Goal: Task Accomplishment & Management: Use online tool/utility

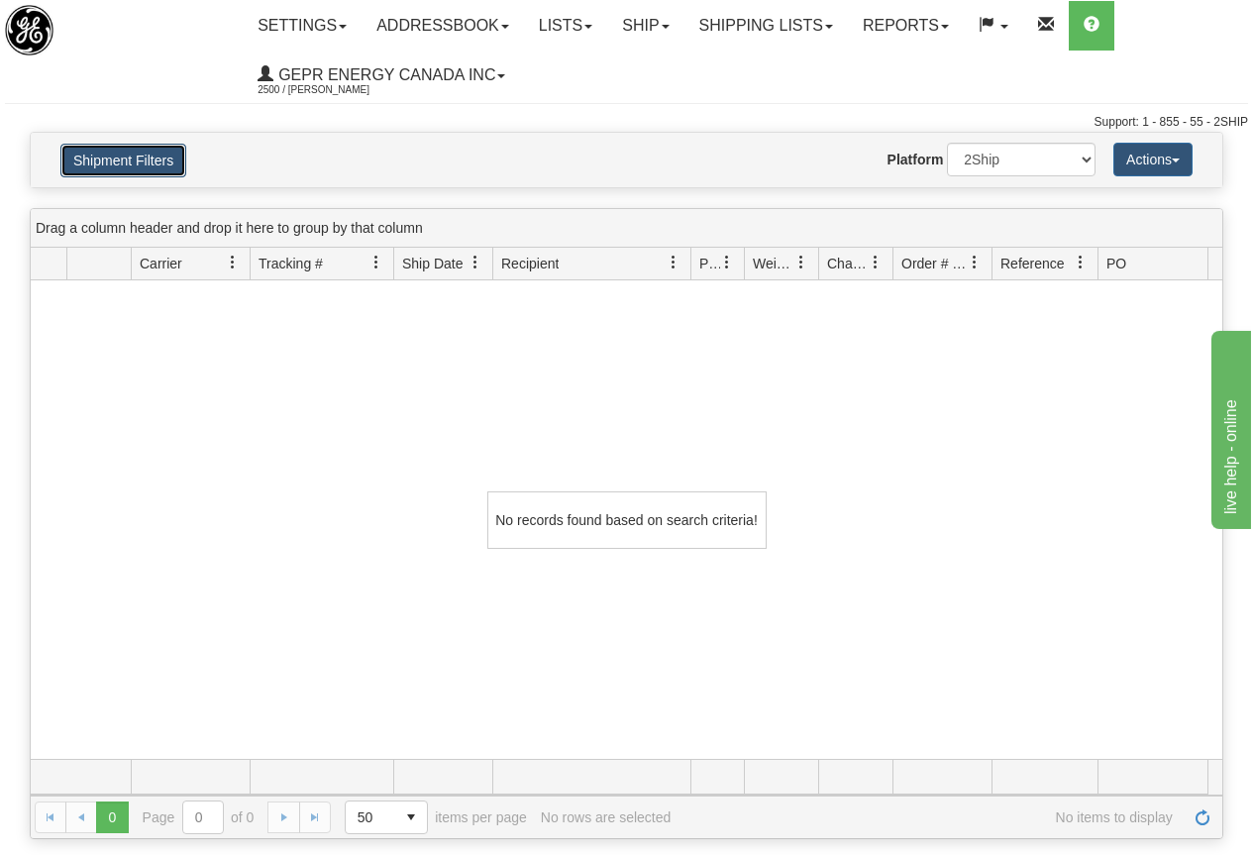
click at [145, 161] on button "Shipment Filters" at bounding box center [123, 161] width 126 height 34
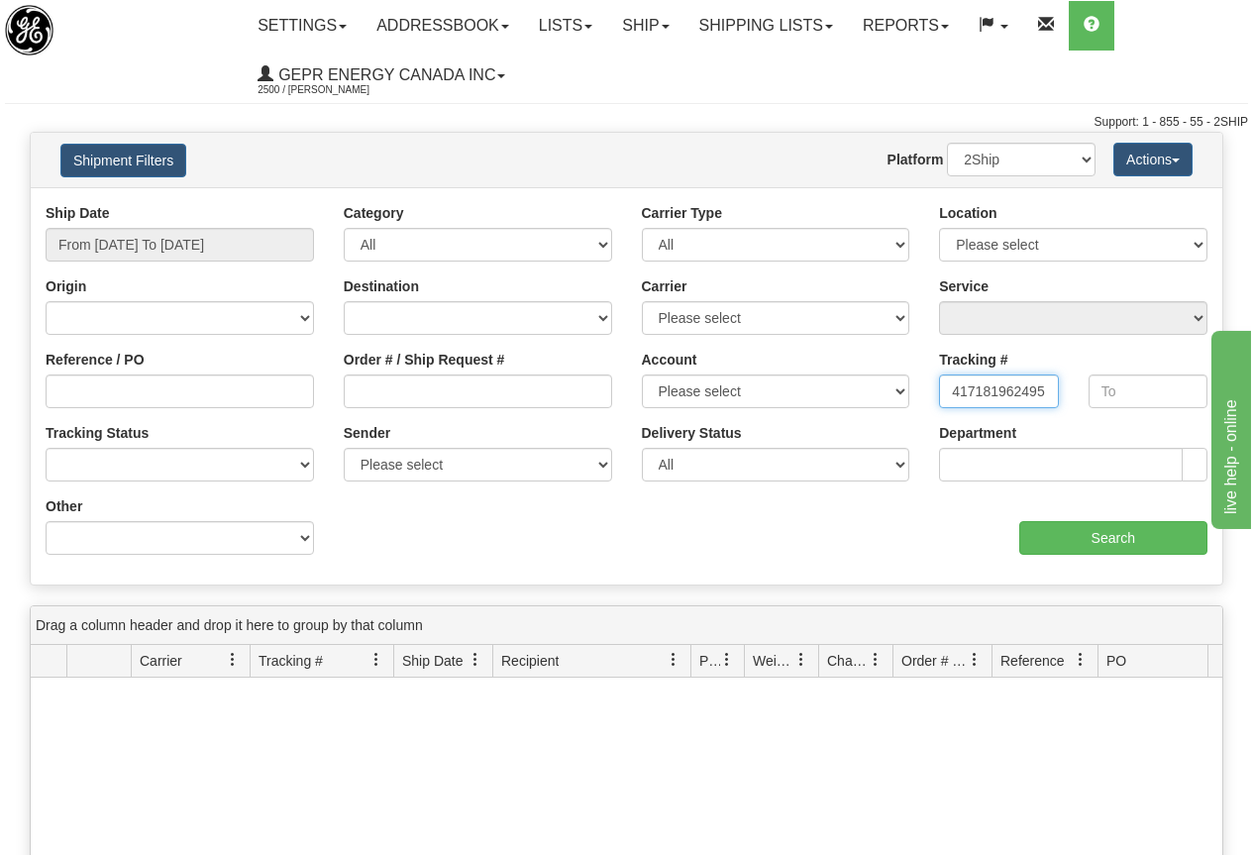
click at [946, 390] on input "417181962495" at bounding box center [998, 392] width 119 height 34
type input "5"
paste input "4908073575"
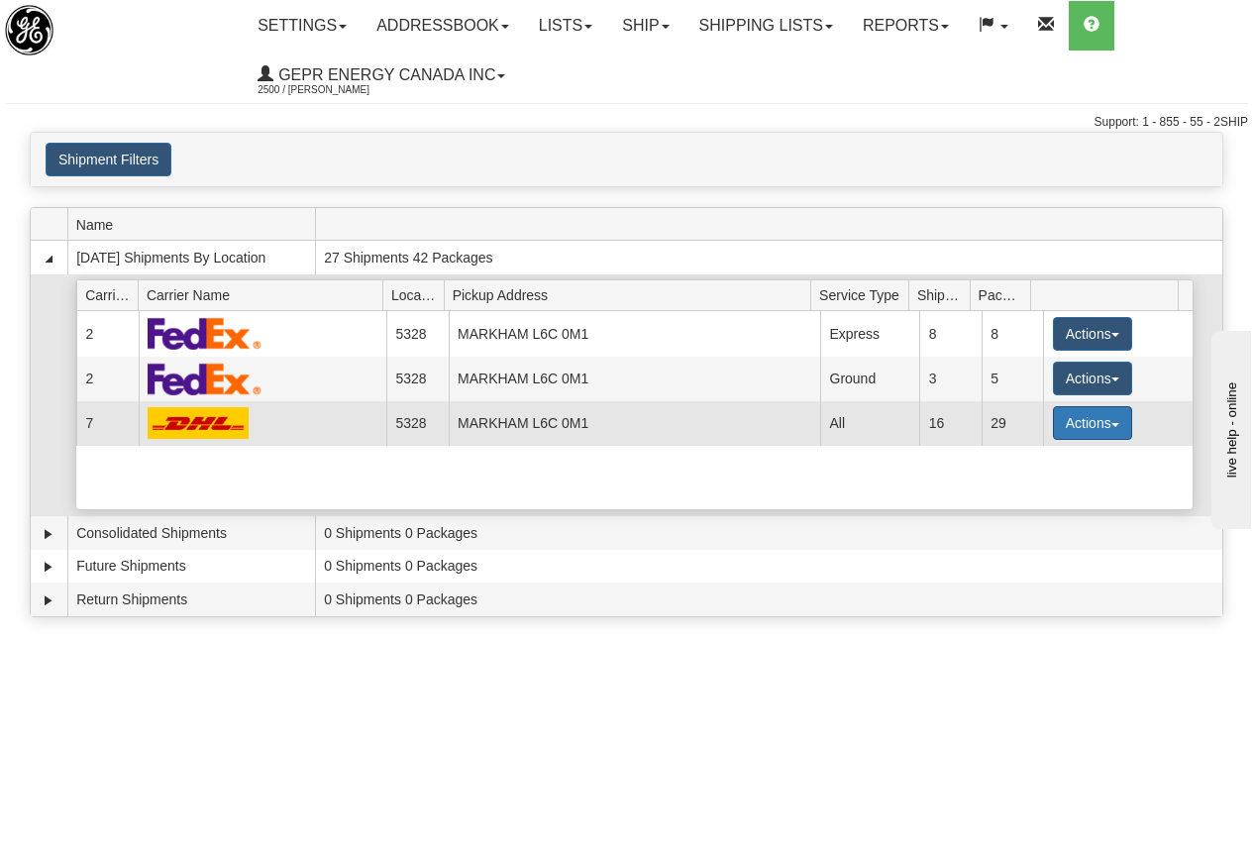
click at [1085, 424] on button "Actions" at bounding box center [1092, 423] width 79 height 34
click at [1028, 463] on span "Details" at bounding box center [1020, 460] width 54 height 14
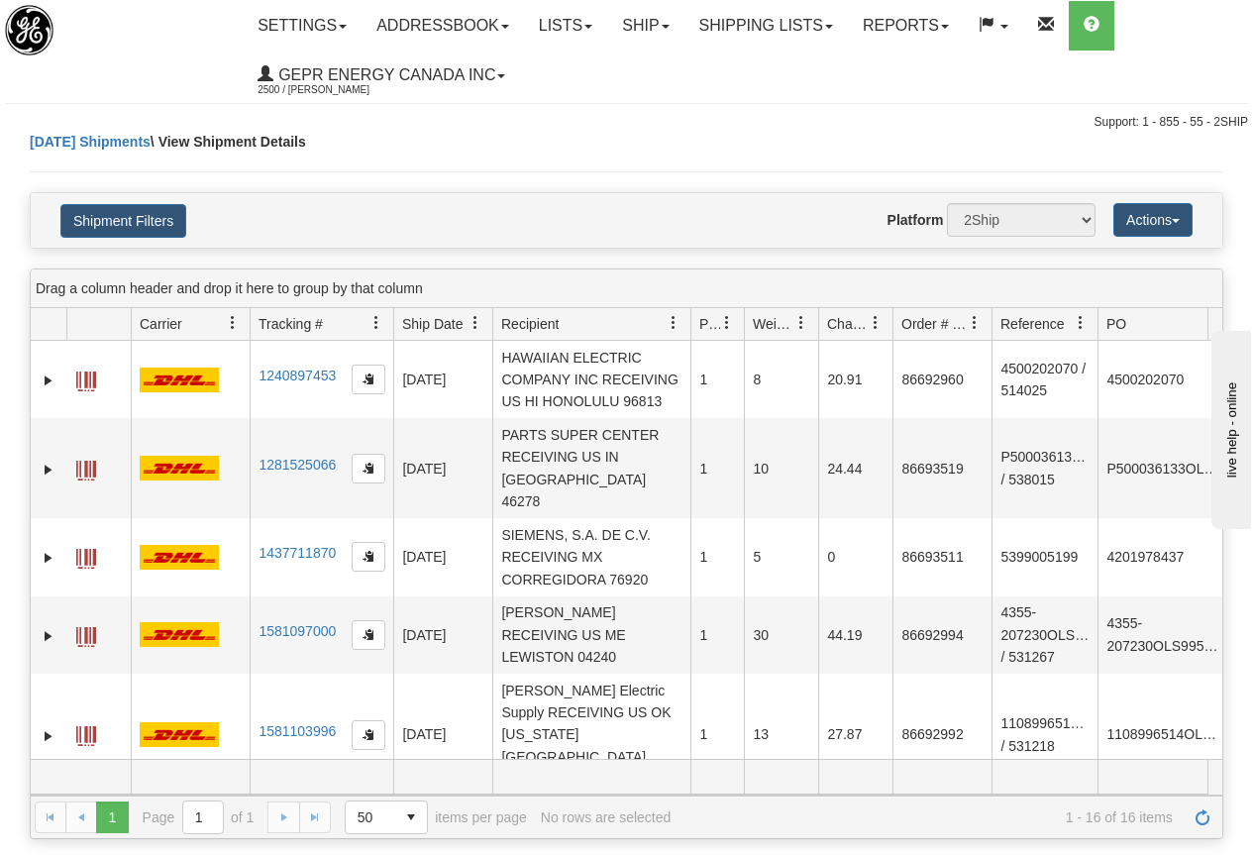
scroll to position [99, 0]
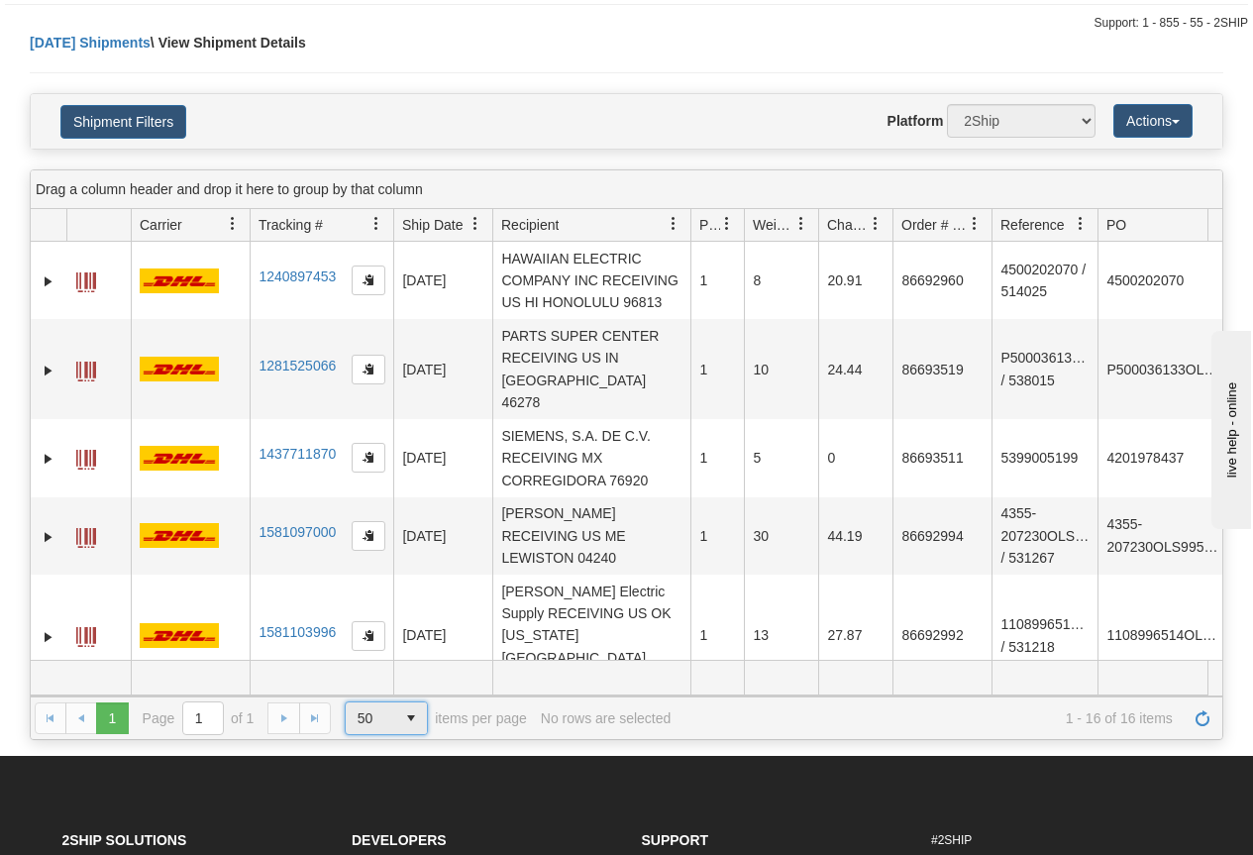
click at [412, 721] on span "select" at bounding box center [411, 718] width 32 height 32
click at [385, 656] on li "500" at bounding box center [387, 659] width 83 height 28
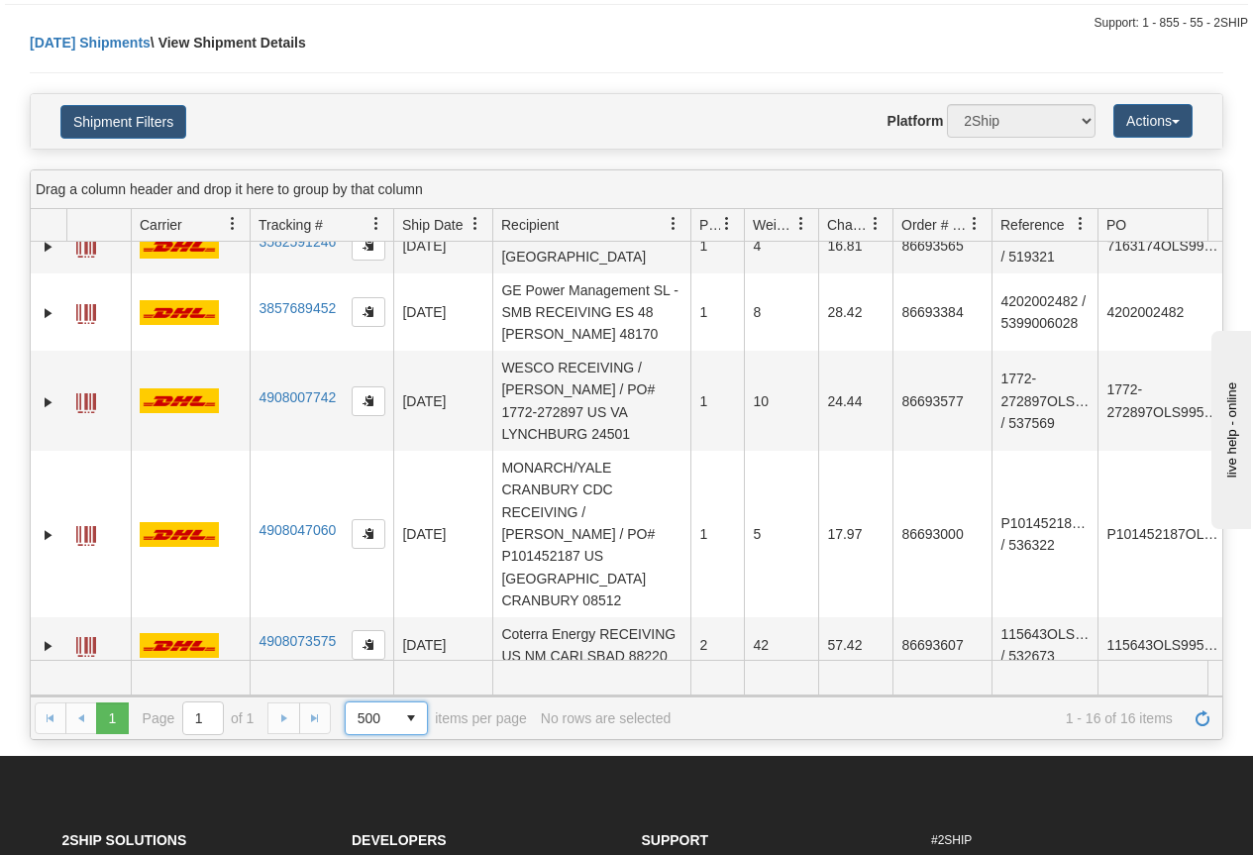
scroll to position [892, 0]
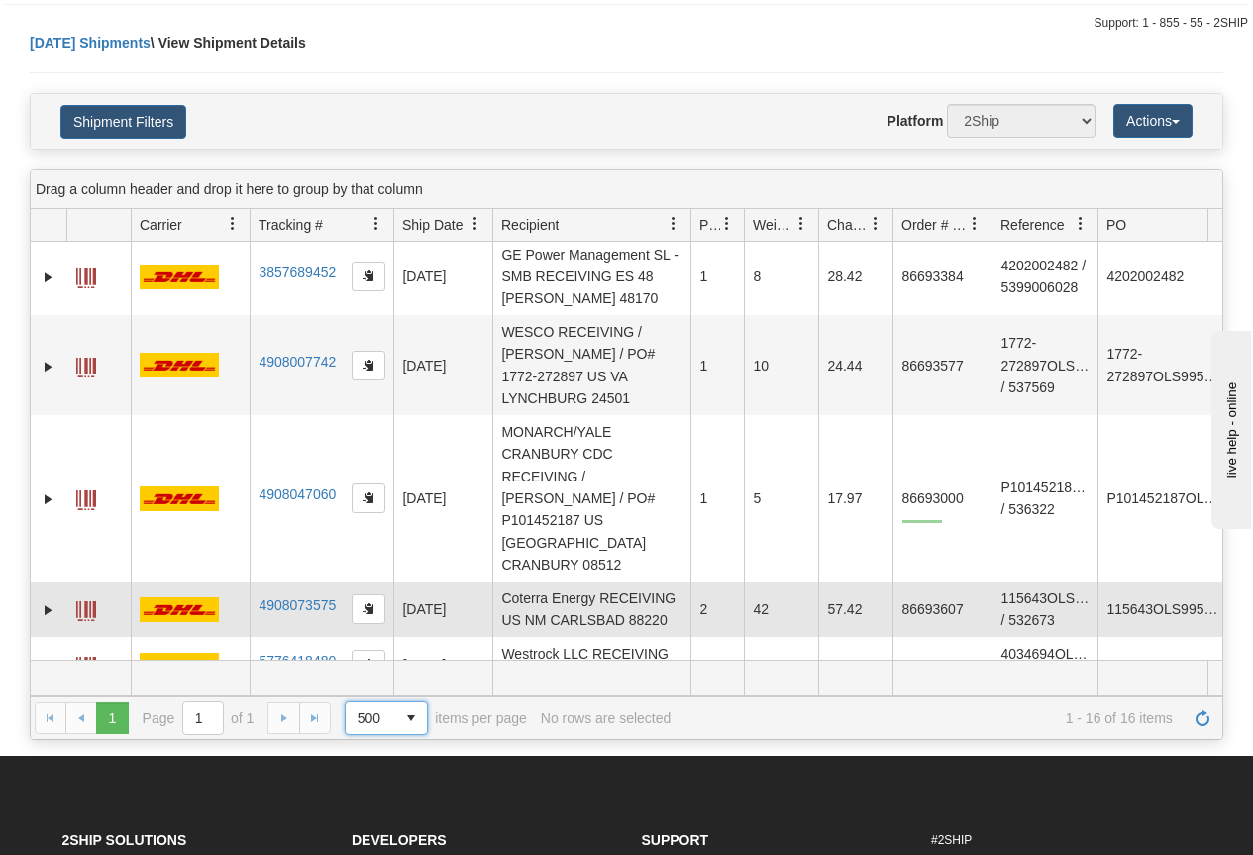
drag, startPoint x: 903, startPoint y: 523, endPoint x: 942, endPoint y: 520, distance: 39.7
click at [942, 582] on td "86693607" at bounding box center [942, 609] width 99 height 55
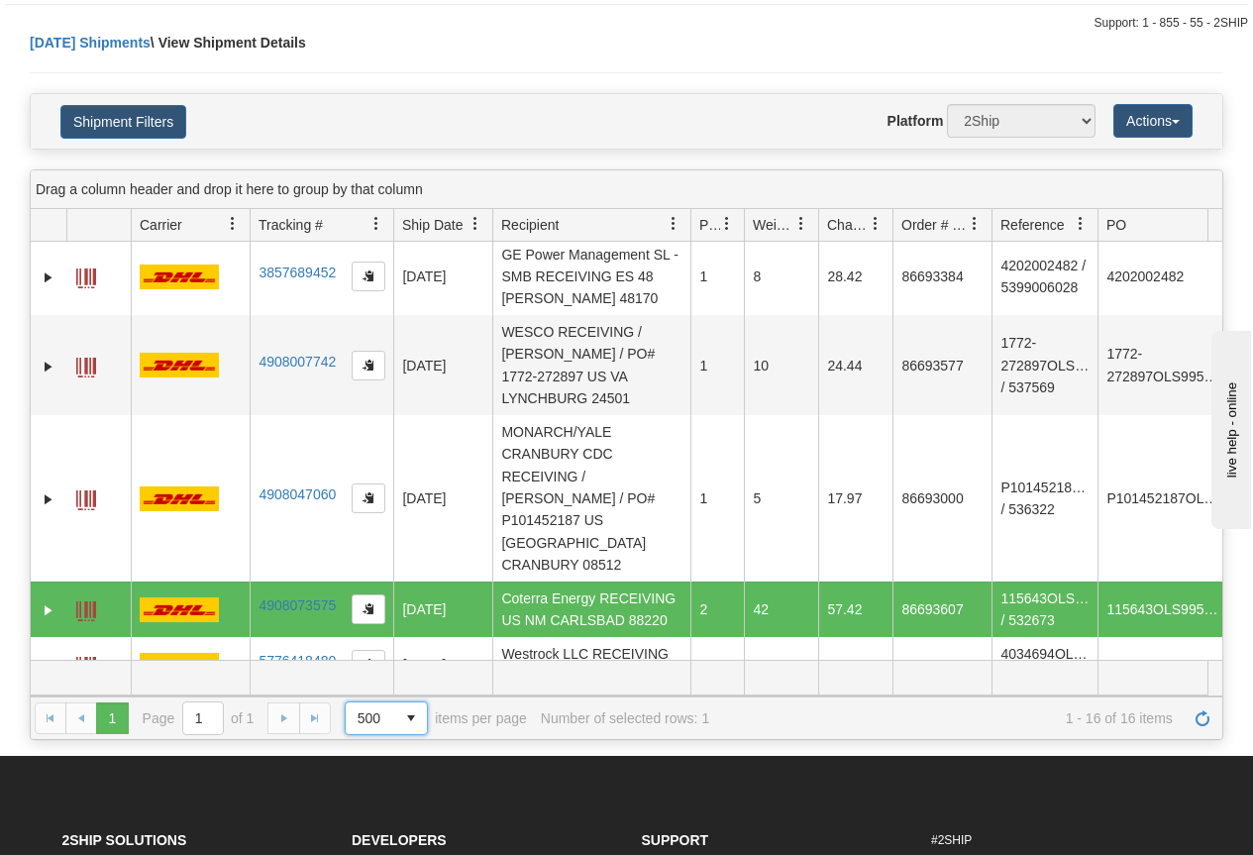
scroll to position [0, 121]
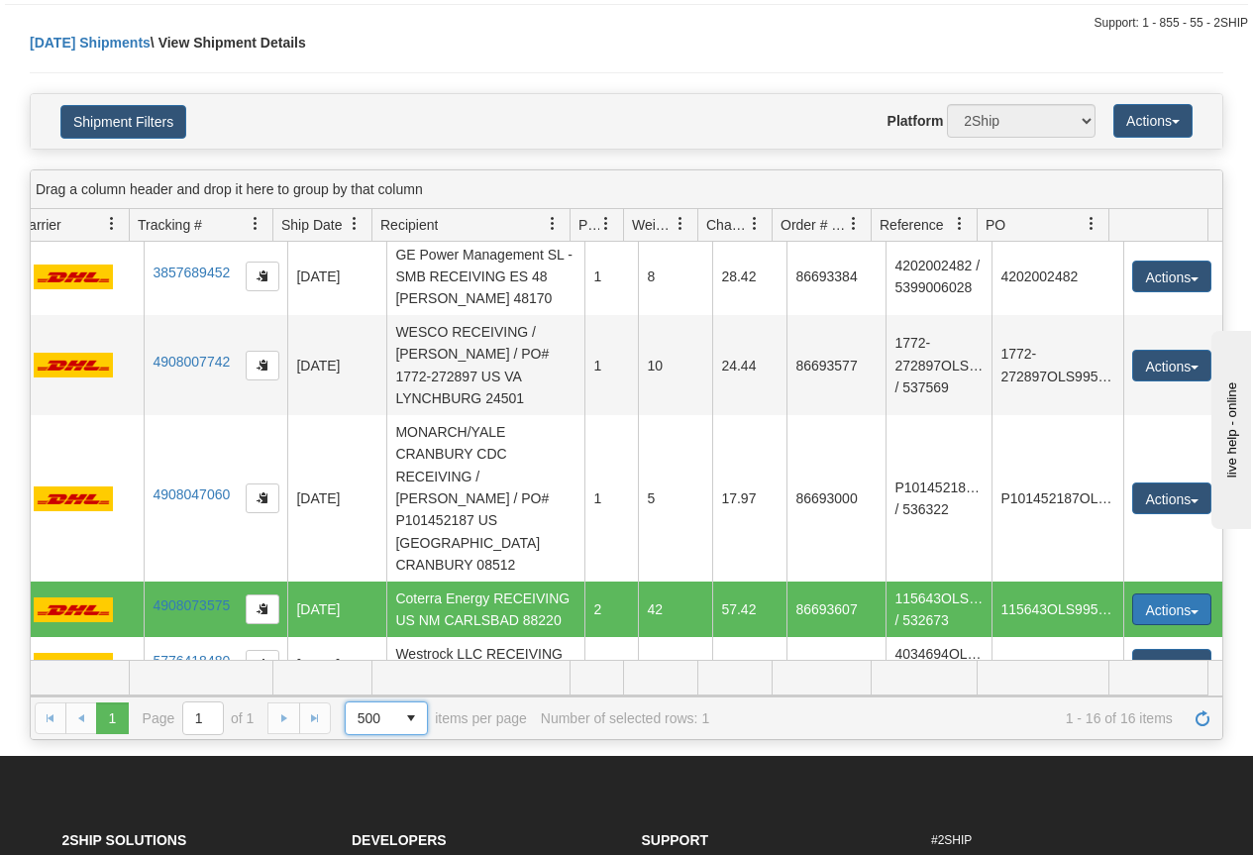
click at [1156, 593] on button "Actions" at bounding box center [1171, 609] width 79 height 32
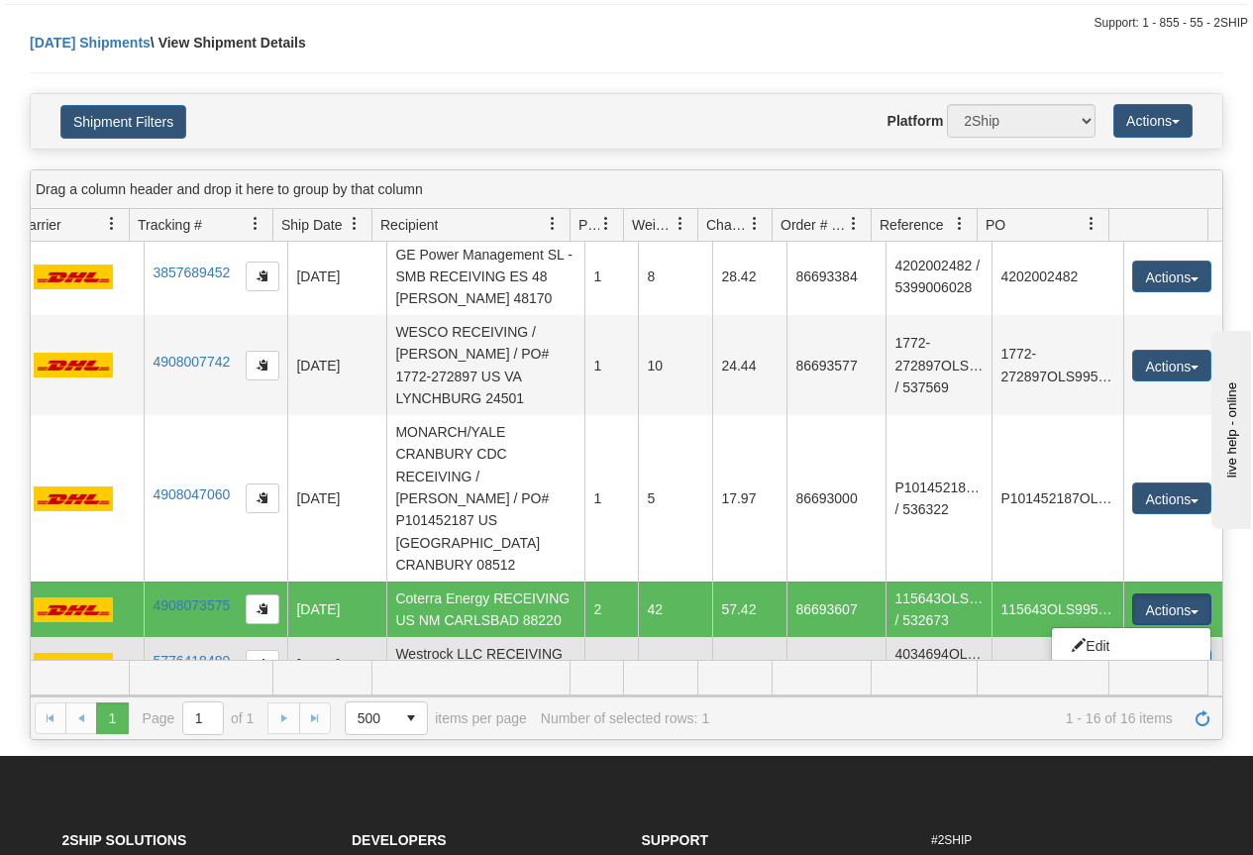
click at [1110, 659] on link "Repeat" at bounding box center [1131, 672] width 159 height 26
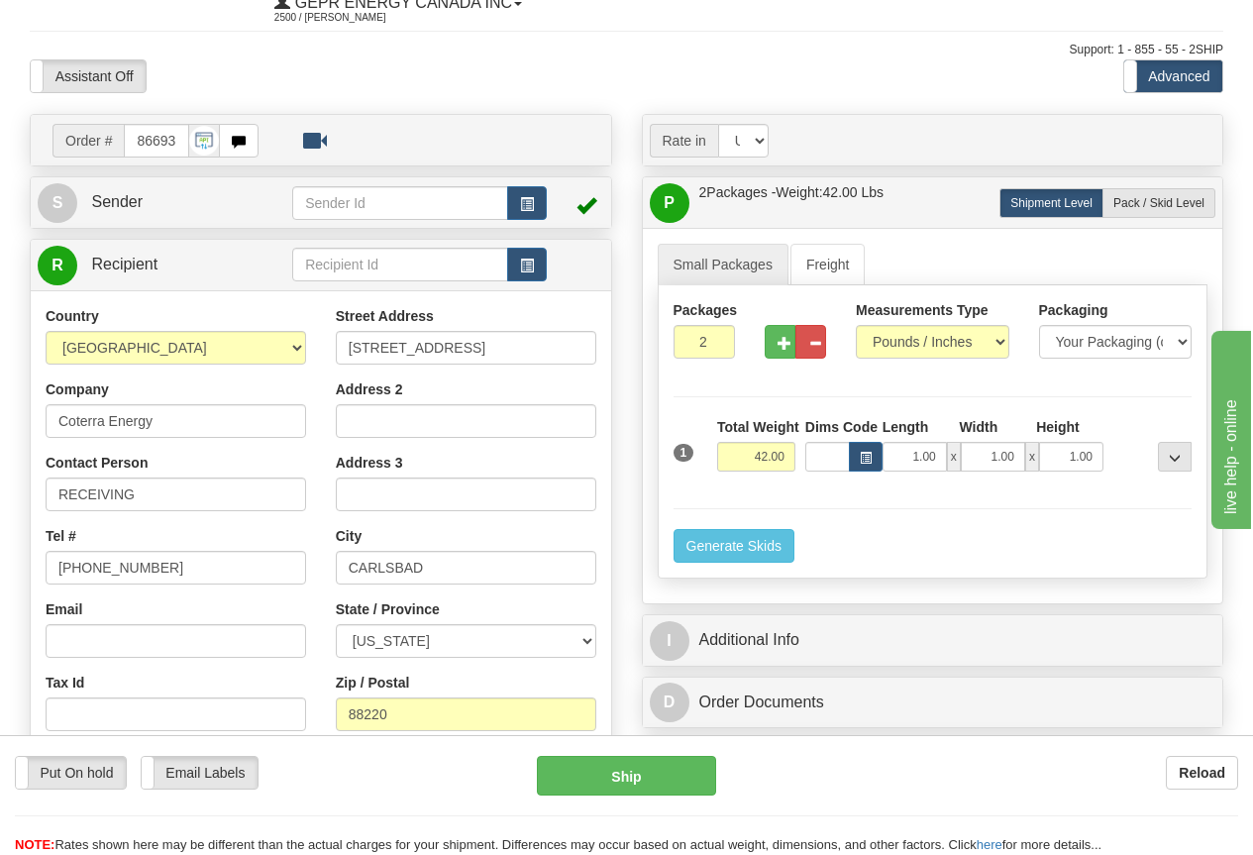
scroll to position [297, 0]
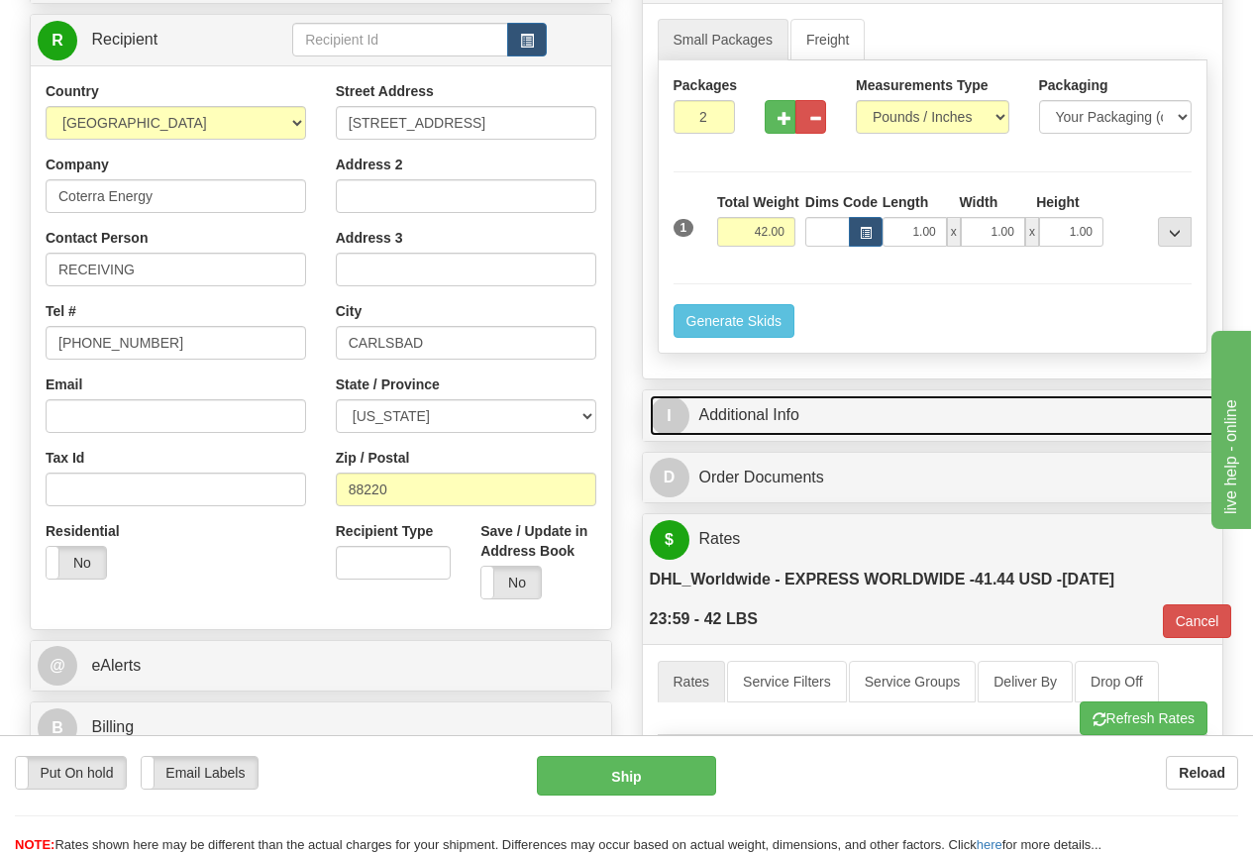
click at [768, 412] on link "I Additional Info" at bounding box center [933, 415] width 567 height 41
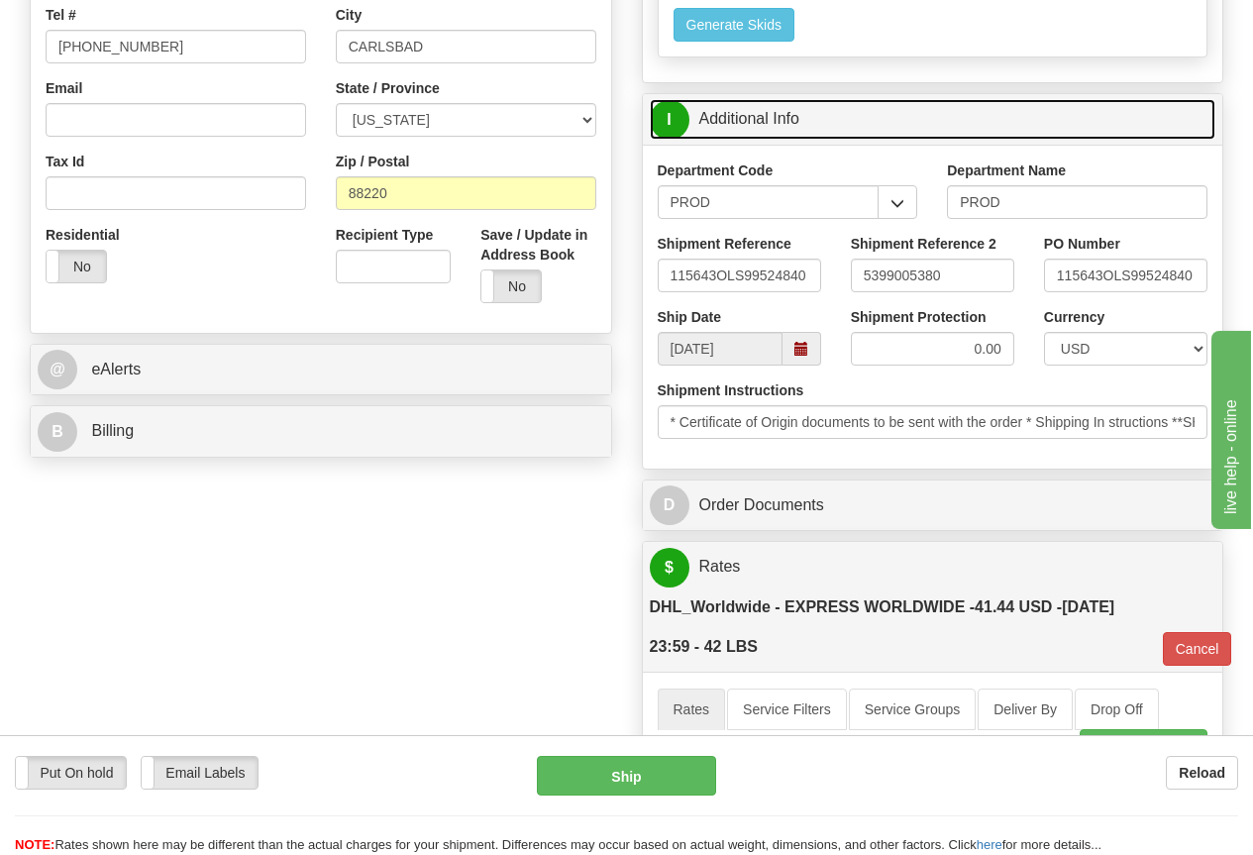
scroll to position [594, 0]
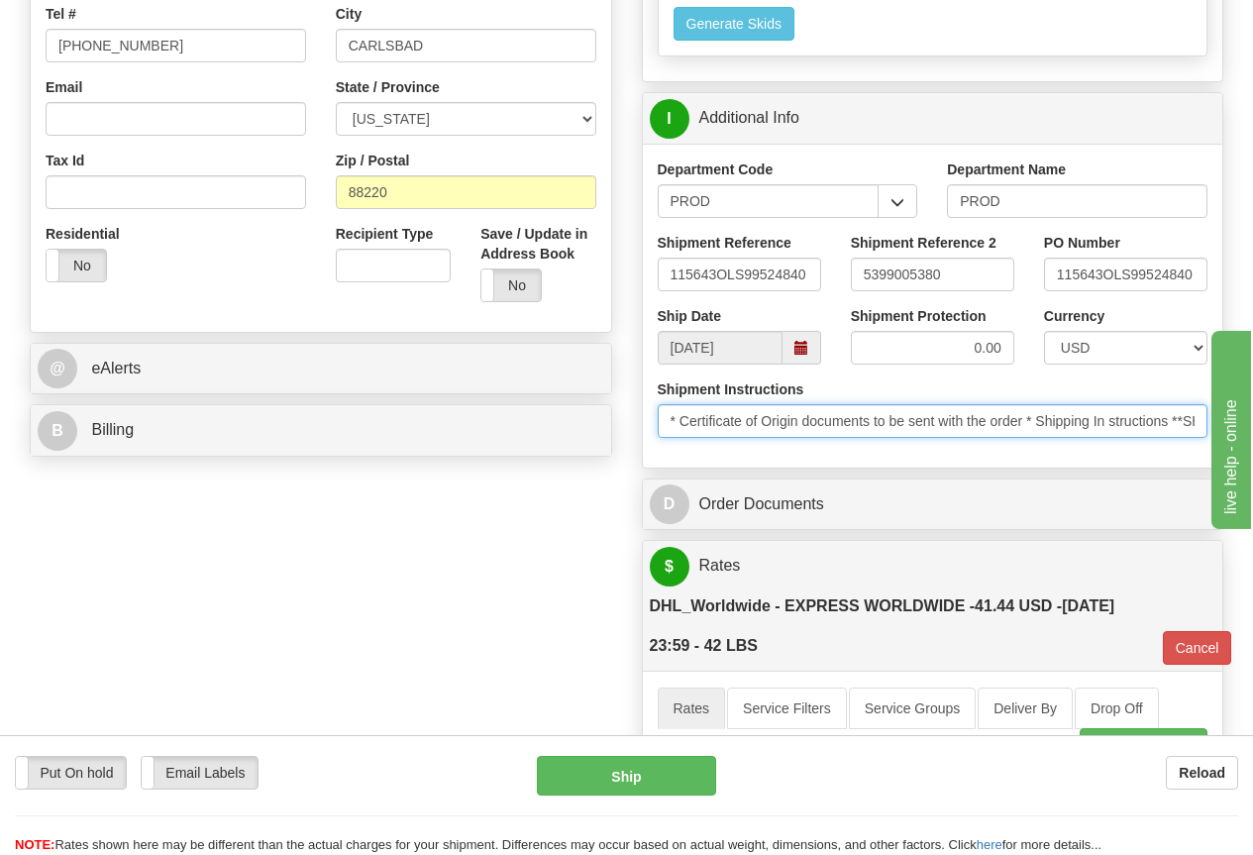
click at [831, 417] on input "* Certificate of Origin documents to be sent with the order * Shipping In struc…" at bounding box center [933, 421] width 551 height 34
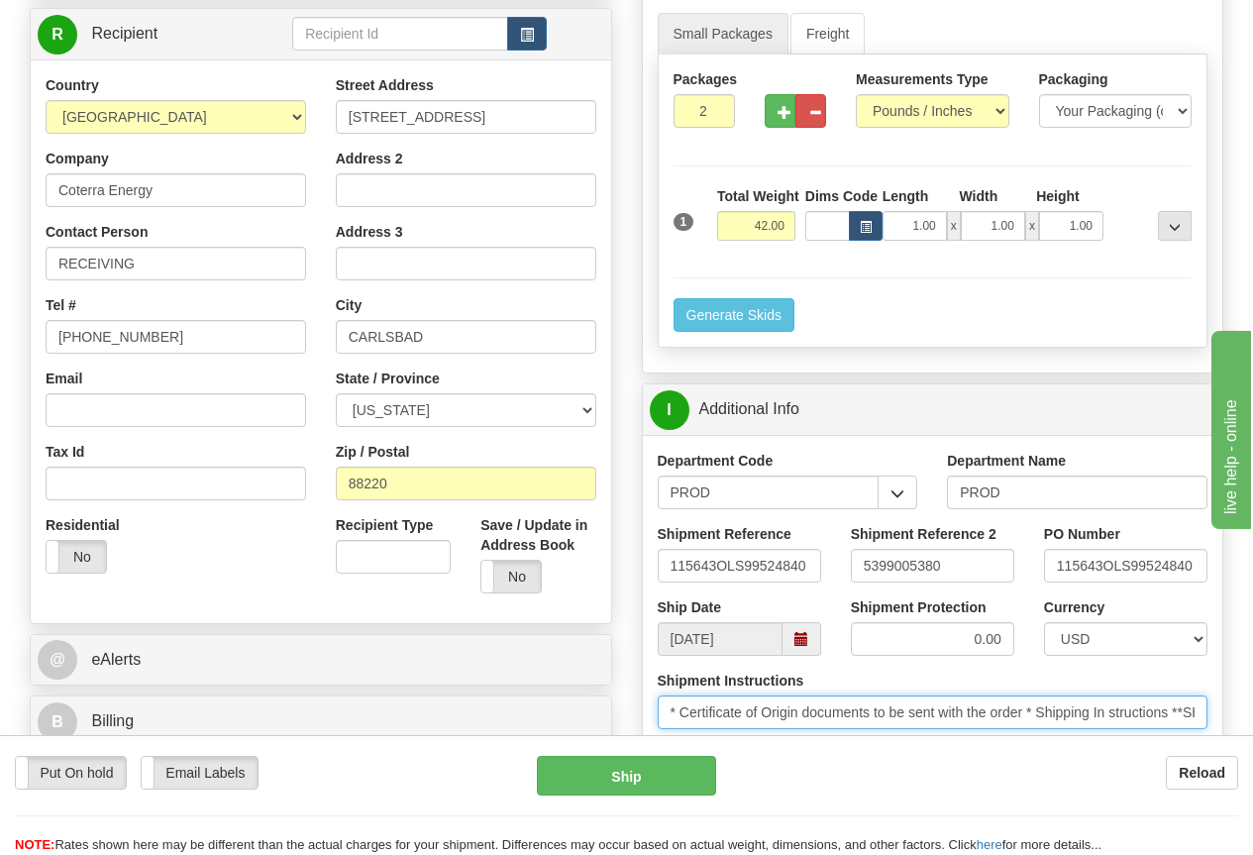
scroll to position [0, 0]
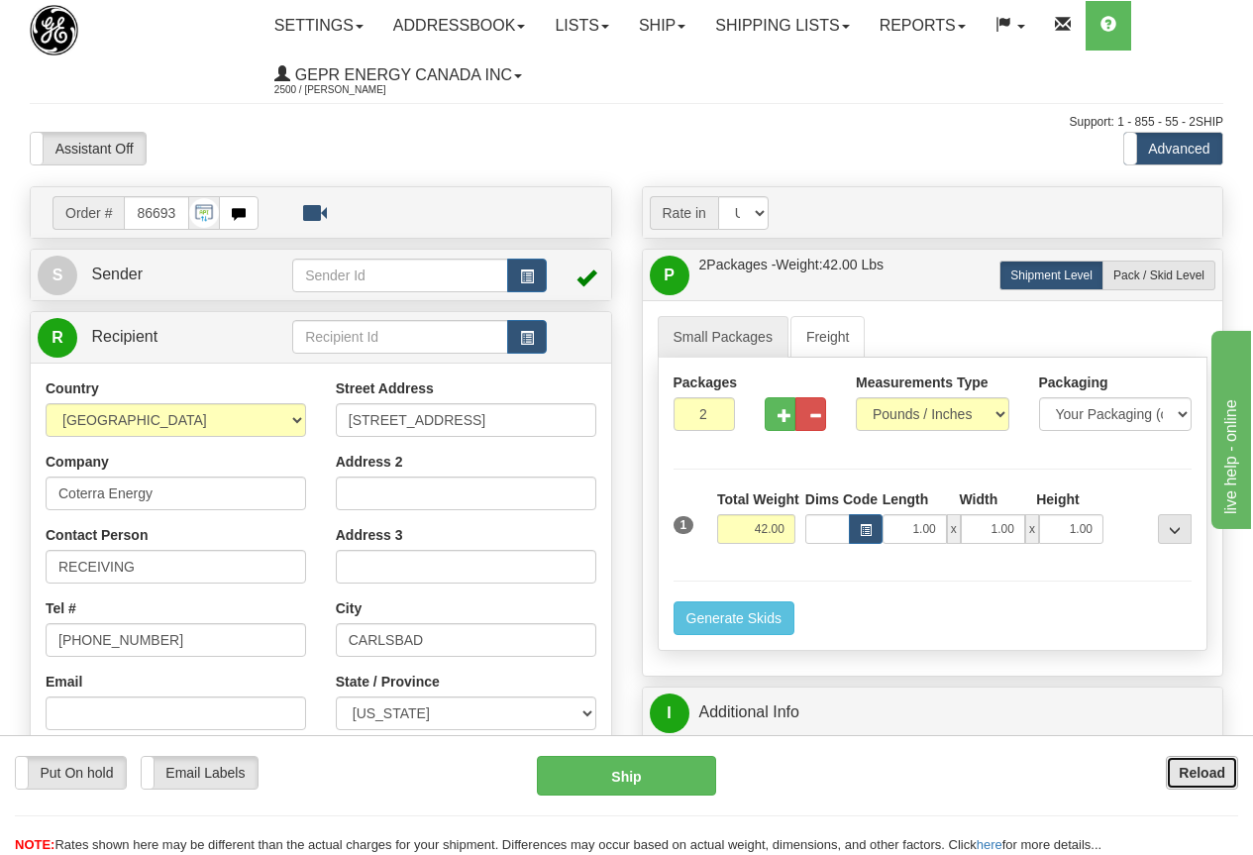
click at [1210, 769] on b "Reload" at bounding box center [1202, 773] width 47 height 16
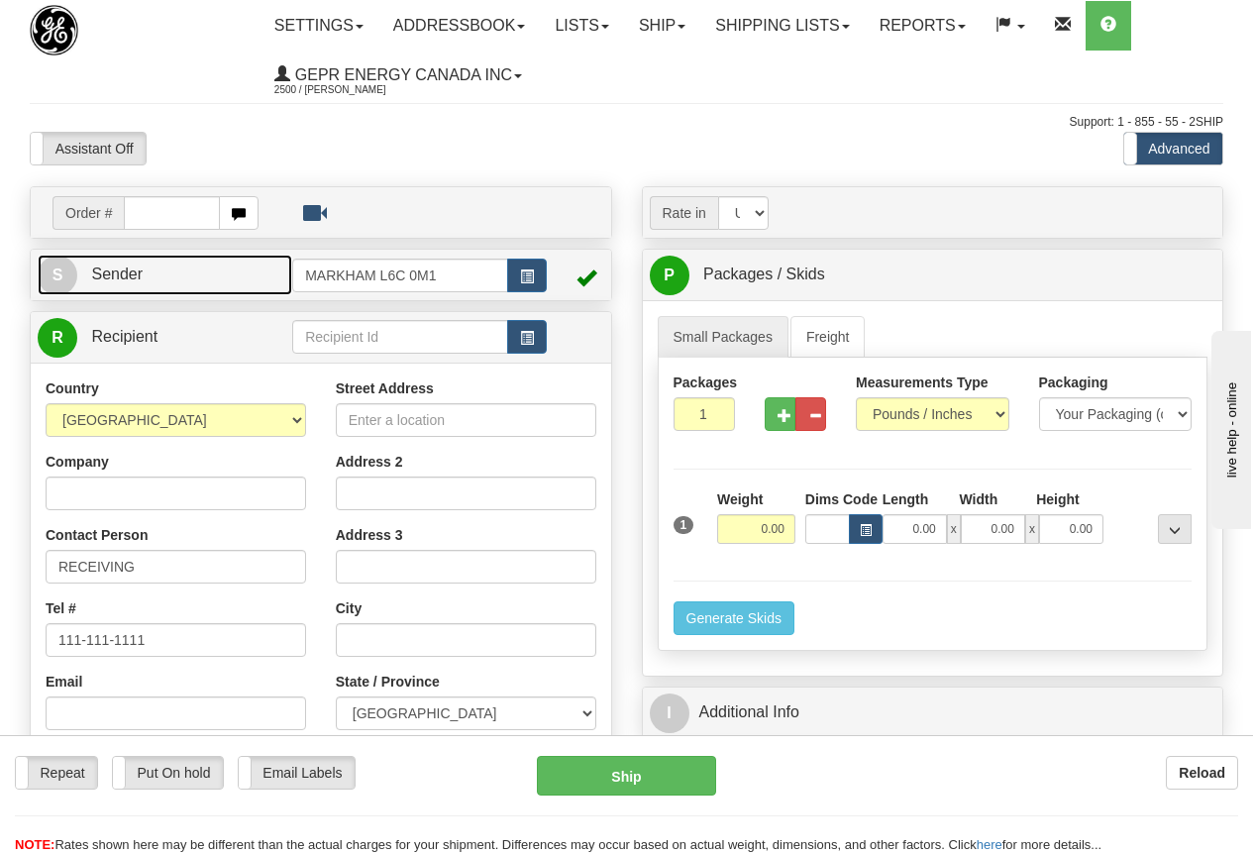
click at [203, 271] on link "S Sender" at bounding box center [165, 275] width 255 height 41
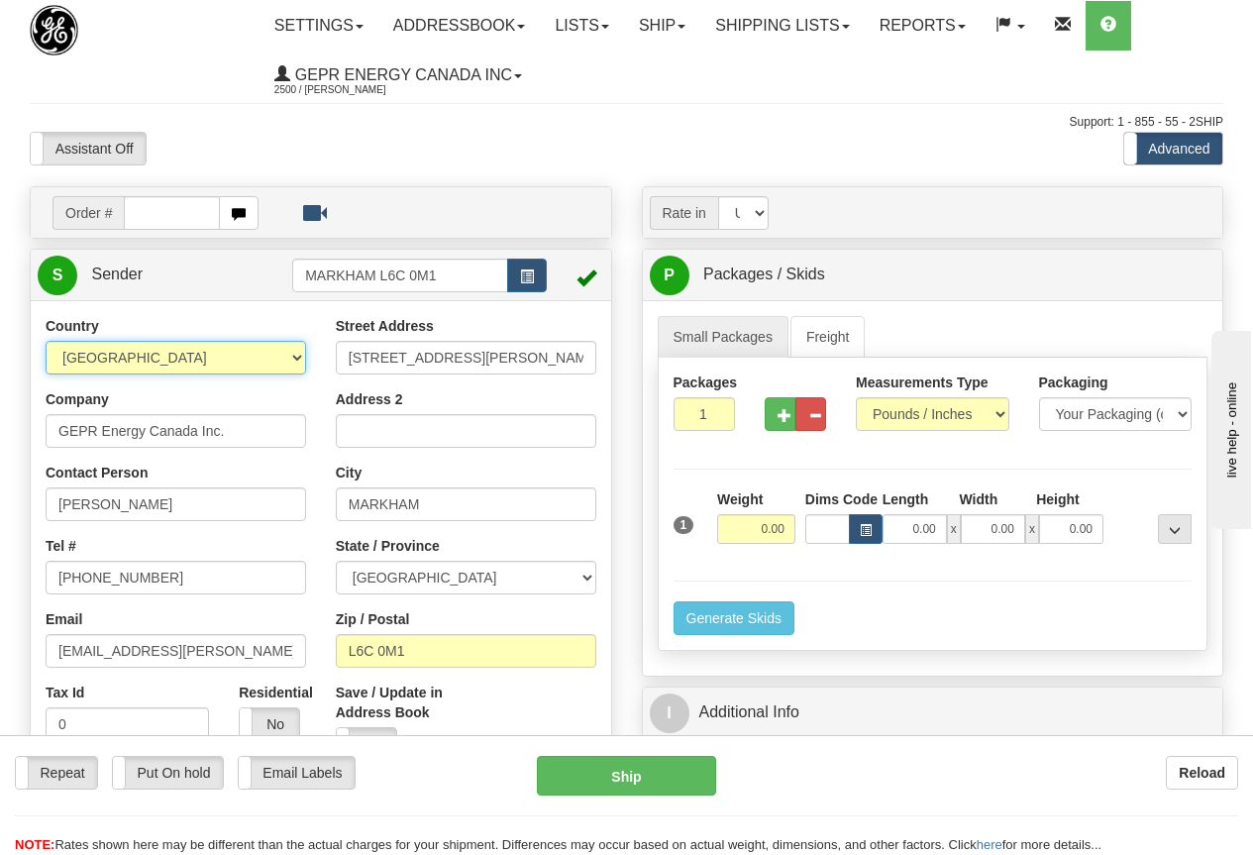
click at [162, 360] on select "AFGHANISTAN ALAND ISLANDS ALBANIA ALGERIA AMERICAN SAMOA ANDORRA ANGOLA ANGUILL…" at bounding box center [176, 358] width 261 height 34
select select "US"
click at [46, 341] on select "AFGHANISTAN ALAND ISLANDS ALBANIA ALGERIA AMERICAN SAMOA ANDORRA ANGOLA ANGUILL…" at bounding box center [176, 358] width 261 height 34
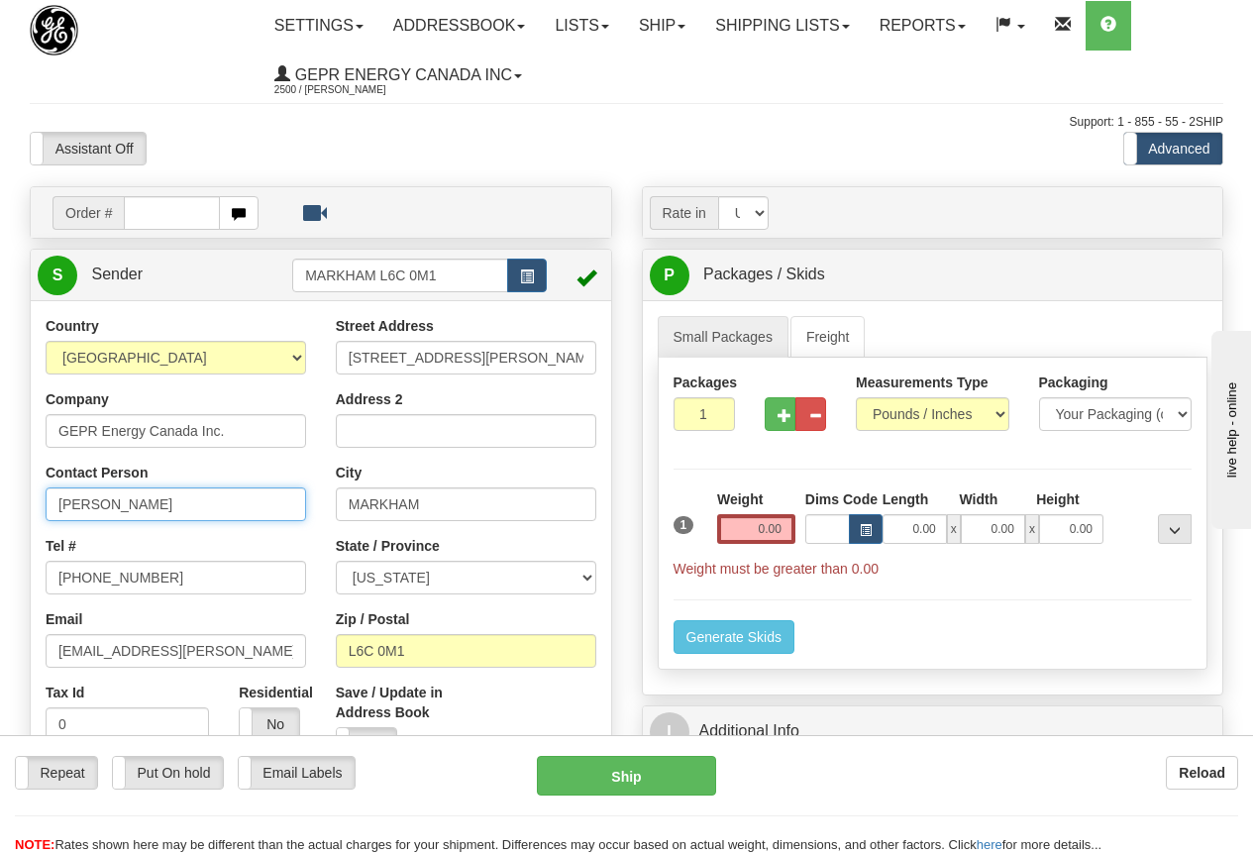
drag, startPoint x: 55, startPoint y: 508, endPoint x: 235, endPoint y: 519, distance: 179.7
click at [235, 519] on input "Grant Morton" at bounding box center [176, 504] width 261 height 34
paste input "ALAIN GRENIER / MICHELLE ROMANO"
type input "ALAIN GRENIER / MICHELLE ROMANO"
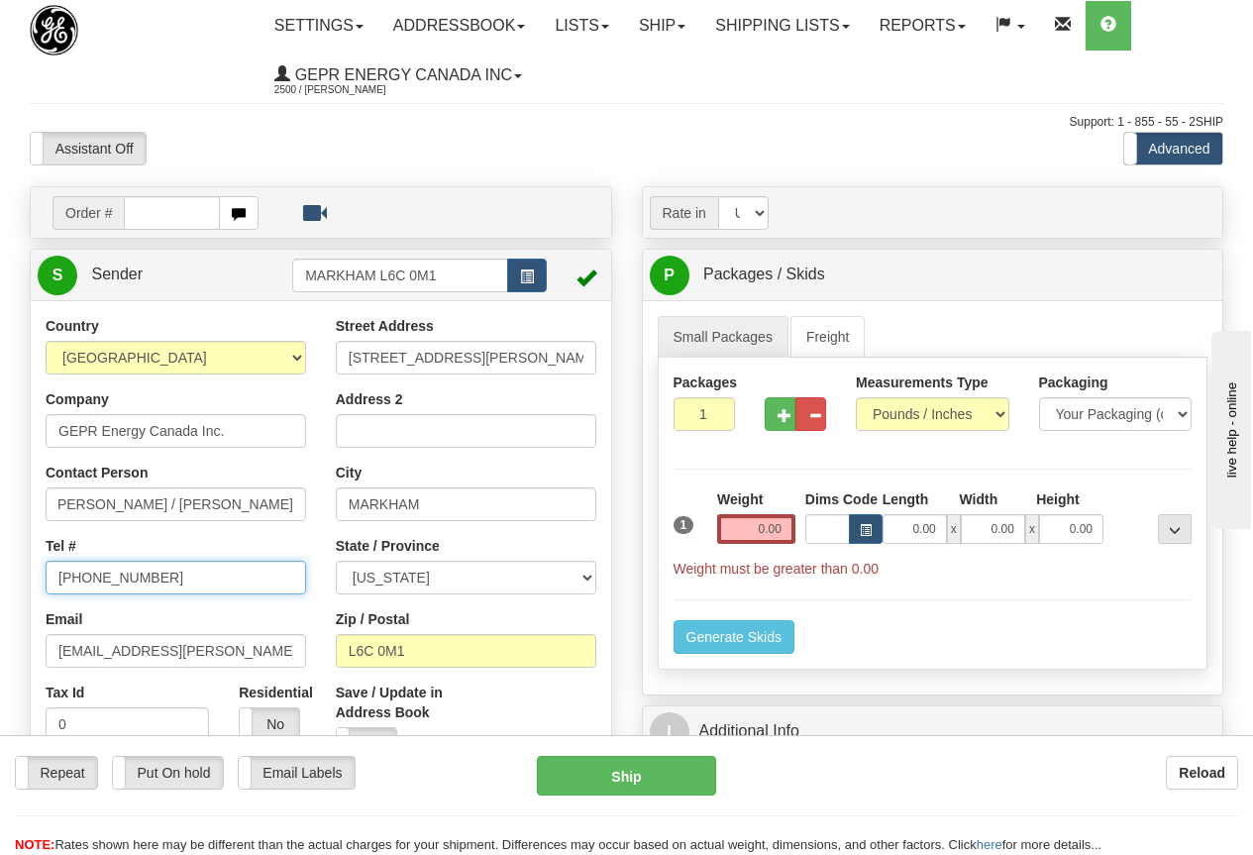
scroll to position [0, 0]
drag, startPoint x: 57, startPoint y: 429, endPoint x: 239, endPoint y: 424, distance: 181.4
click at [239, 424] on input "GEPR Energy Canada Inc." at bounding box center [176, 431] width 261 height 34
paste input "ODVA INC"
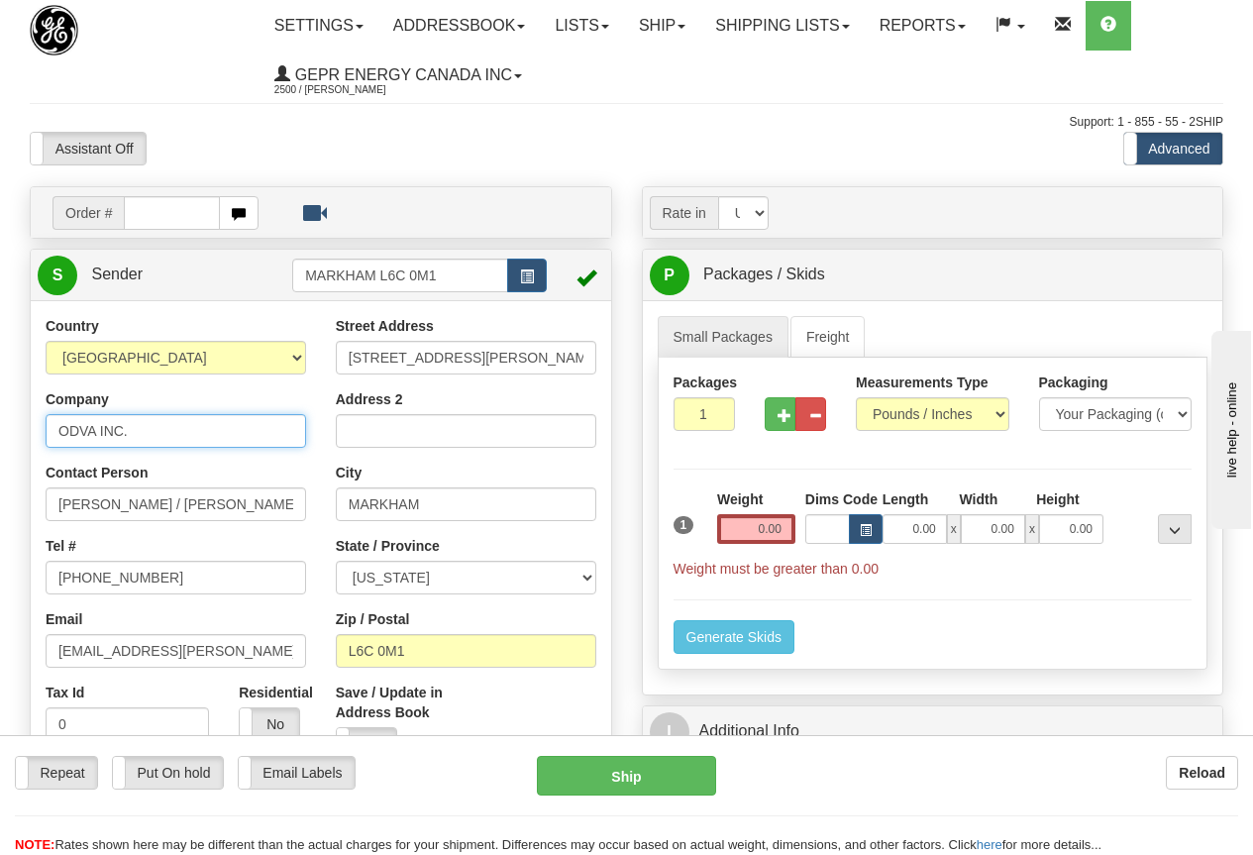
type input "ODVA INC."
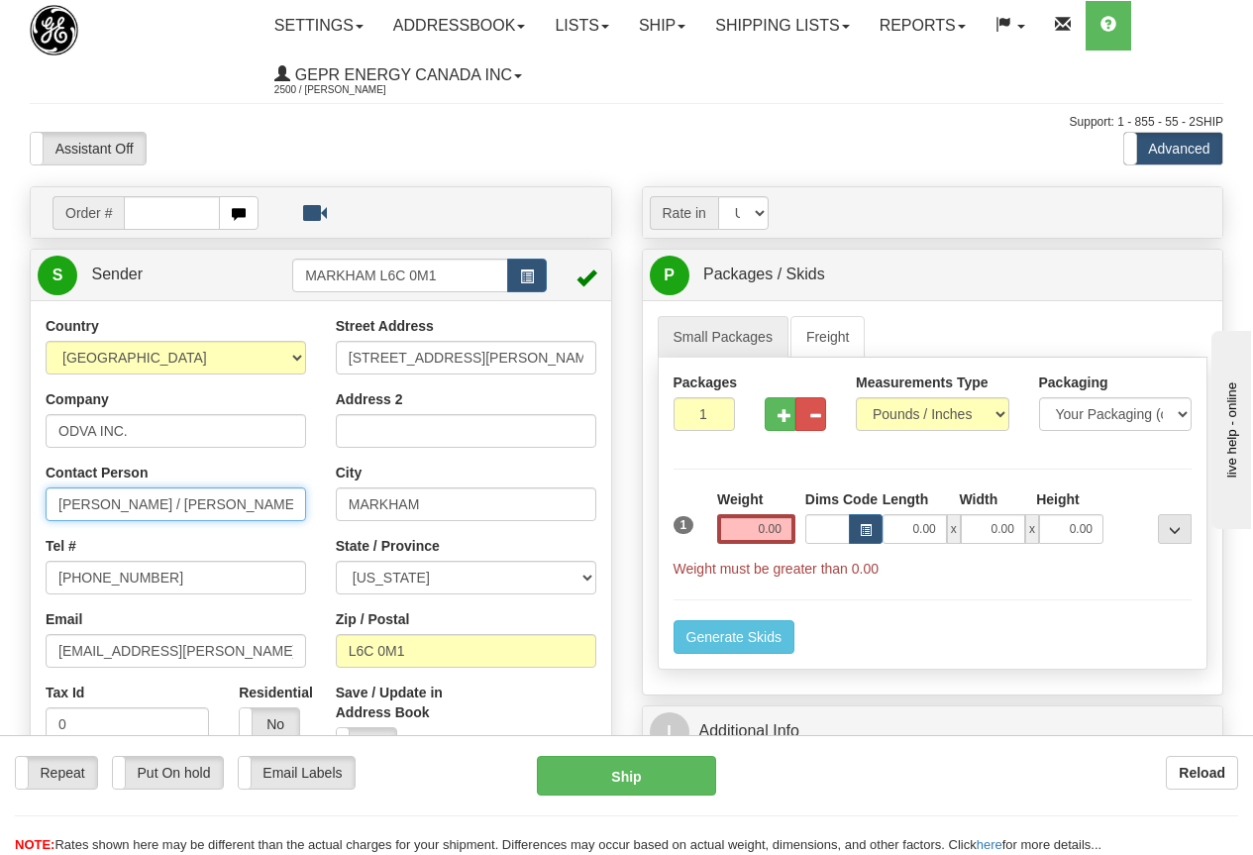
scroll to position [99, 0]
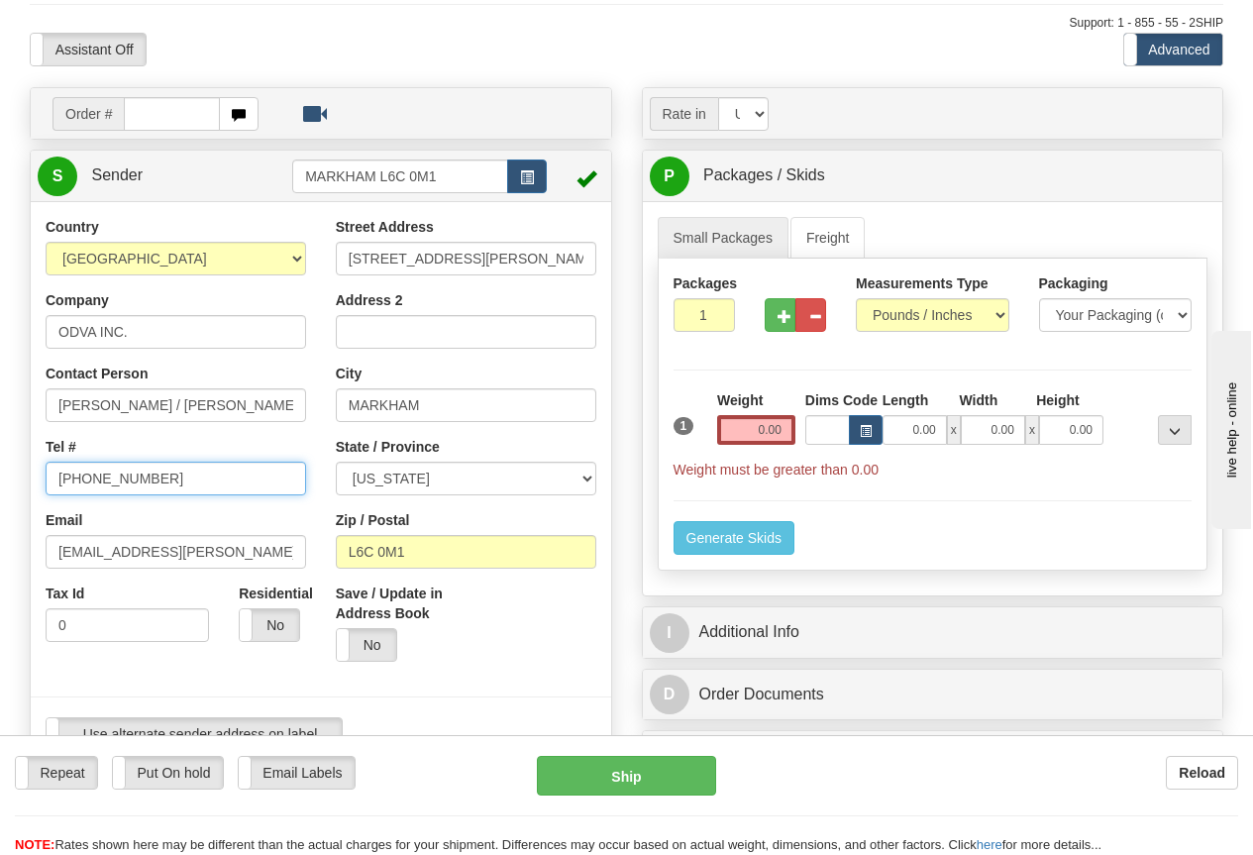
click at [156, 481] on input "905-927-5013" at bounding box center [176, 479] width 261 height 34
click at [0, 471] on html "Training Course Close Toggle navigation Settings Shipping Preferences New Sende…" at bounding box center [626, 328] width 1253 height 855
paste input "734-881-9371"
type input "734-881-9371"
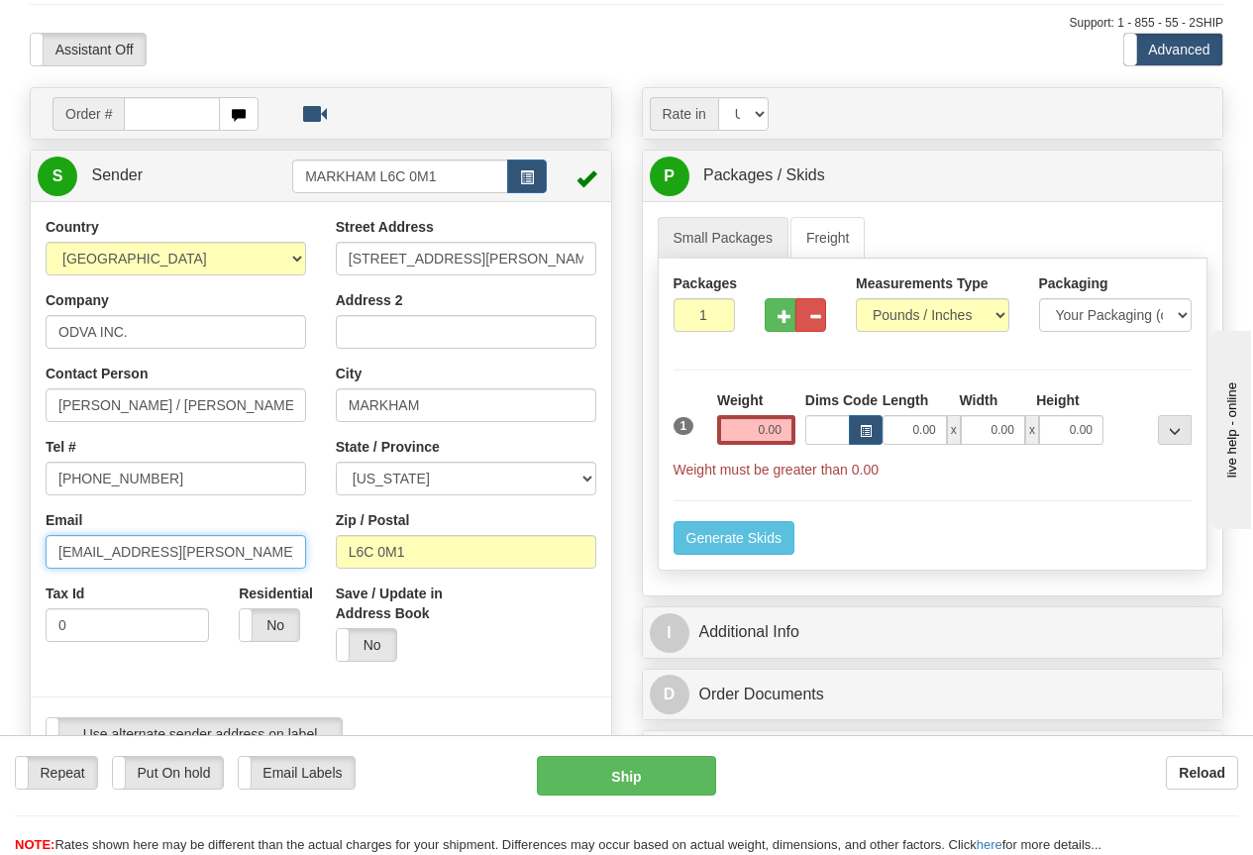
click at [220, 554] on input "grant.morton@ge.com" at bounding box center [176, 552] width 261 height 34
drag, startPoint x: 237, startPoint y: 554, endPoint x: -157, endPoint y: 559, distance: 393.4
click at [0, 559] on html "Training Course Close Toggle navigation Settings Shipping Preferences New Sende…" at bounding box center [626, 328] width 1253 height 855
paste input "agrenier@odva.org"
type input "agrenier@odva.org"
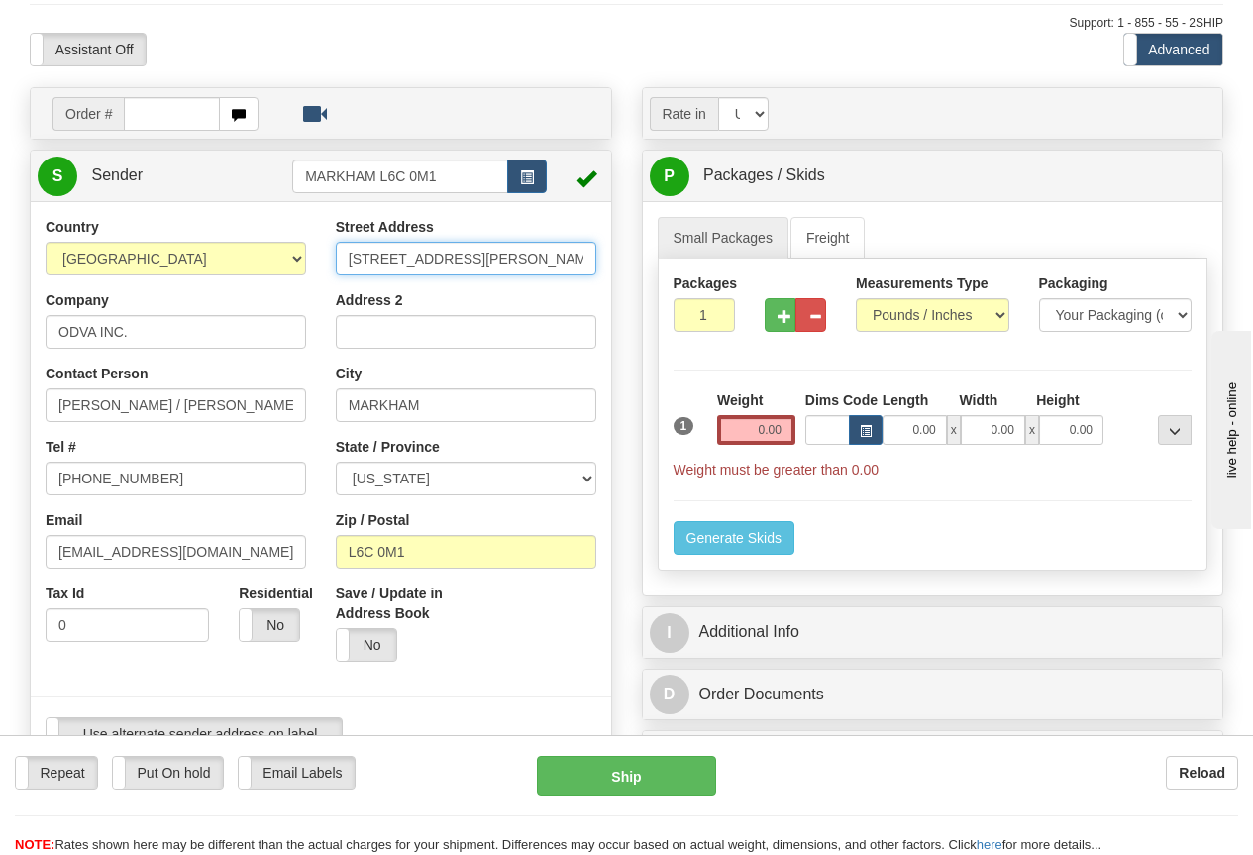
drag, startPoint x: 345, startPoint y: 262, endPoint x: 544, endPoint y: 268, distance: 199.2
click at [544, 268] on input "650 MARKLAND STREET" at bounding box center [466, 259] width 261 height 34
paste input "4220 VARSITY DRIVE"
type input "4220 VARSITY DRIVE"
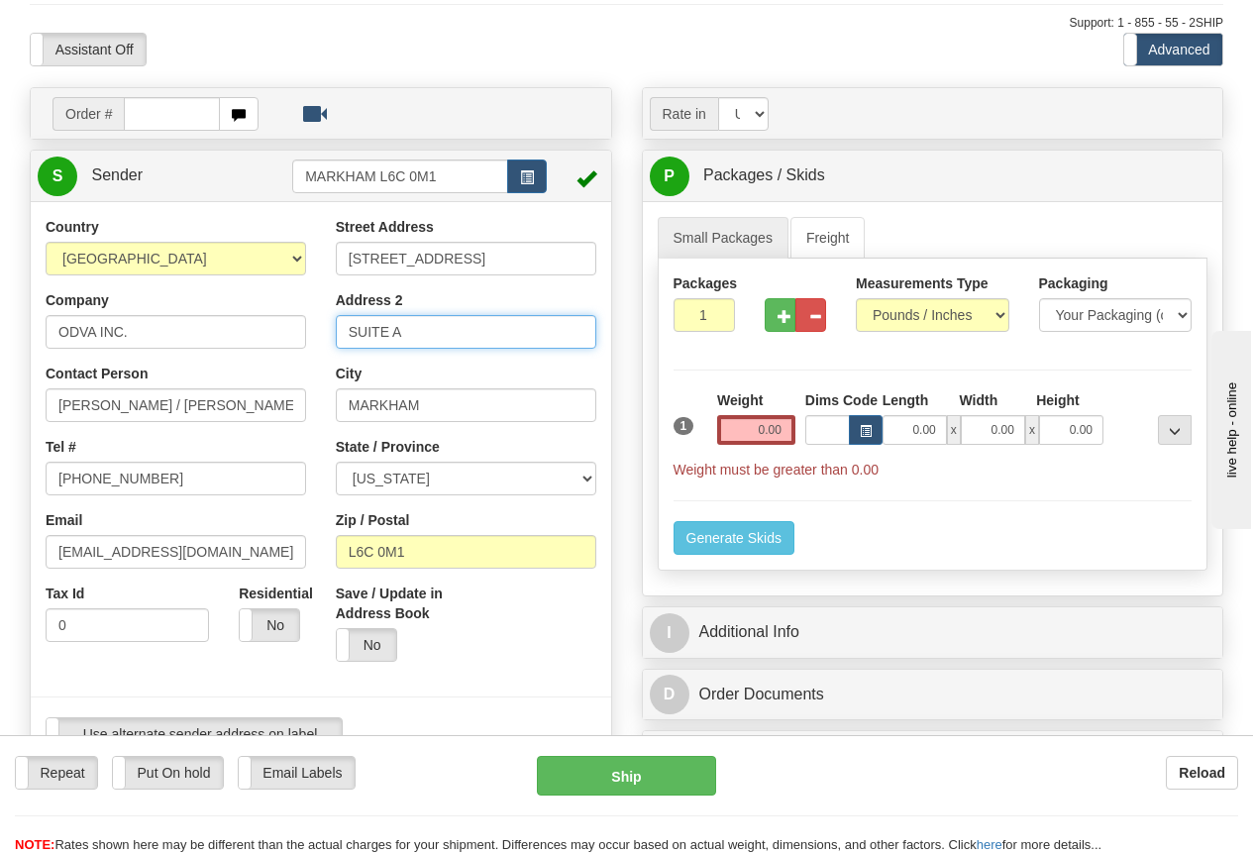
type input "SUITE A"
drag, startPoint x: 438, startPoint y: 407, endPoint x: 448, endPoint y: 404, distance: 10.3
click at [440, 407] on input "MARKHAM" at bounding box center [466, 405] width 261 height 34
paste input "ANN ARBOR"
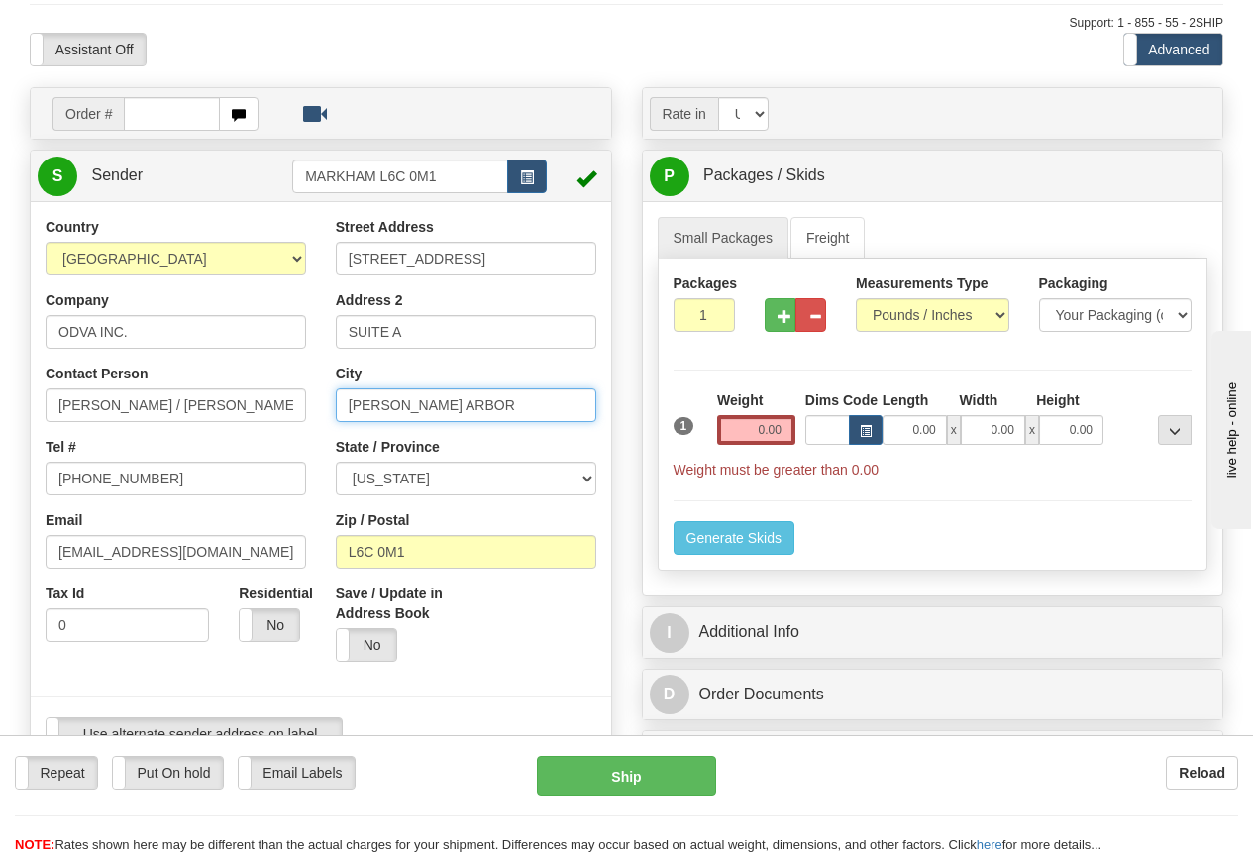
type input "ANN ARBOR"
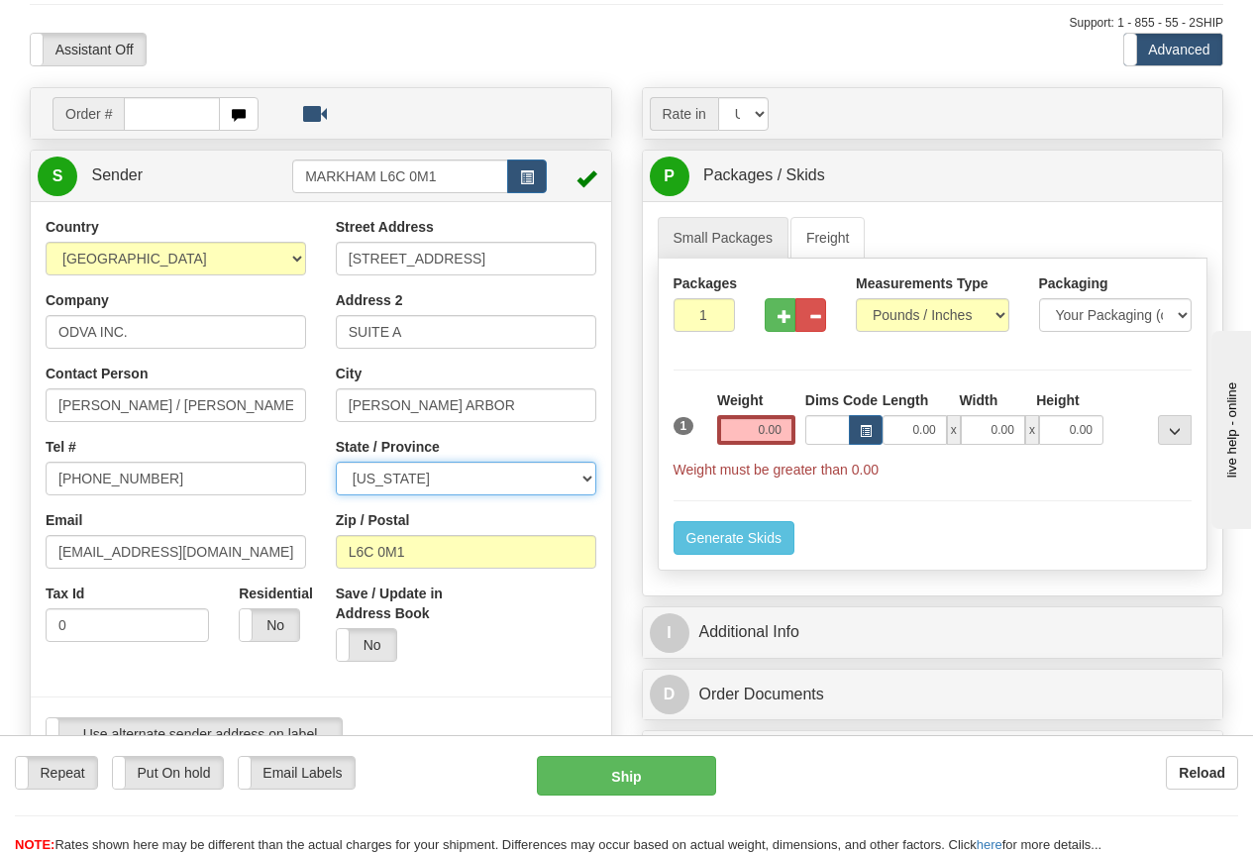
select select "MI"
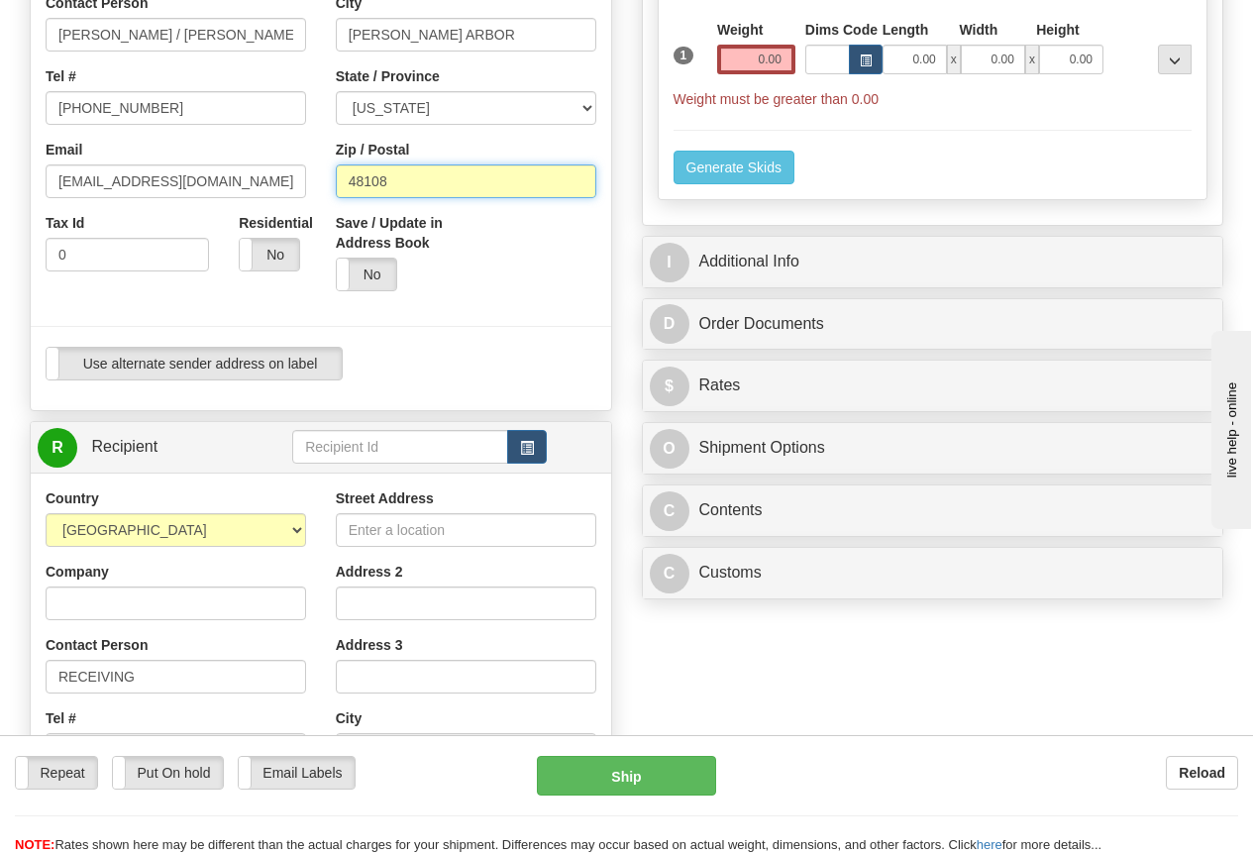
scroll to position [495, 0]
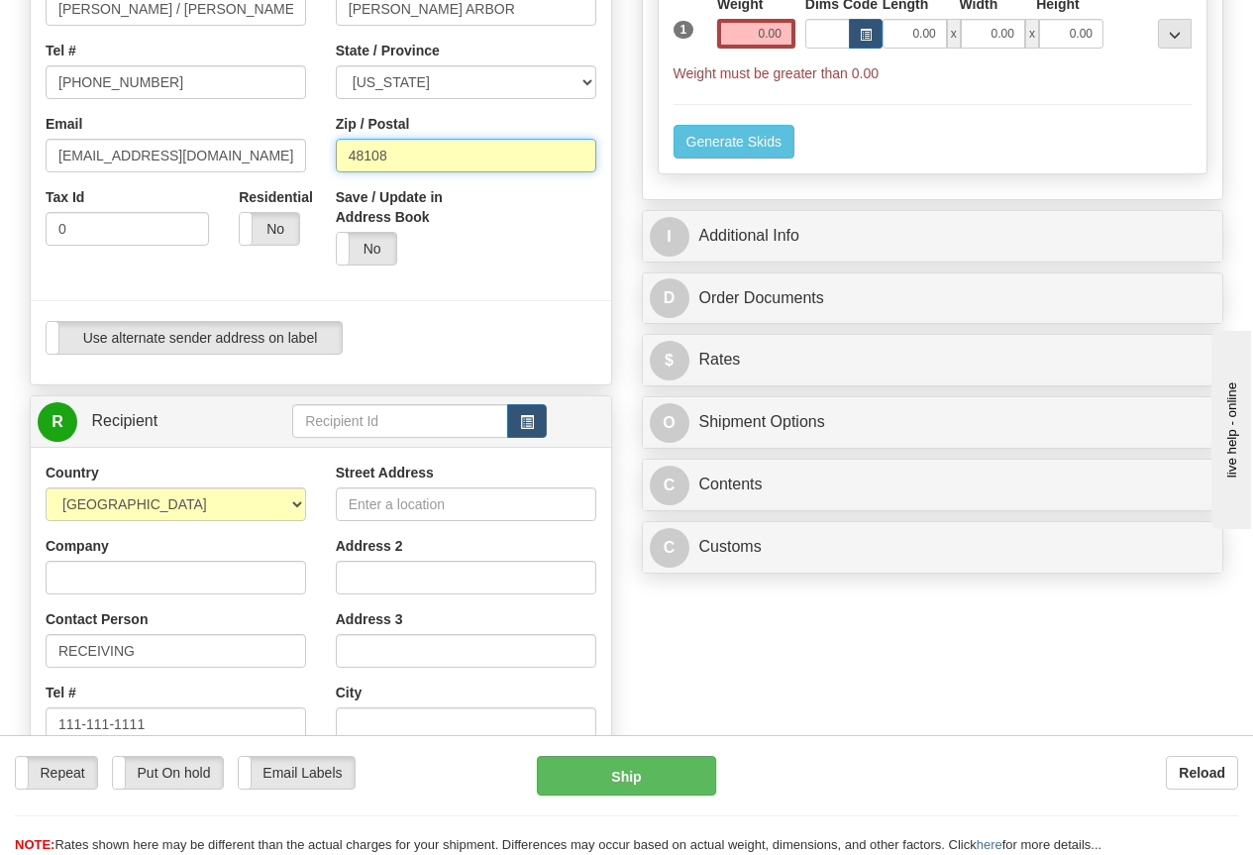
type input "48108"
click at [136, 575] on input "Company" at bounding box center [176, 578] width 261 height 34
click at [526, 418] on span "button" at bounding box center [527, 422] width 14 height 13
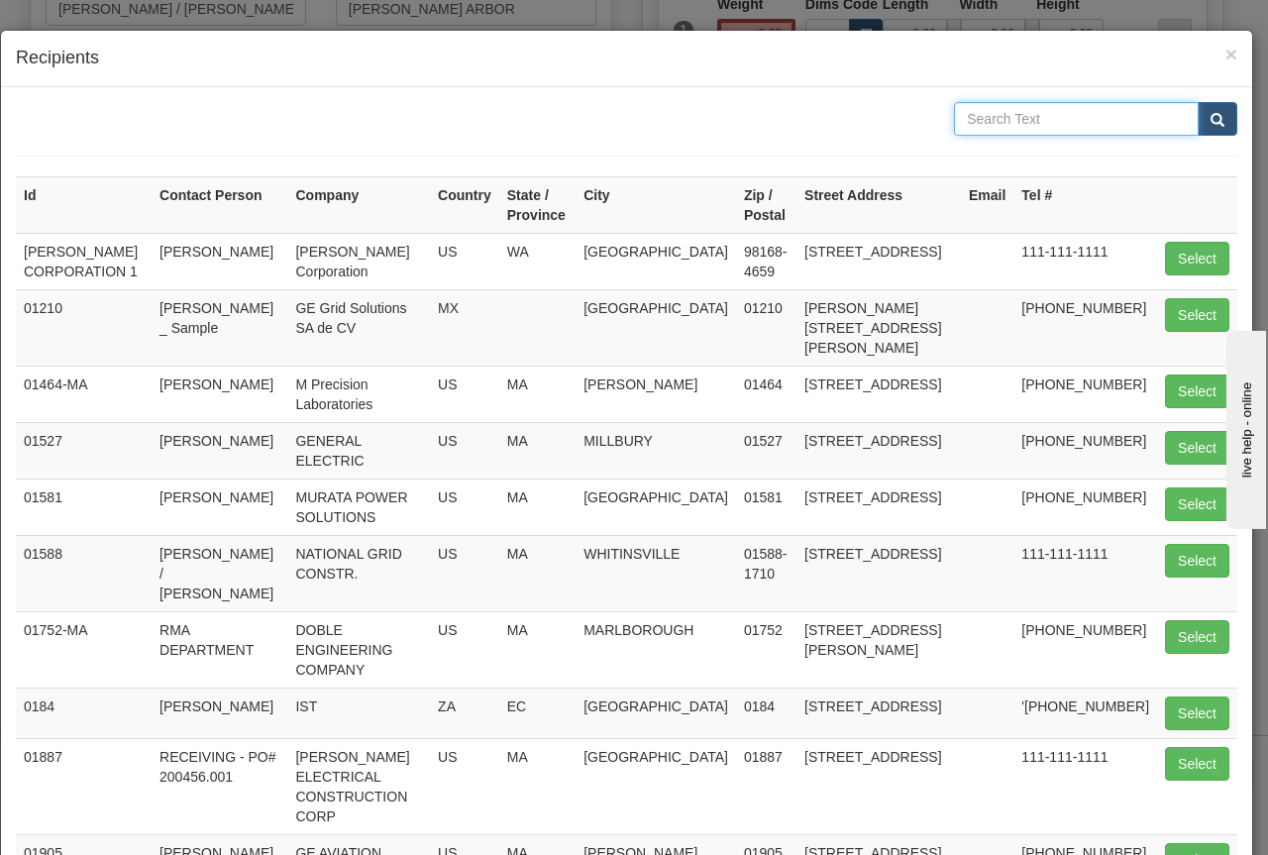
click at [965, 119] on input "text" at bounding box center [1076, 119] width 245 height 34
type input "MARKLAND"
click at [1211, 115] on span "submit" at bounding box center [1218, 120] width 14 height 13
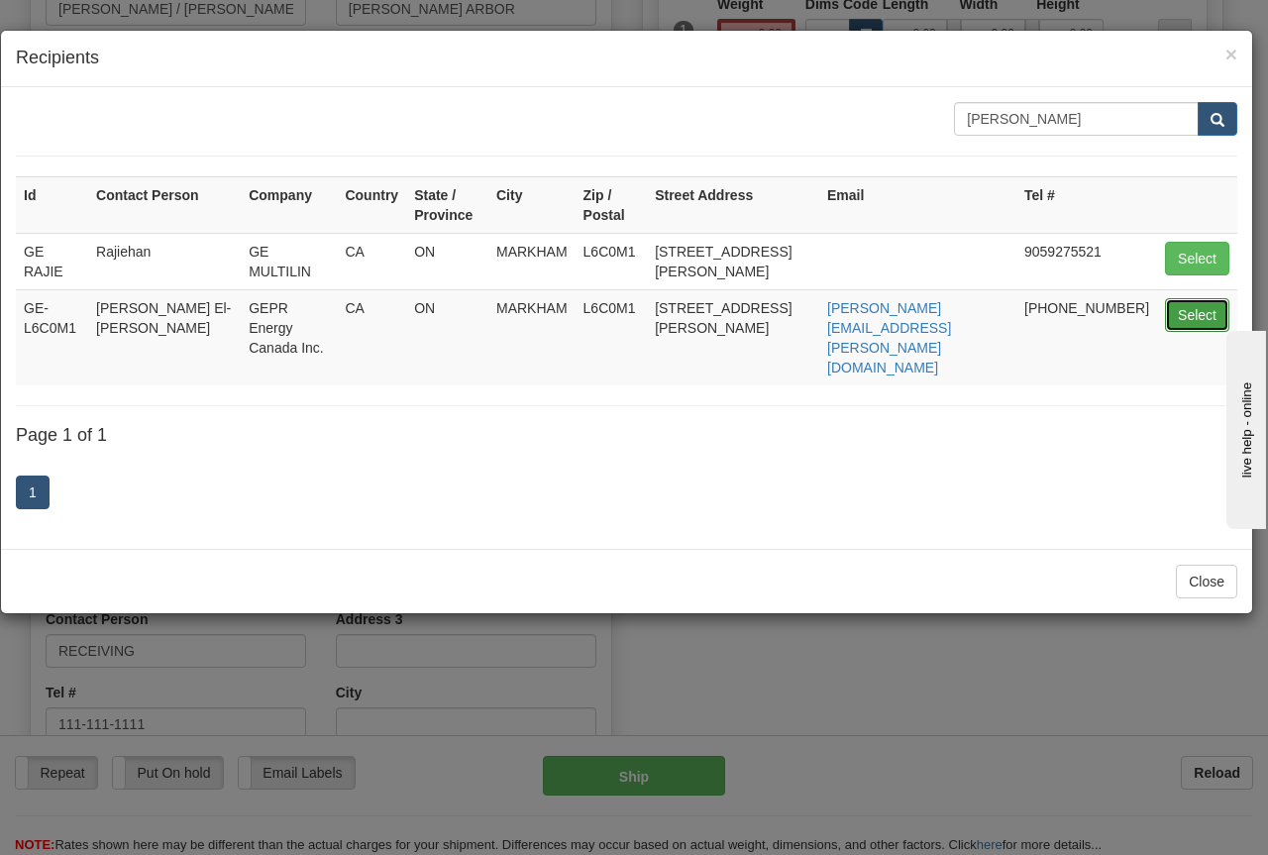
click at [1192, 310] on button "Select" at bounding box center [1197, 315] width 64 height 34
type input "GE-L6C0M1"
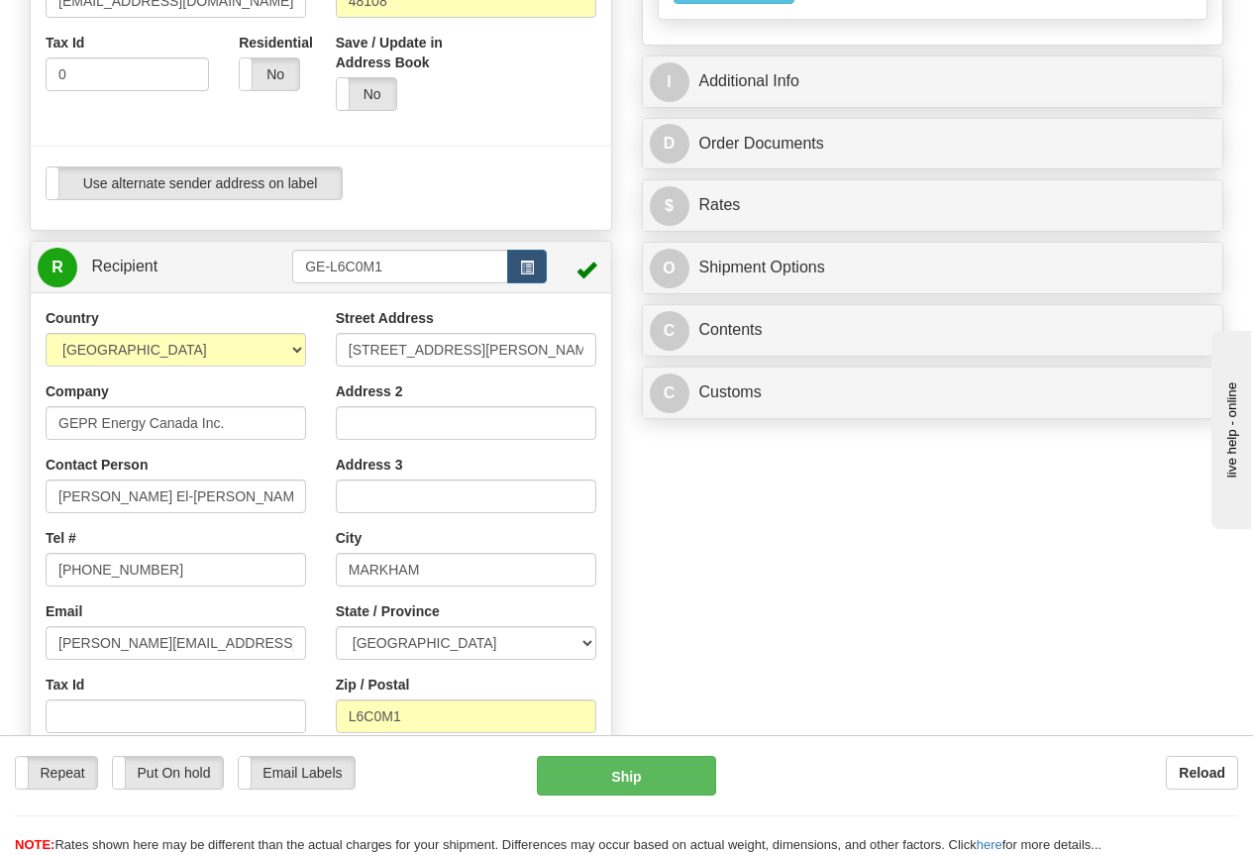
scroll to position [694, 0]
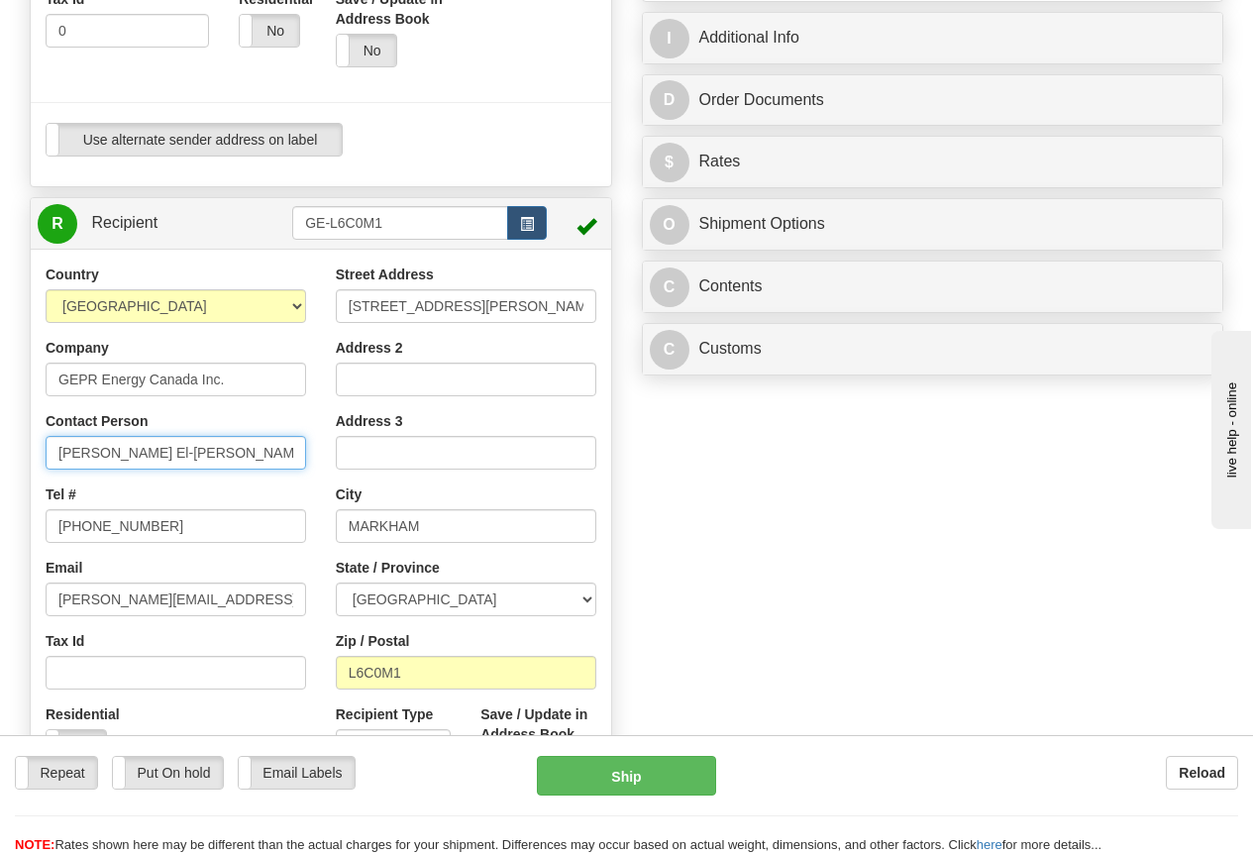
type input "0.00"
drag, startPoint x: 164, startPoint y: 455, endPoint x: 186, endPoint y: 451, distance: 22.2
click at [166, 455] on input "Hassan El-Tawil" at bounding box center [176, 453] width 261 height 34
drag, startPoint x: 197, startPoint y: 447, endPoint x: 30, endPoint y: 446, distance: 167.4
click at [30, 446] on div "R Recipient GE-L6C0M1" at bounding box center [321, 505] width 583 height 616
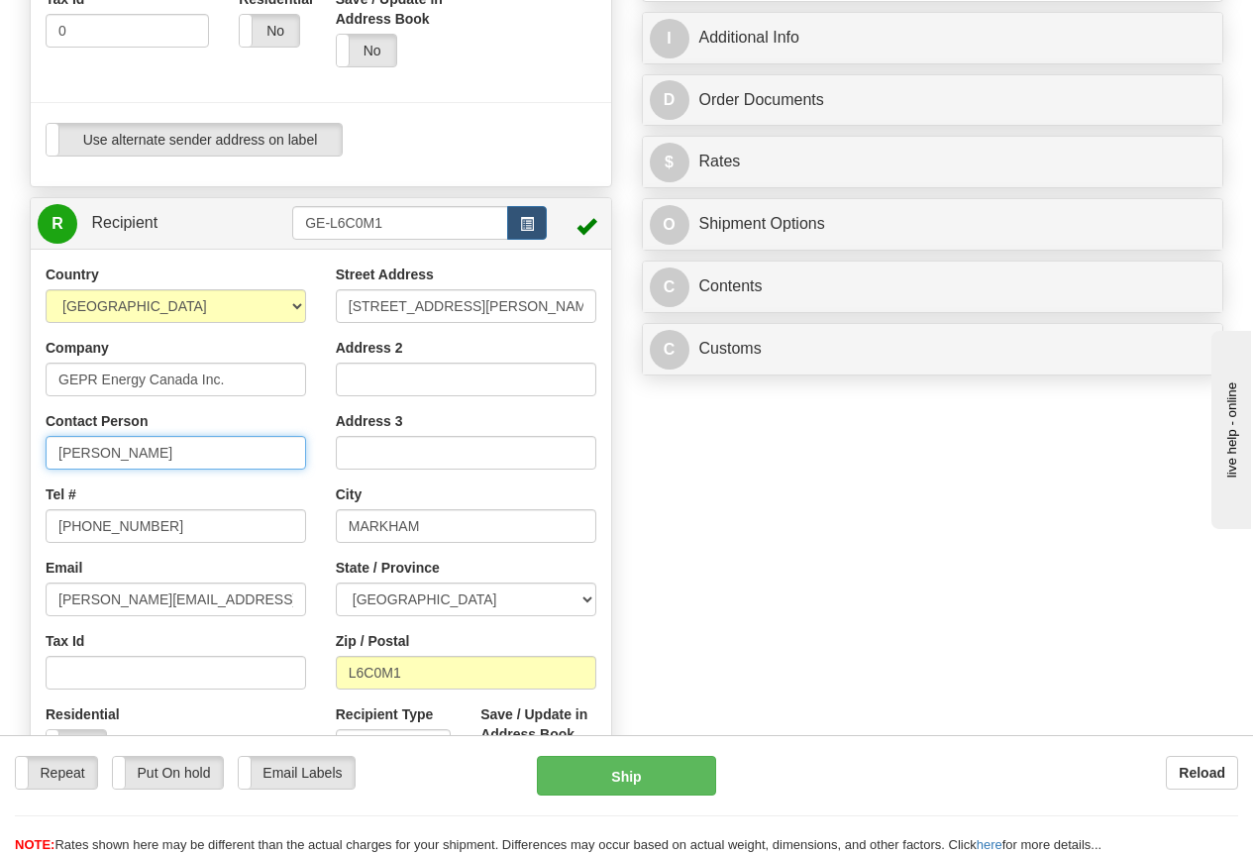
type input "MICHAEL PILON"
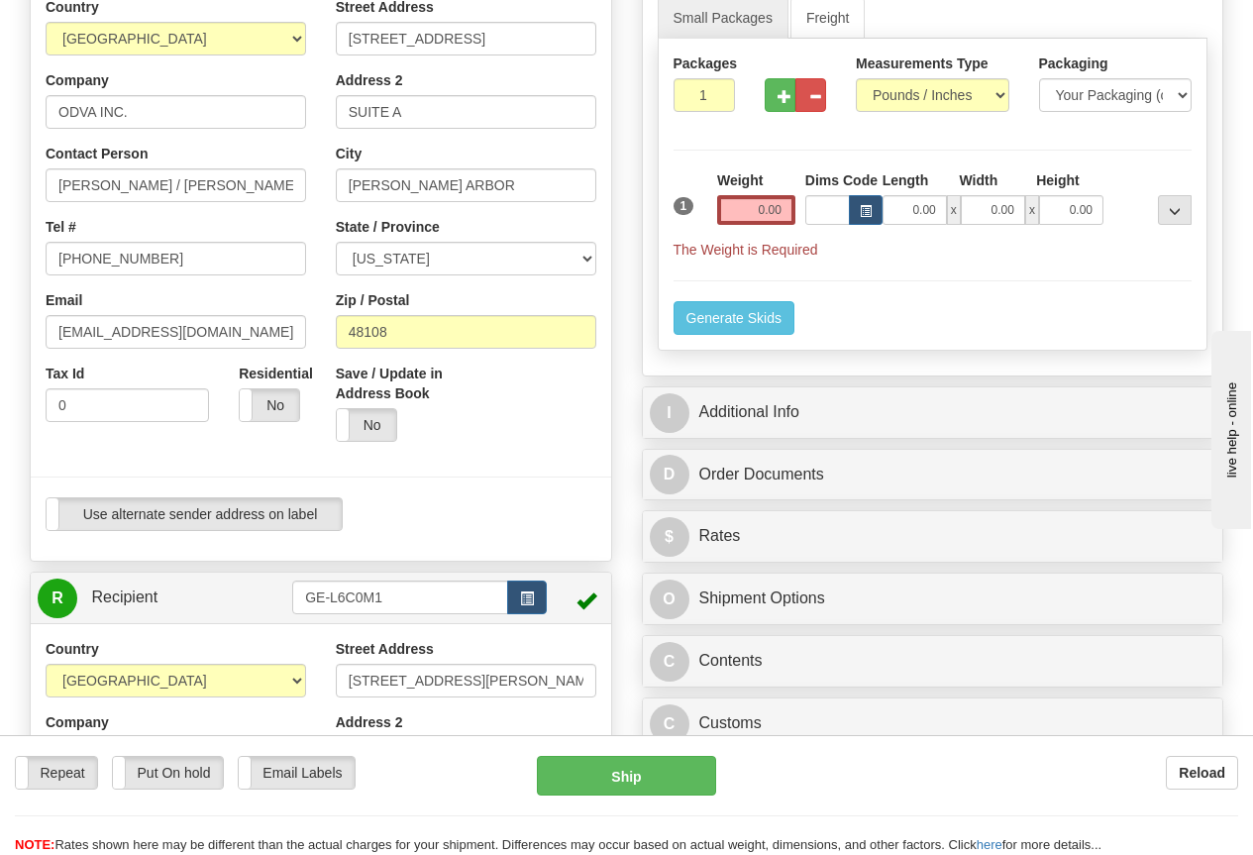
scroll to position [297, 0]
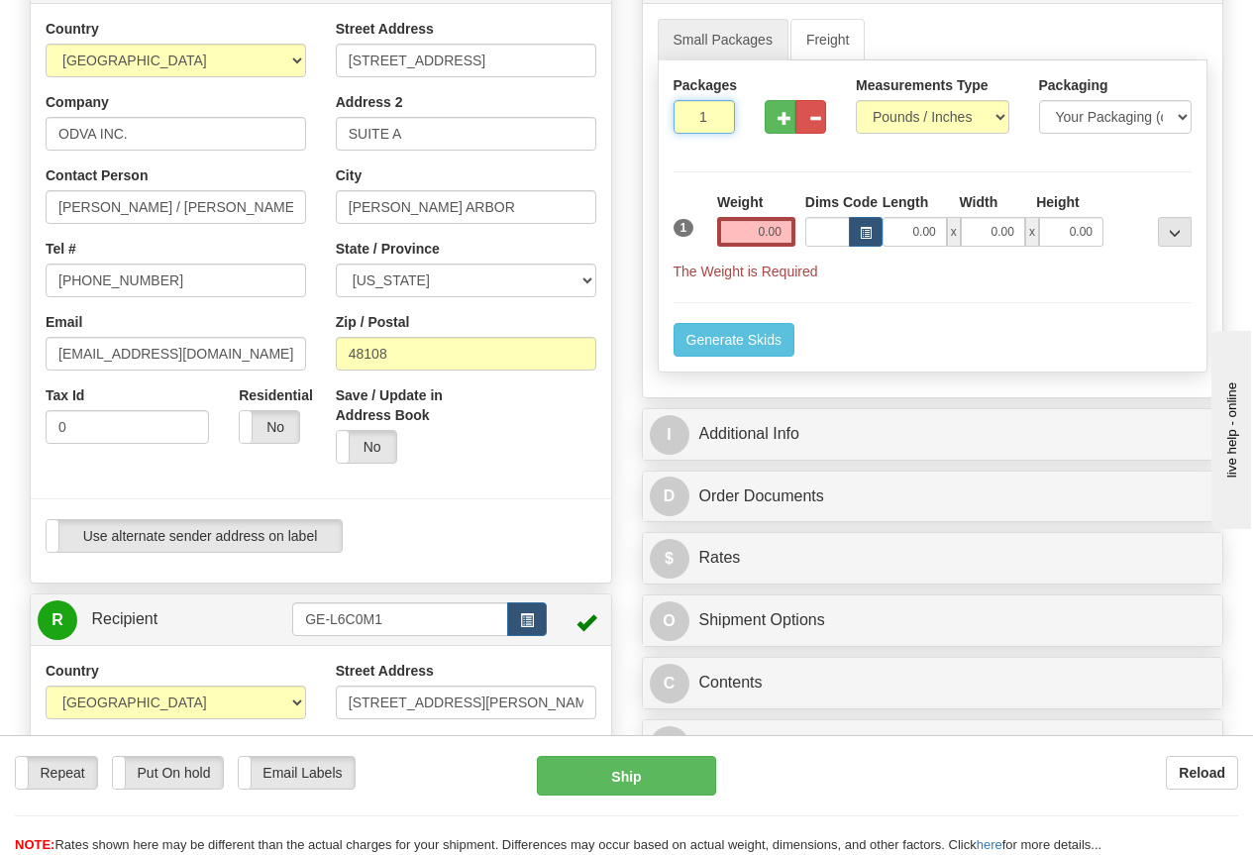
click at [693, 119] on input "1" at bounding box center [704, 117] width 61 height 34
type input "2"
click at [749, 228] on input "0.00" at bounding box center [756, 232] width 78 height 30
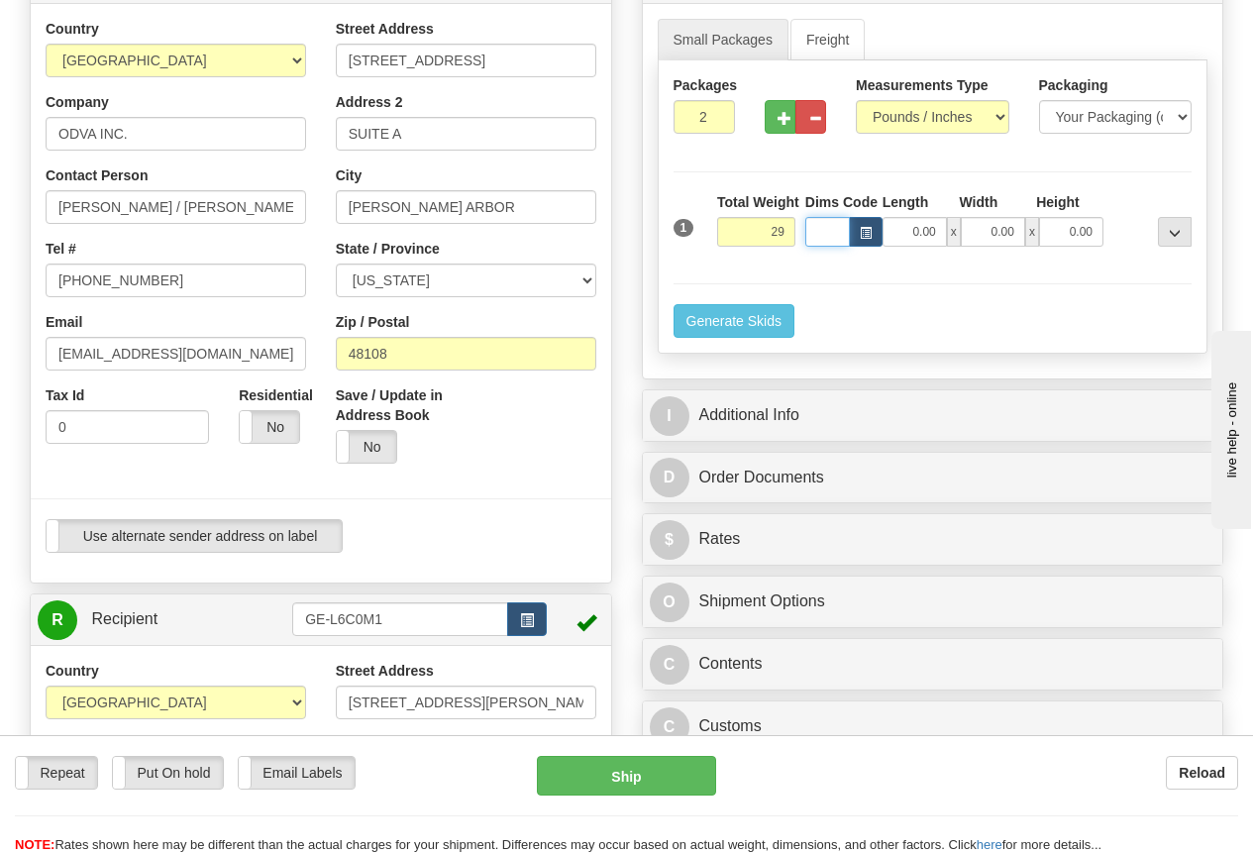
type input "29.00"
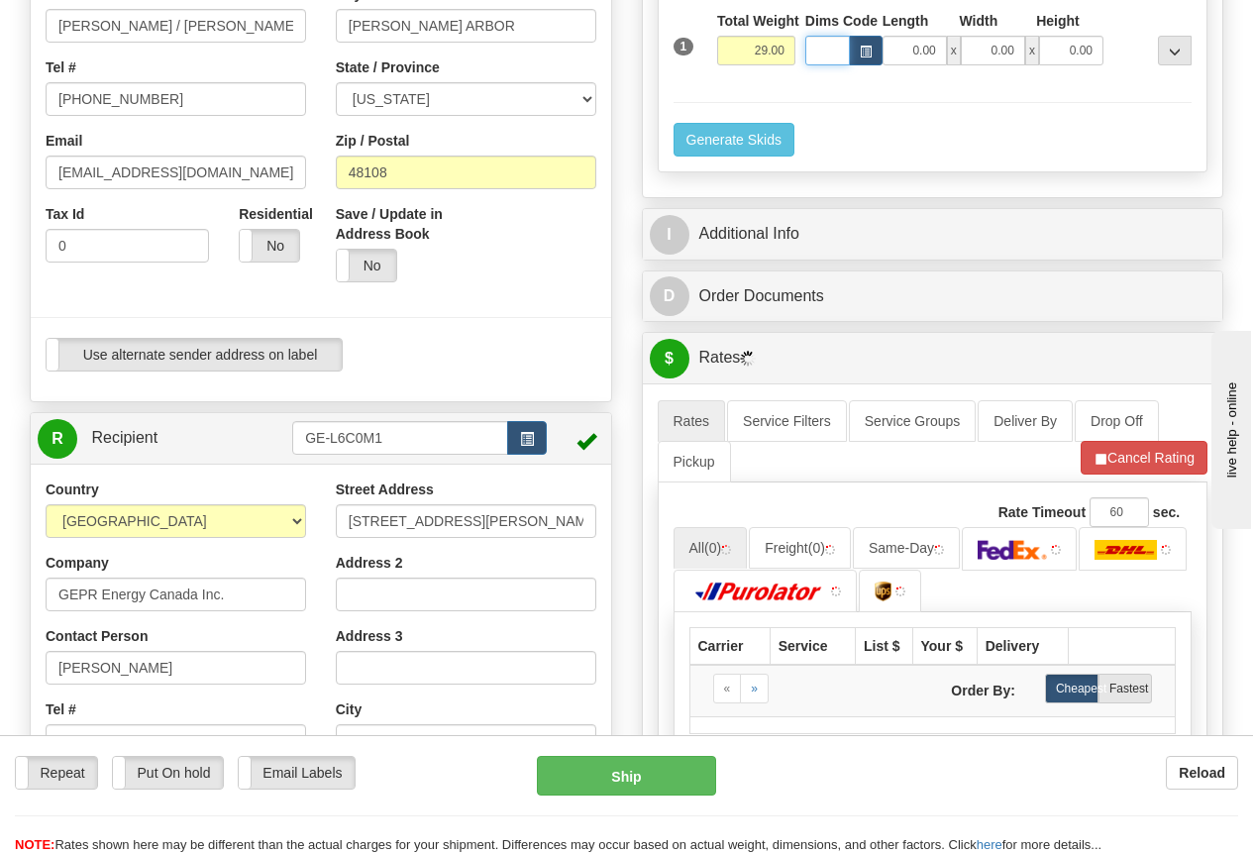
scroll to position [495, 0]
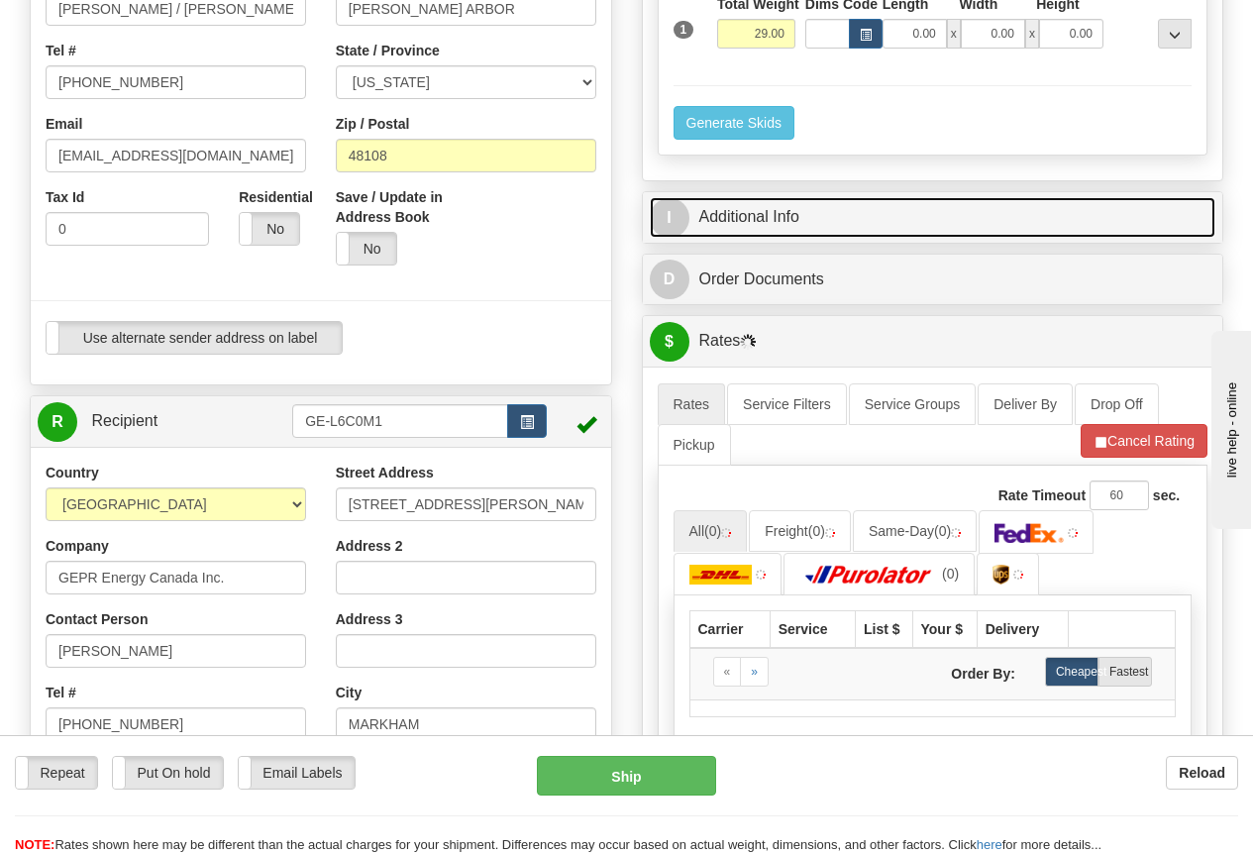
click at [790, 218] on link "I Additional Info" at bounding box center [933, 217] width 567 height 41
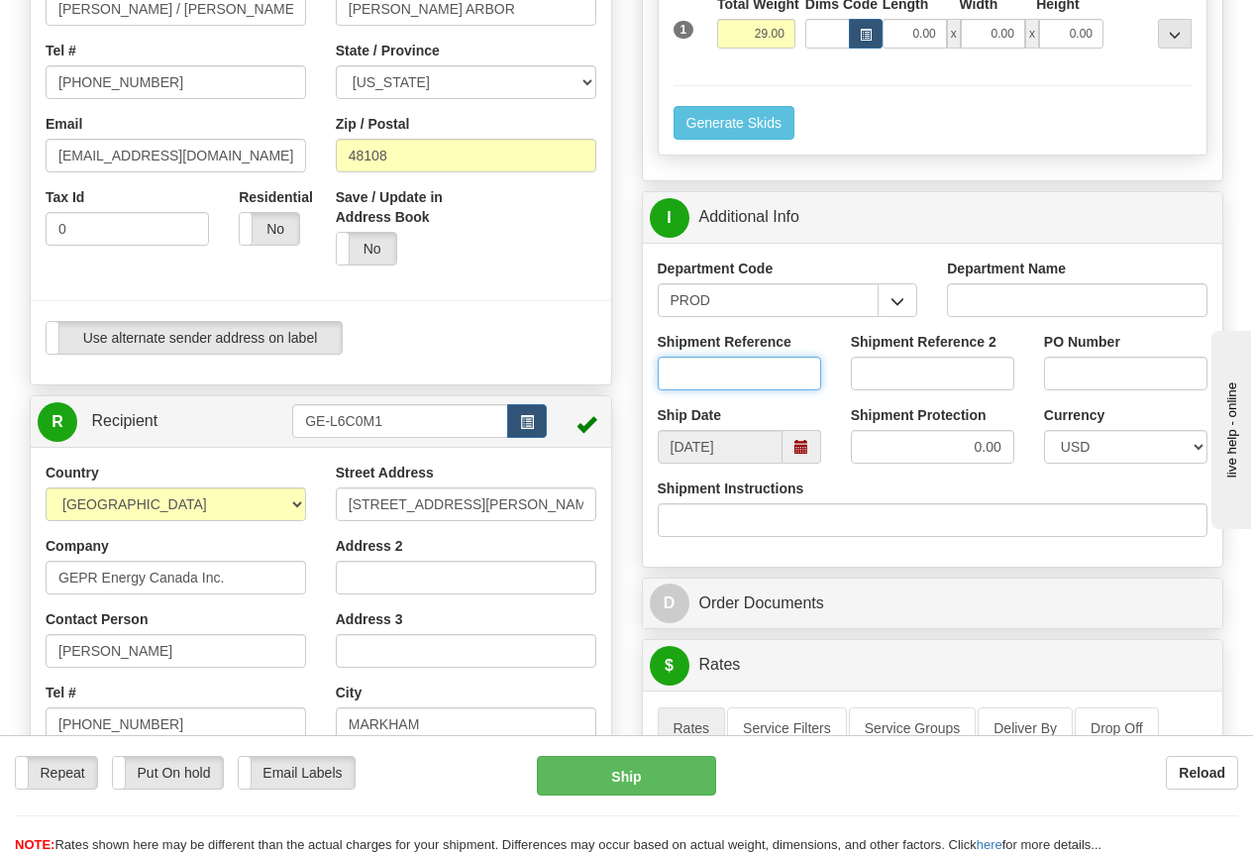
click at [710, 374] on input "Shipment Reference" at bounding box center [739, 374] width 163 height 34
type input "[PERSON_NAME]"
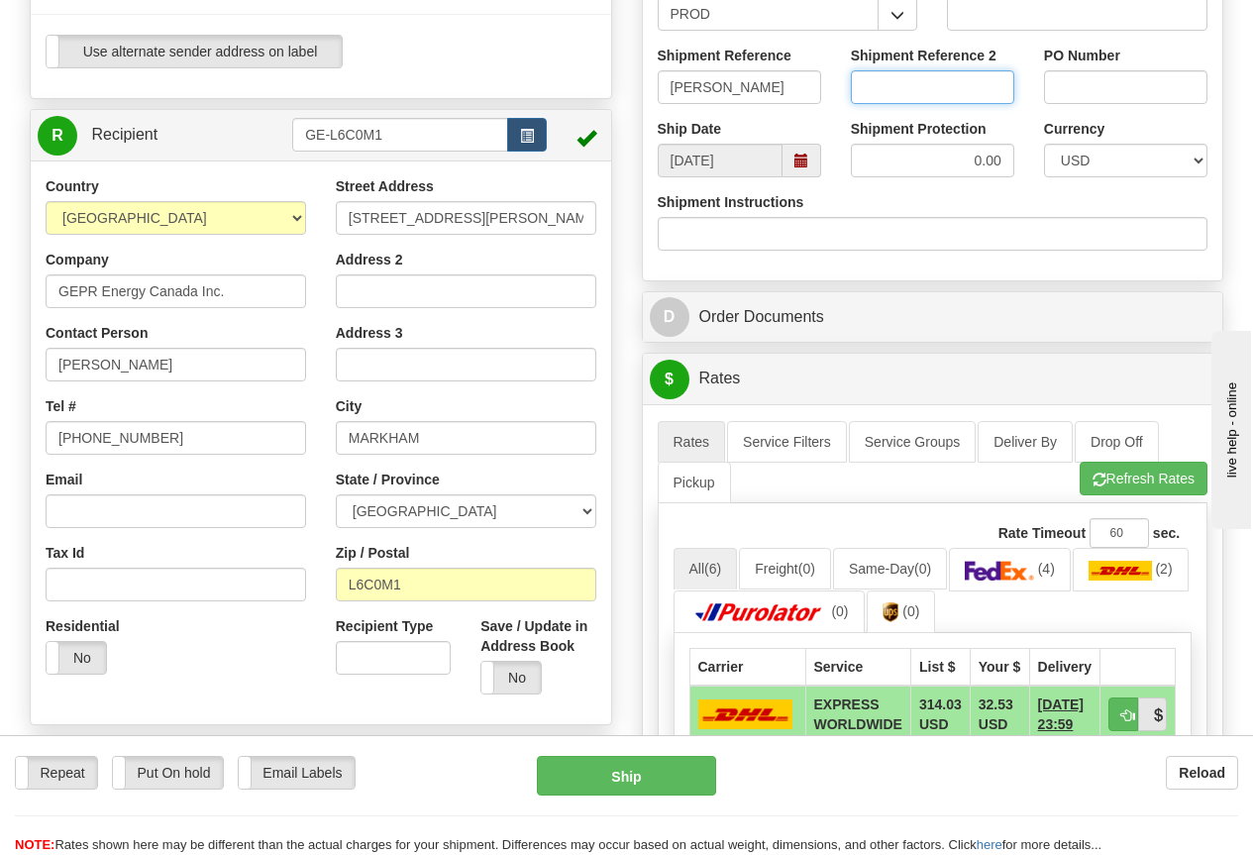
scroll to position [892, 0]
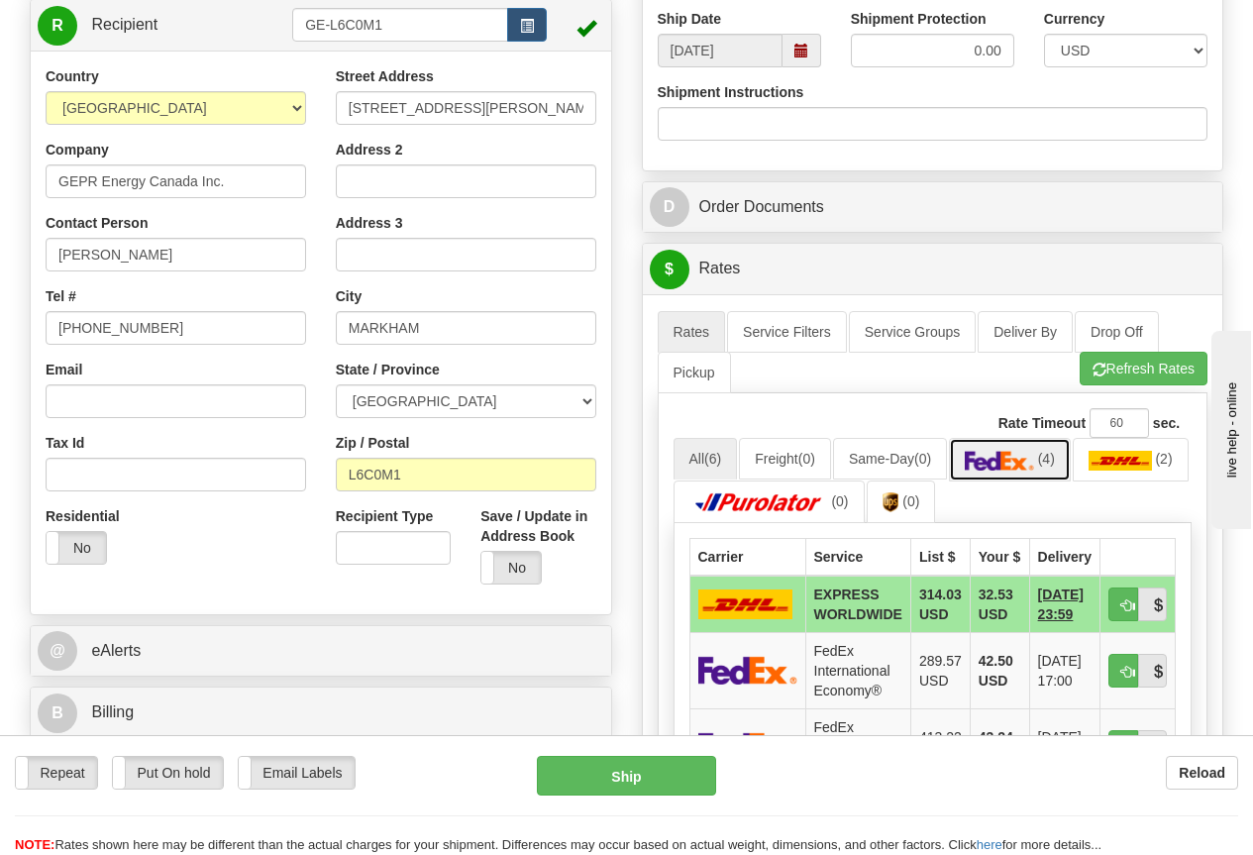
click at [1009, 454] on img at bounding box center [999, 461] width 69 height 20
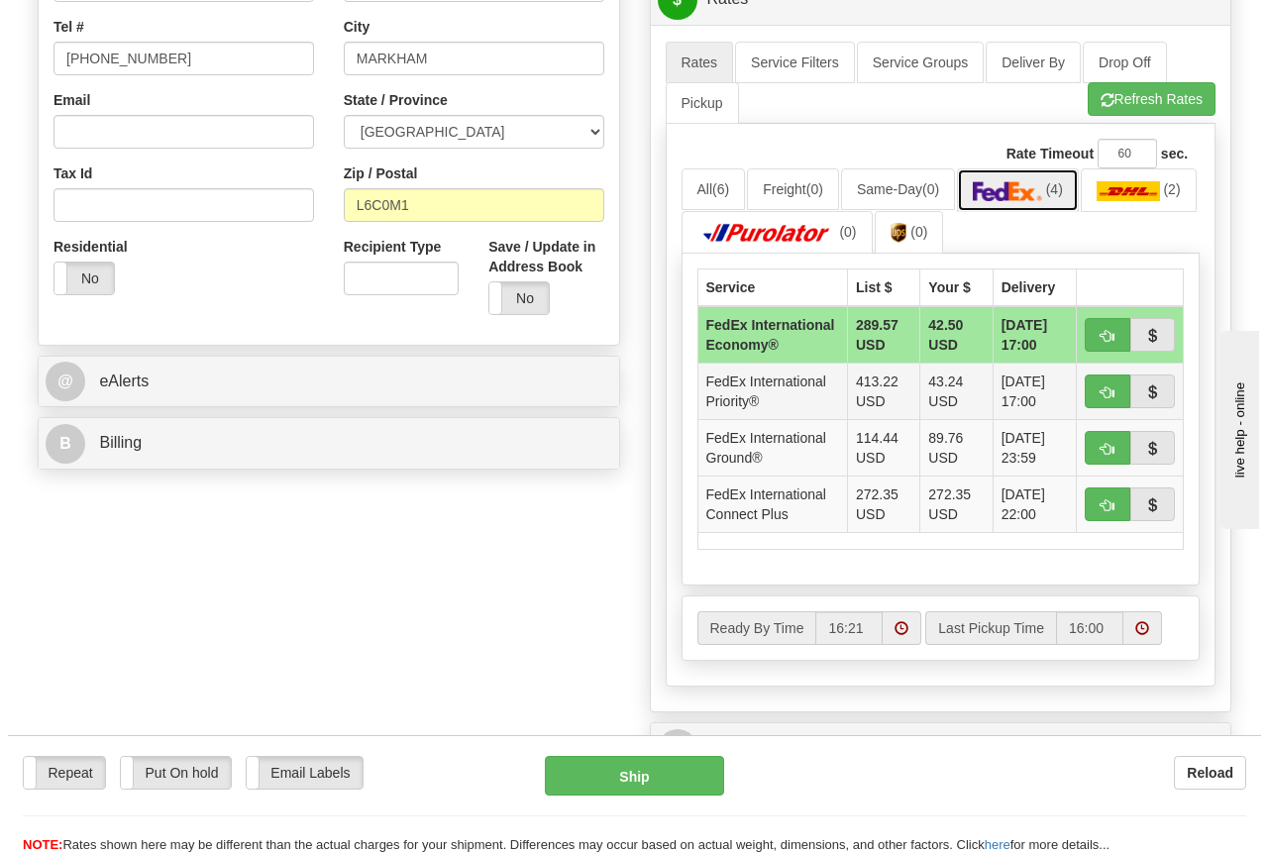
scroll to position [1189, 0]
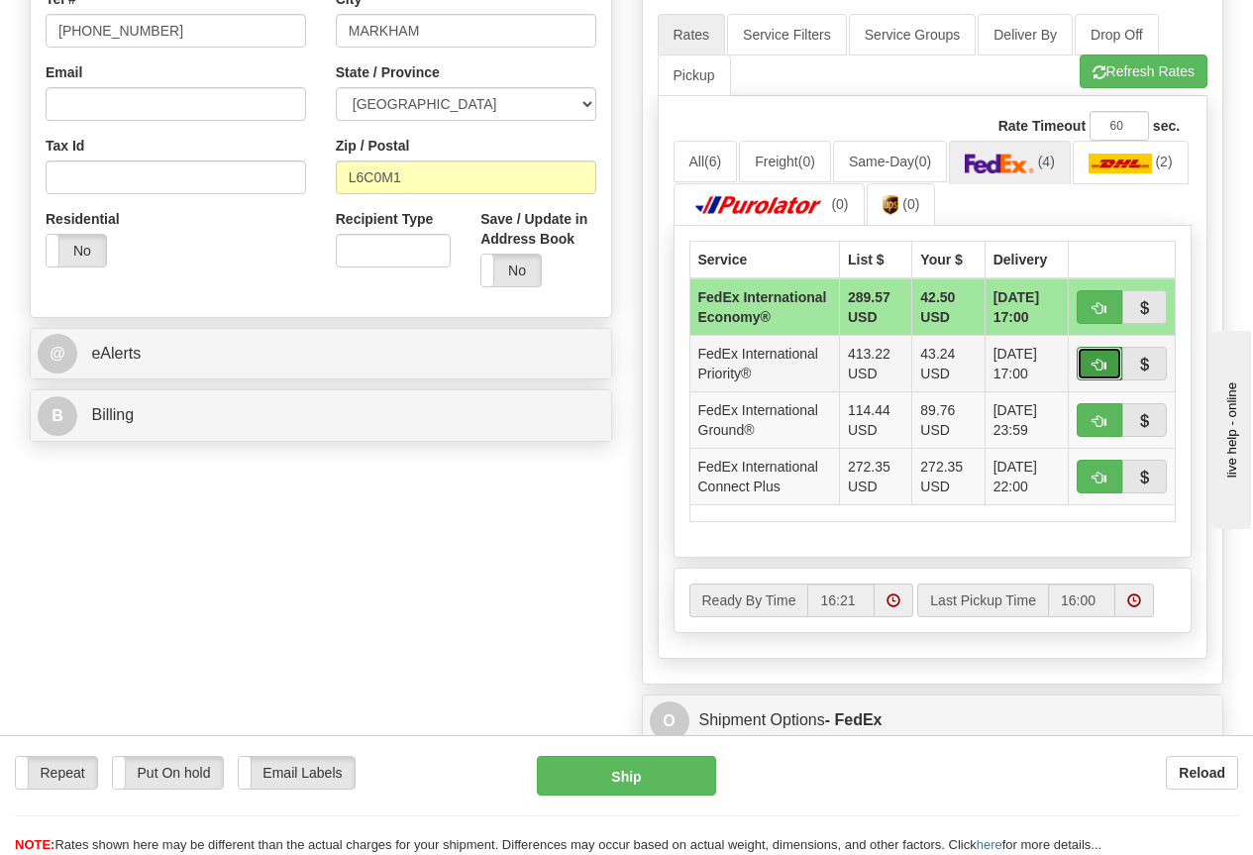
click at [1105, 372] on span "button" at bounding box center [1100, 365] width 14 height 13
type input "01"
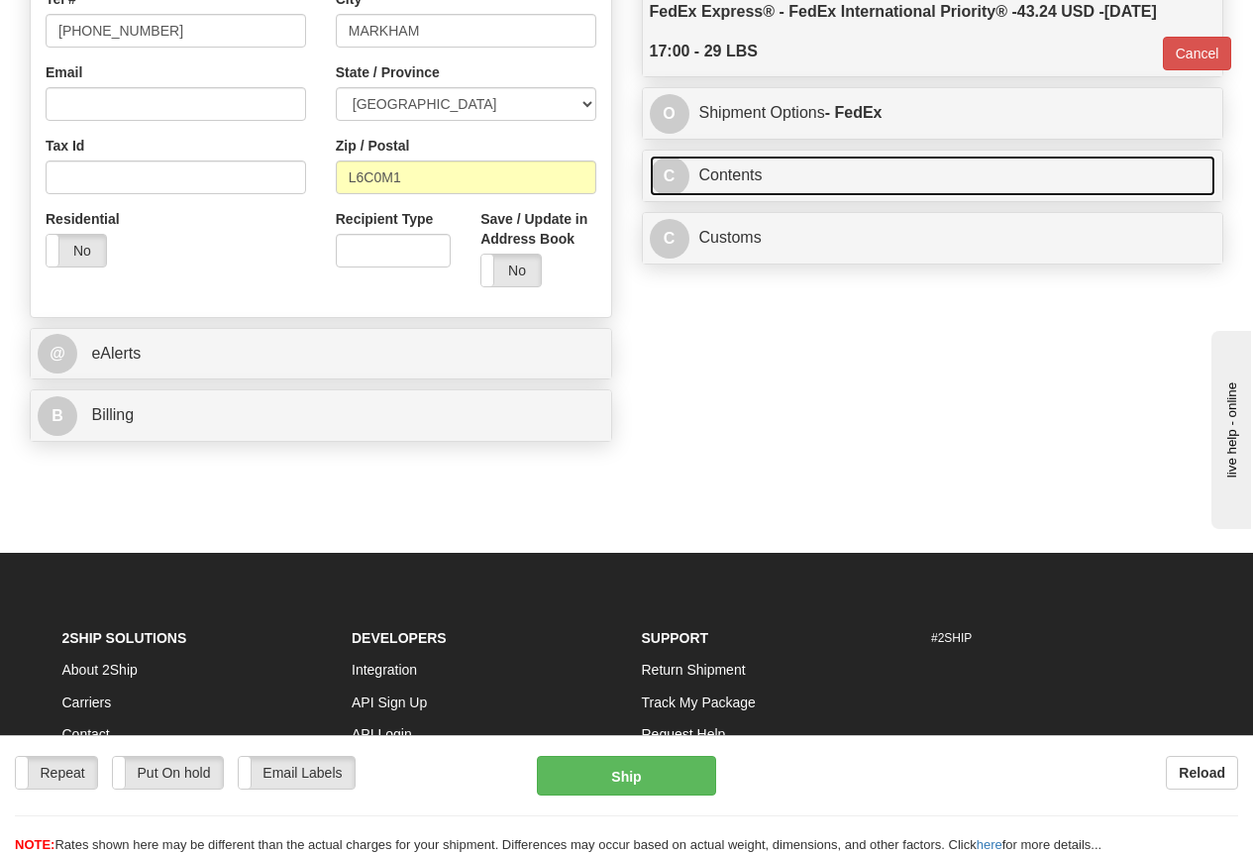
click at [754, 176] on link "C Contents" at bounding box center [933, 176] width 567 height 41
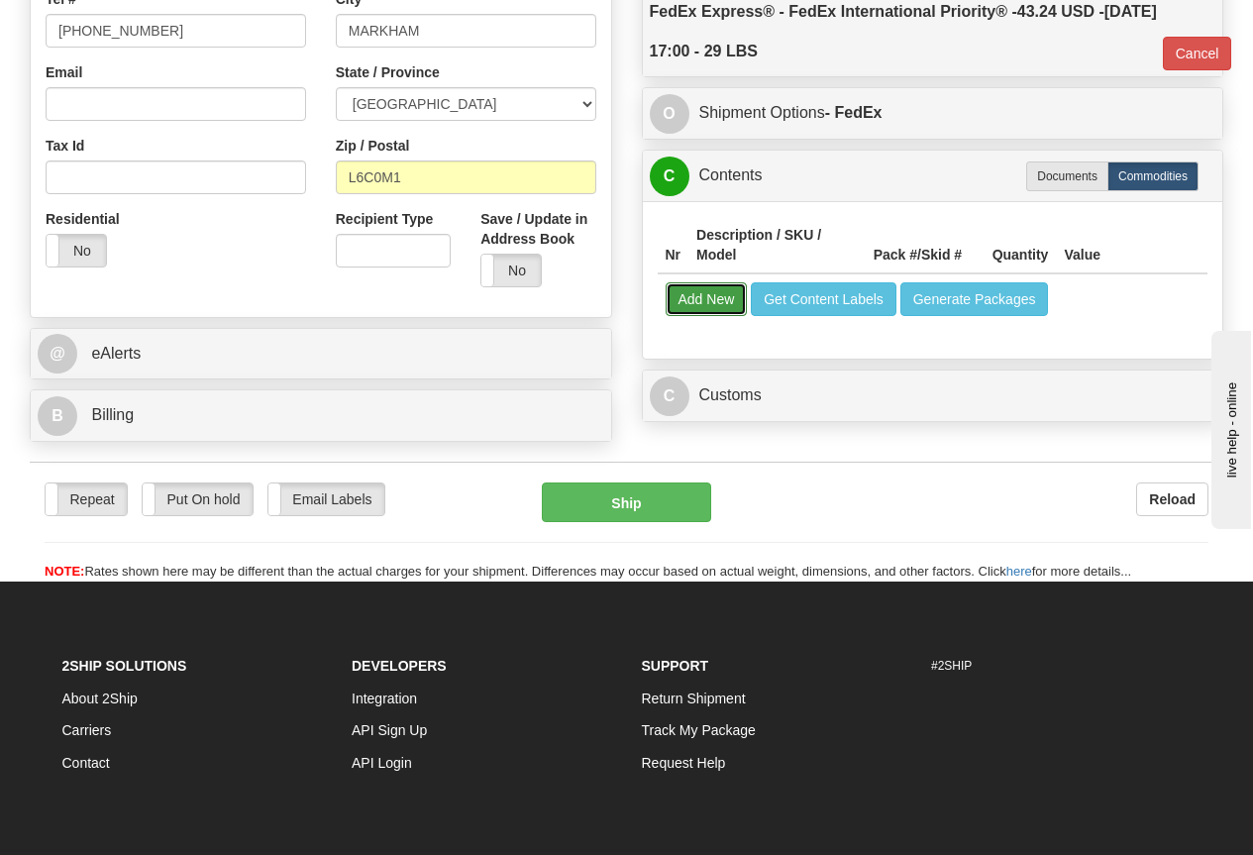
click at [721, 293] on button "Add New" at bounding box center [707, 299] width 82 height 34
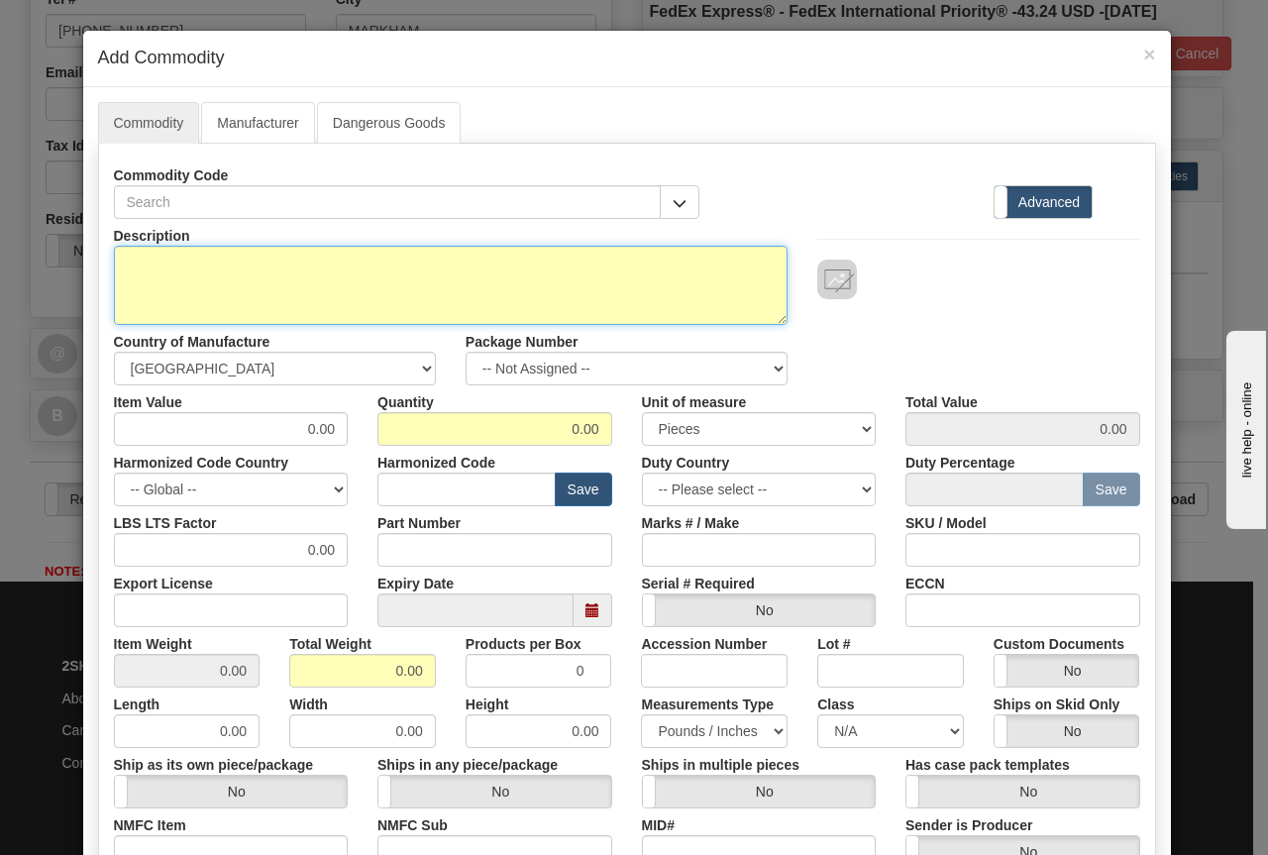
click at [128, 257] on textarea "Description" at bounding box center [451, 285] width 675 height 79
type textarea "M"
paste textarea "869EP5NNG5HNNANNMSPFBSENNB4"
type textarea "PROTECTION RELAY - P/N 869EP5NNG5HNNANNMSPFBSENNB4"
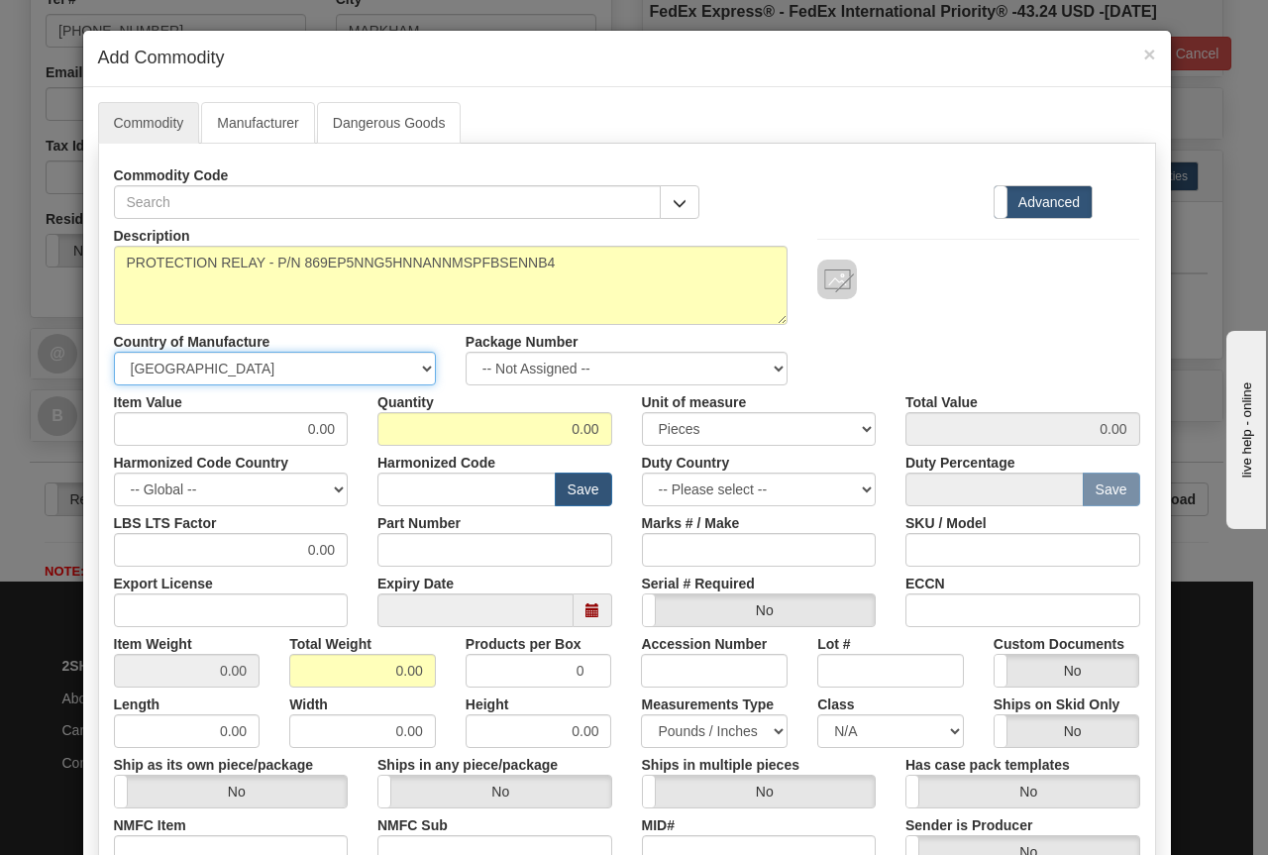
select select "CA"
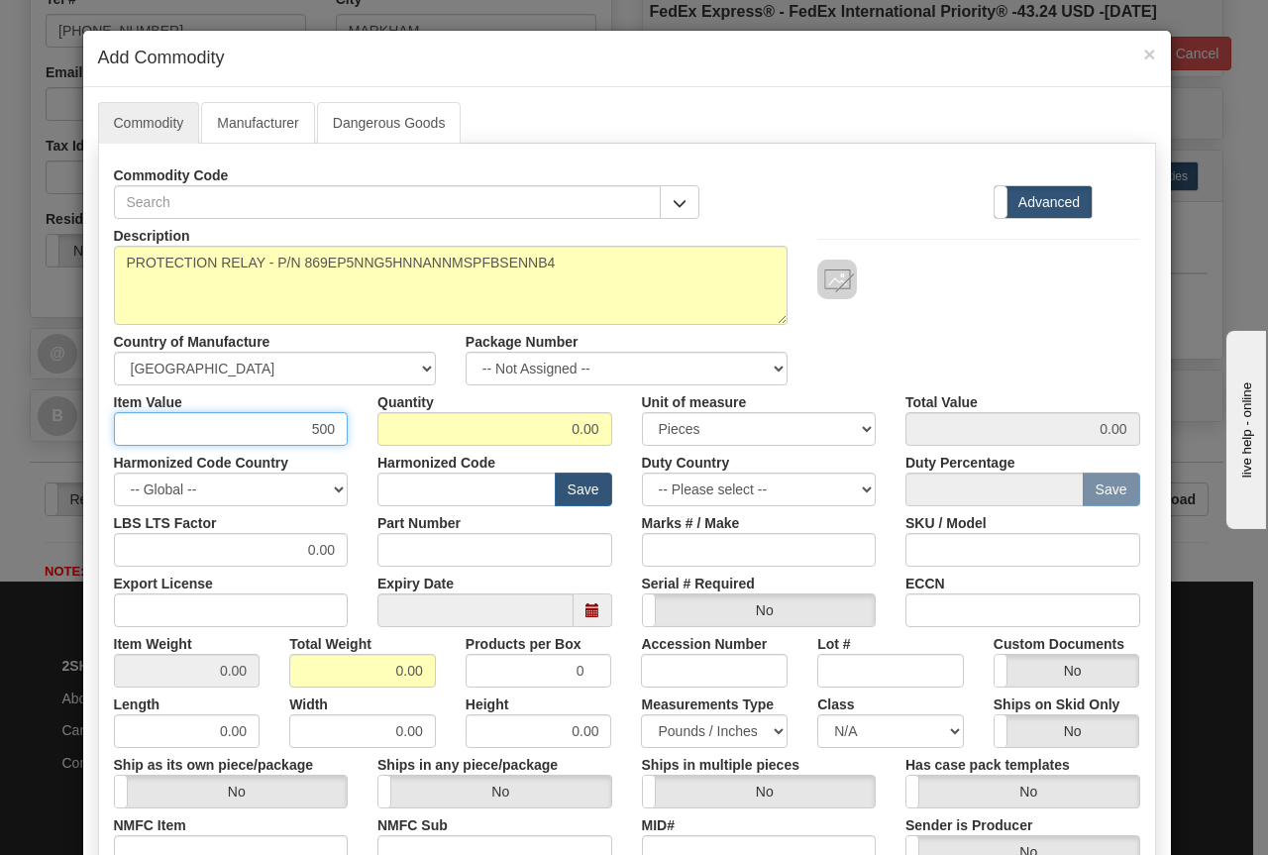
type input "500"
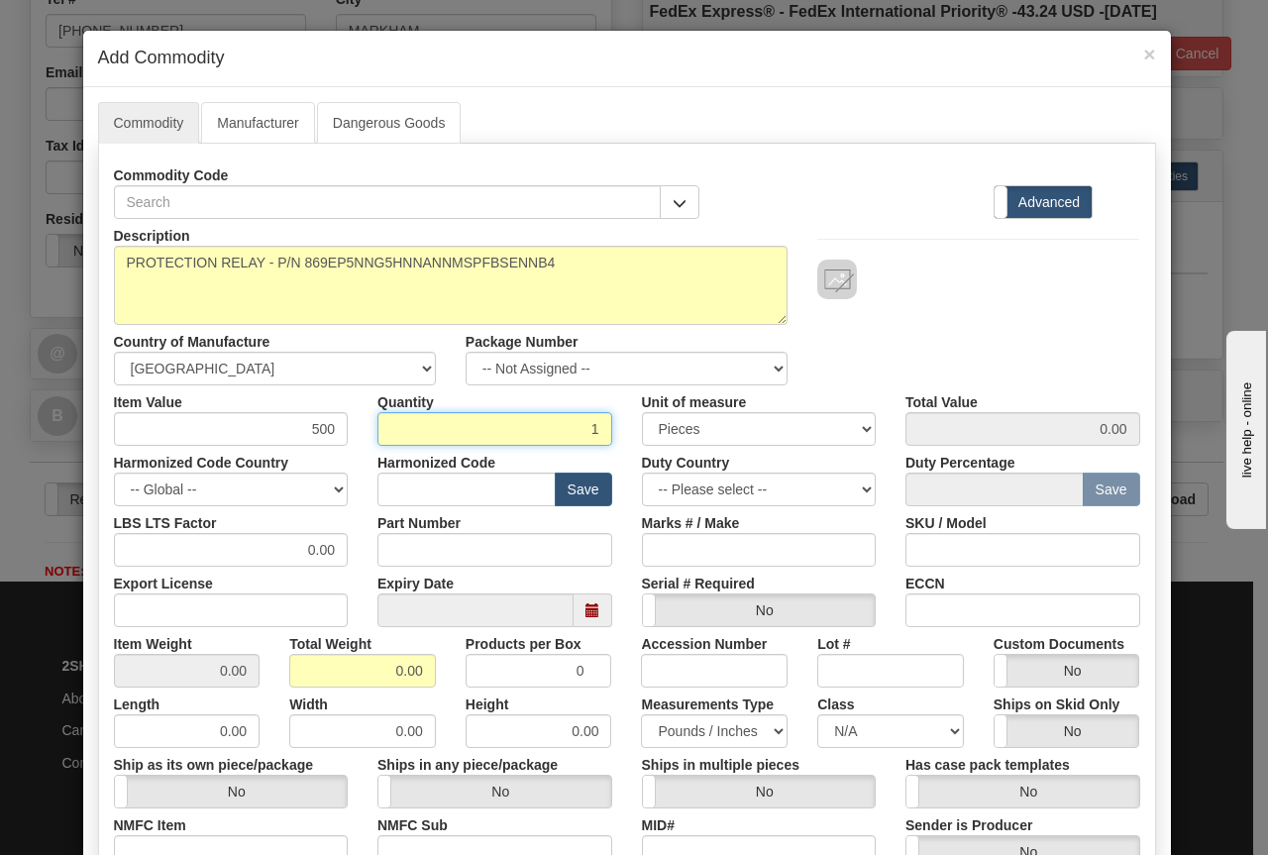
type input "1"
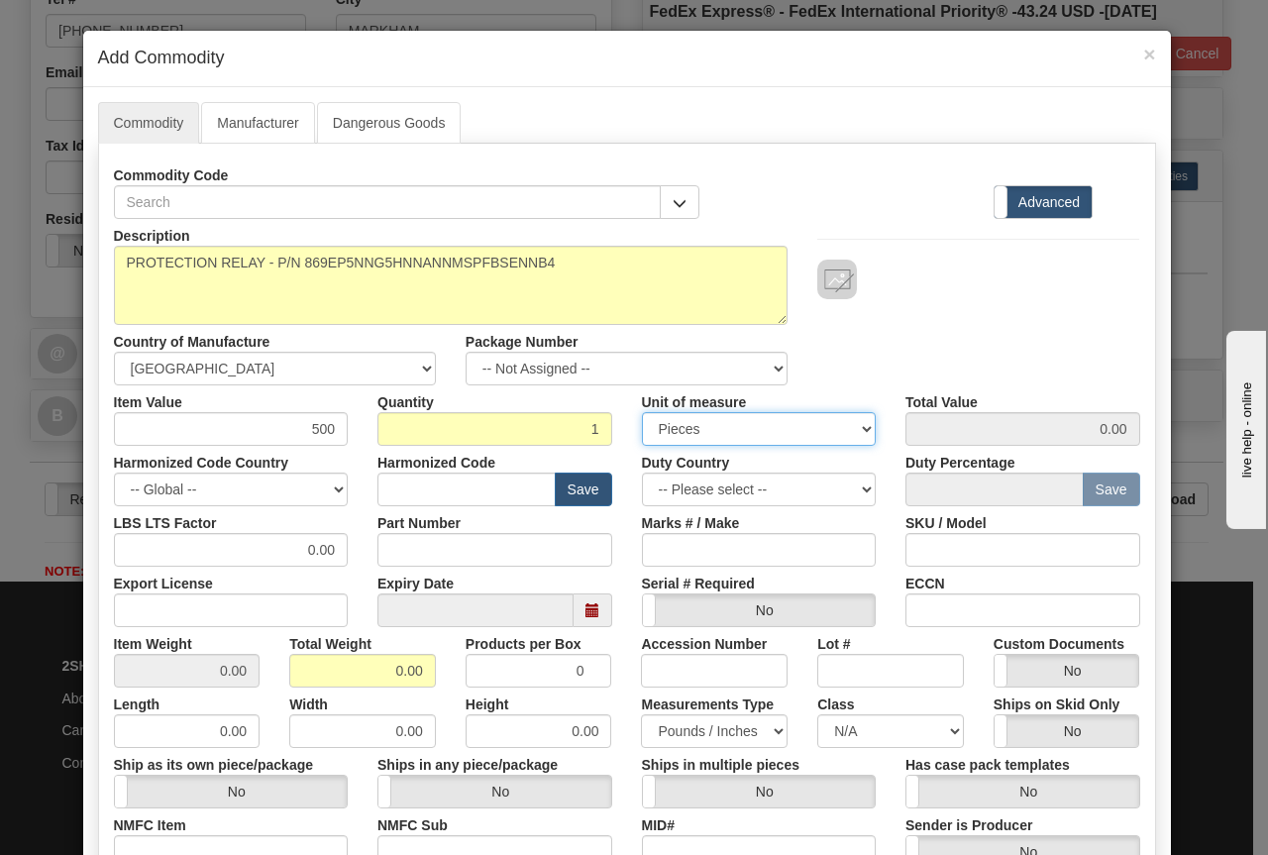
type input "500.00"
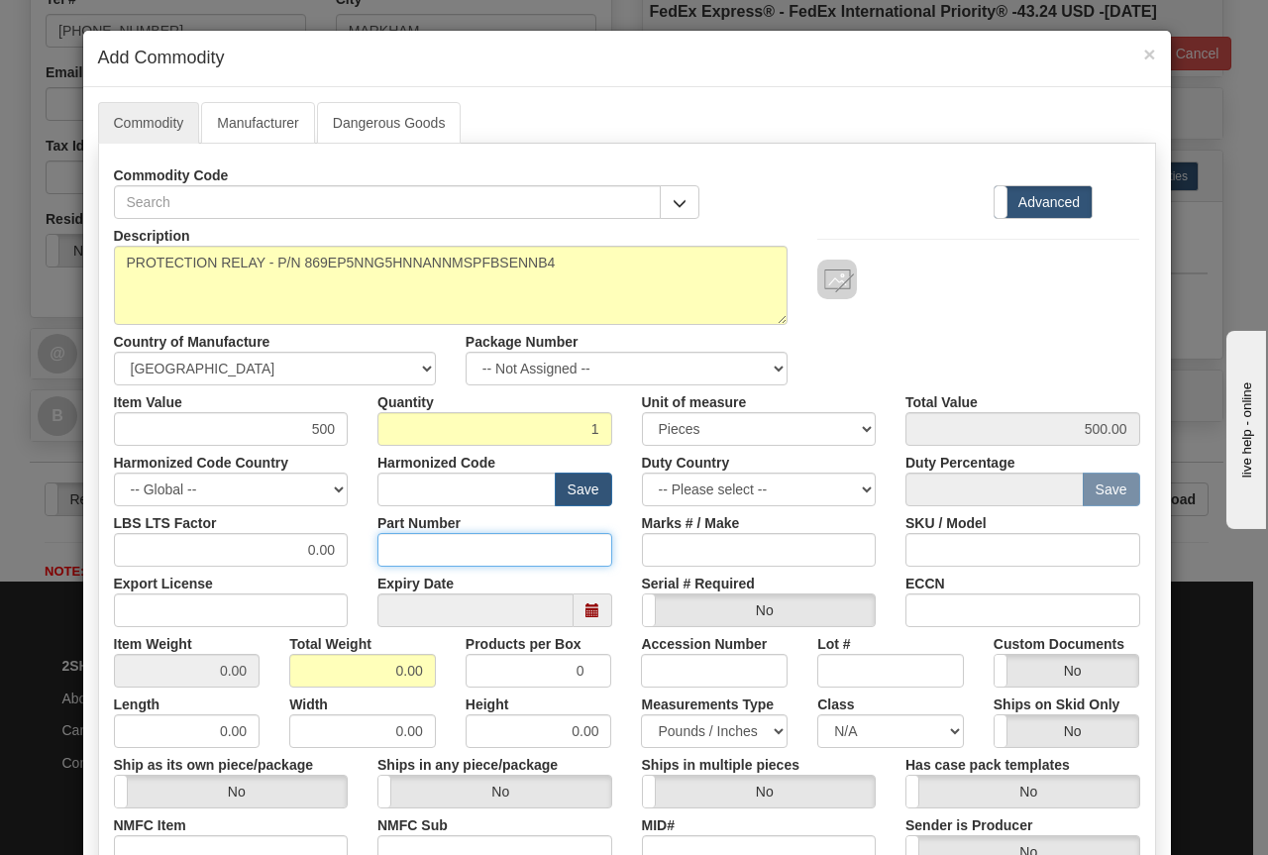
click at [421, 557] on input "Part Number" at bounding box center [494, 550] width 235 height 34
paste input "869EP5NNG5HNNANNMSPFBSENNB4"
type input "869EP5NNG5HNNANNMSPFBSENNB4"
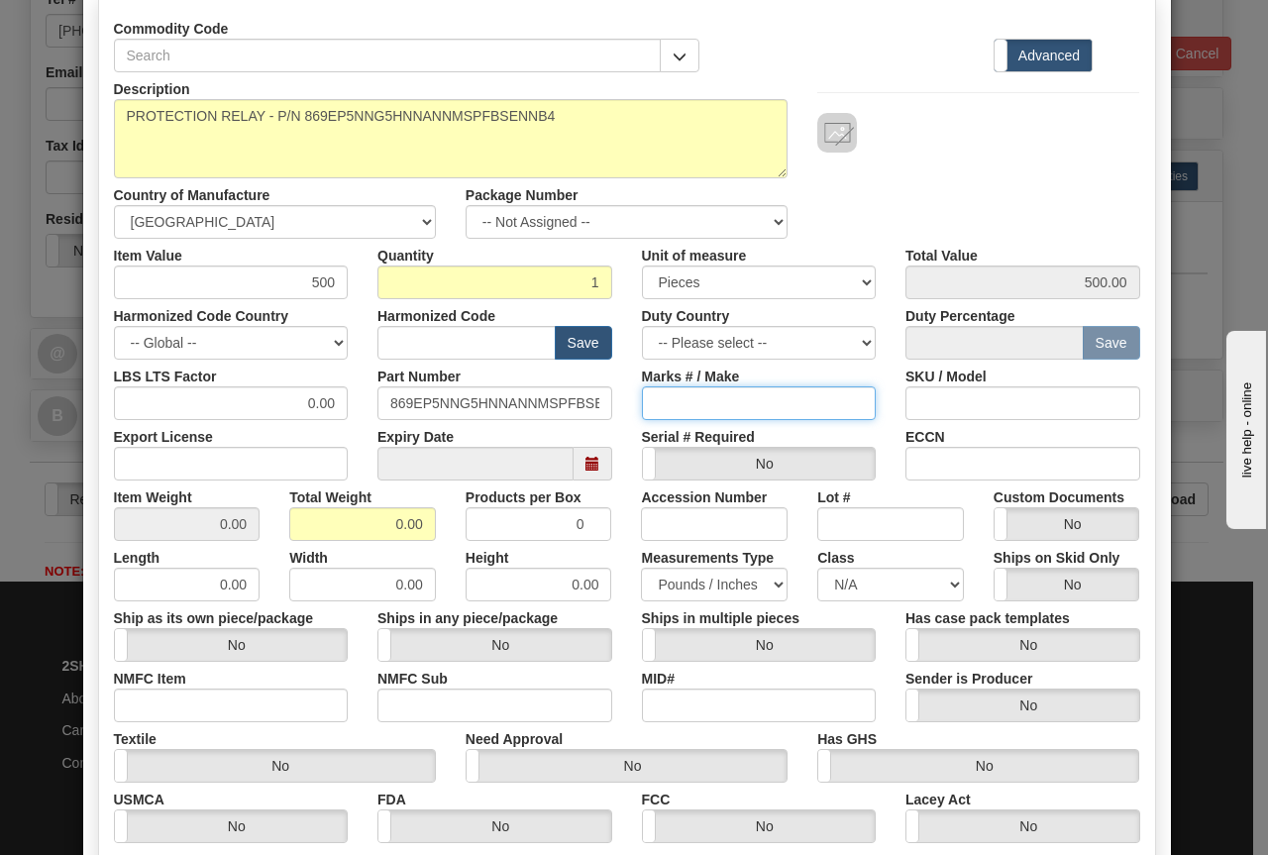
scroll to position [297, 0]
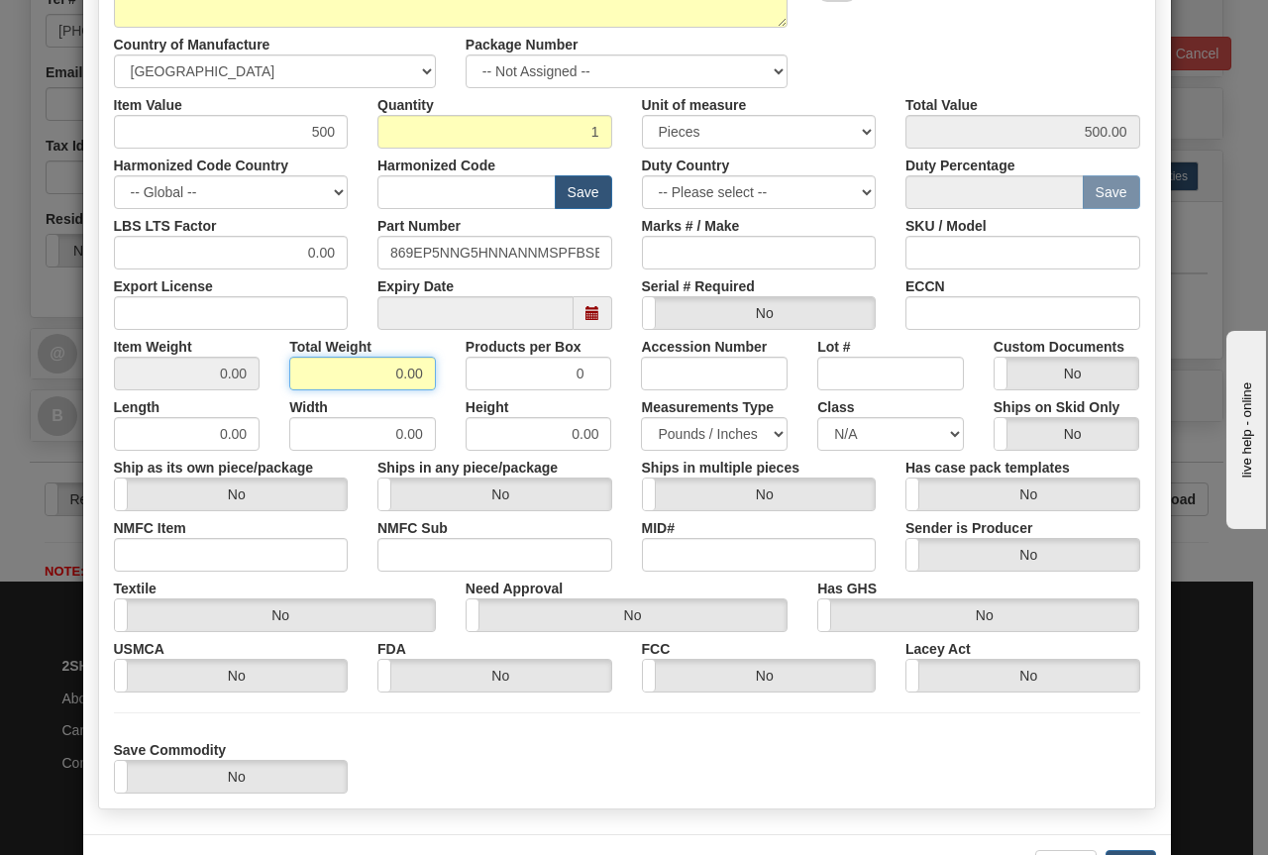
click at [375, 368] on input "0.00" at bounding box center [362, 374] width 147 height 34
type input "19"
type input "19.0000"
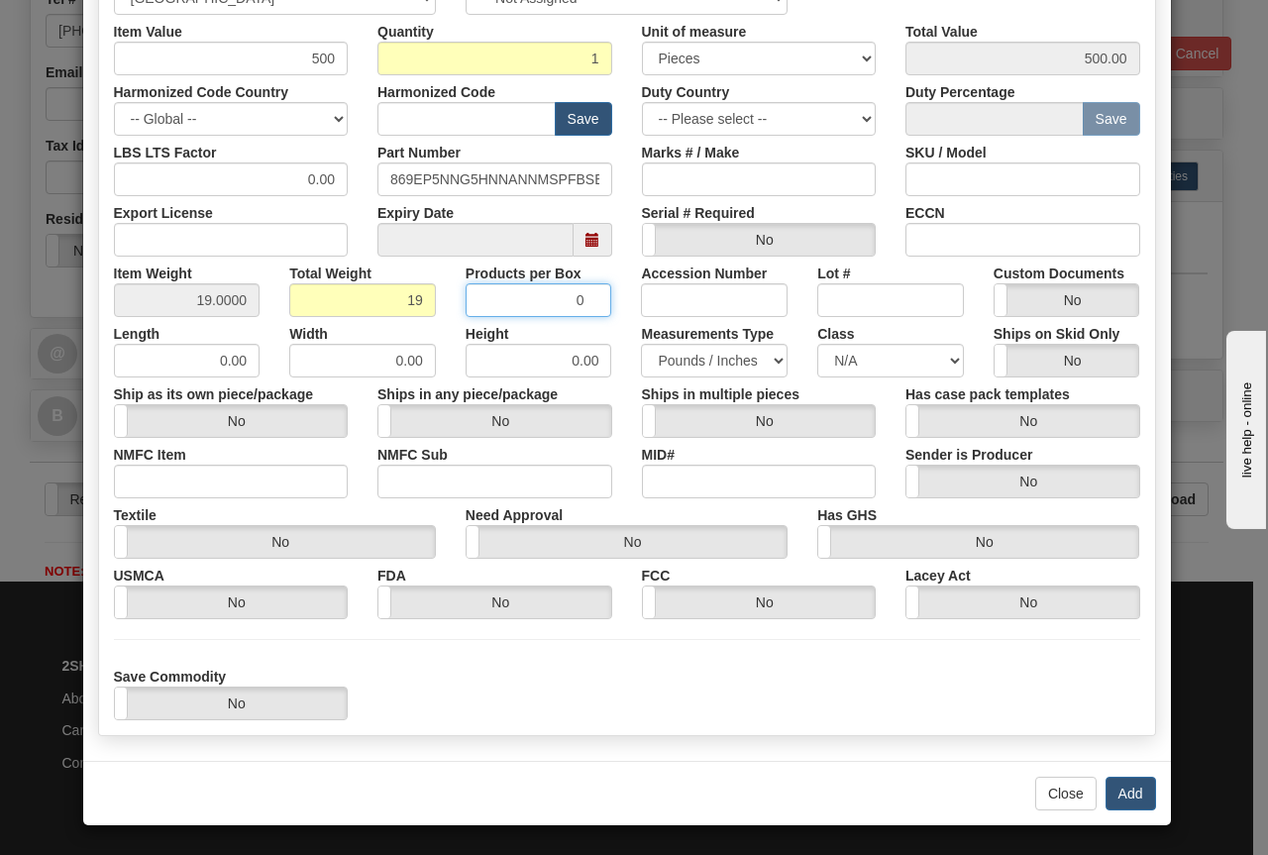
scroll to position [372, 0]
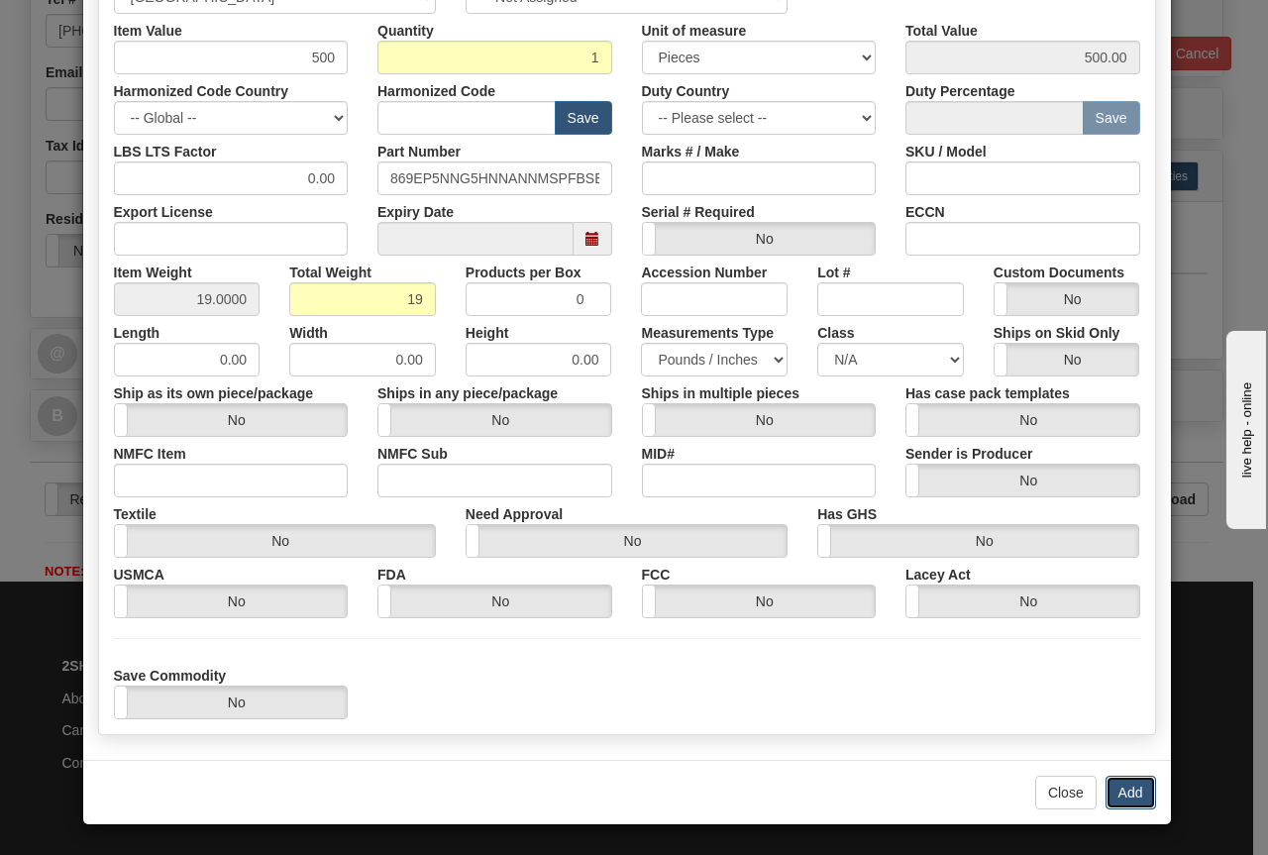
click at [1125, 792] on button "Add" at bounding box center [1131, 793] width 51 height 34
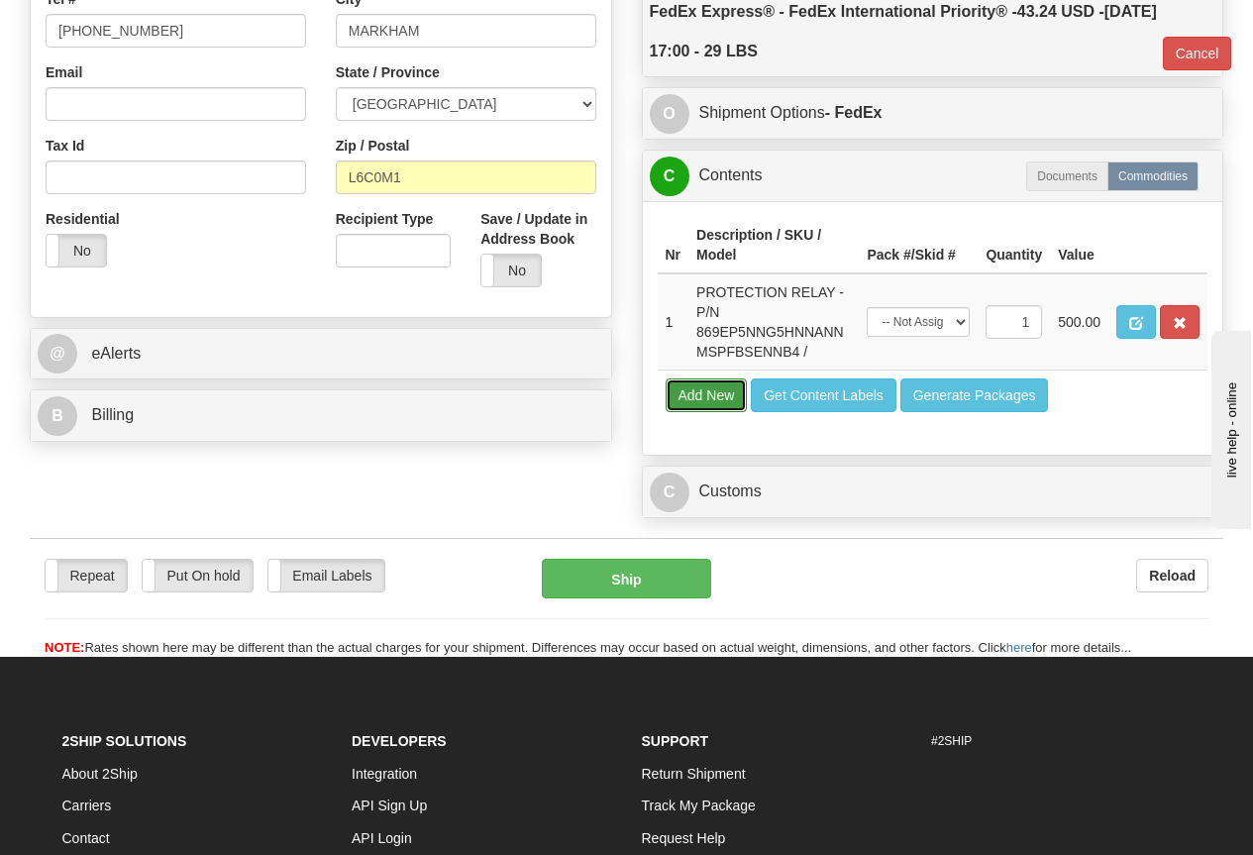
click at [713, 397] on button "Add New" at bounding box center [707, 395] width 82 height 34
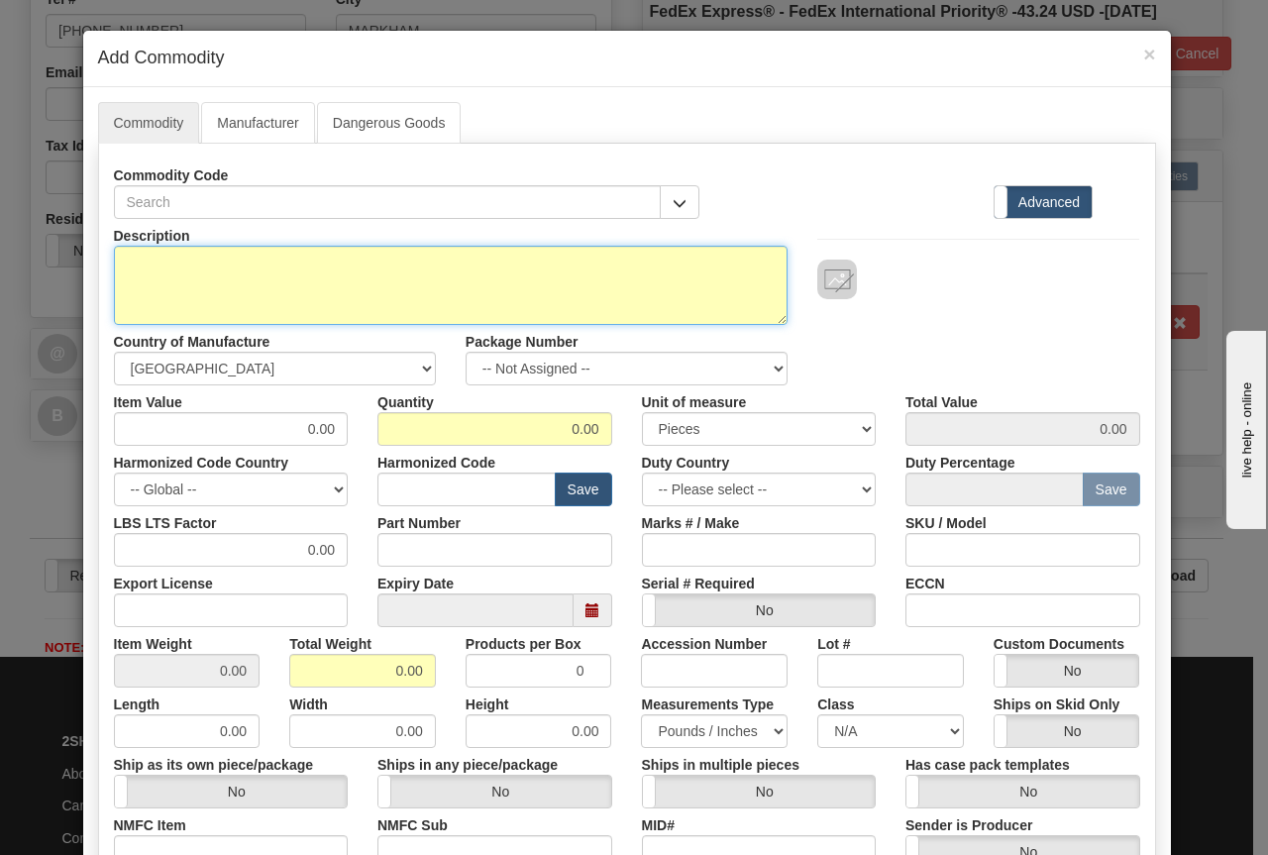
click at [159, 259] on textarea "Description" at bounding box center [451, 285] width 675 height 79
click at [161, 274] on textarea "Description" at bounding box center [451, 285] width 675 height 79
paste textarea "859BP0NNNNHNNCNNMBBFB3FCNBN"
type textarea "PROTECTION RELAY P/N 859BP0NNNNHNNCNNMBBFB3FCNBN"
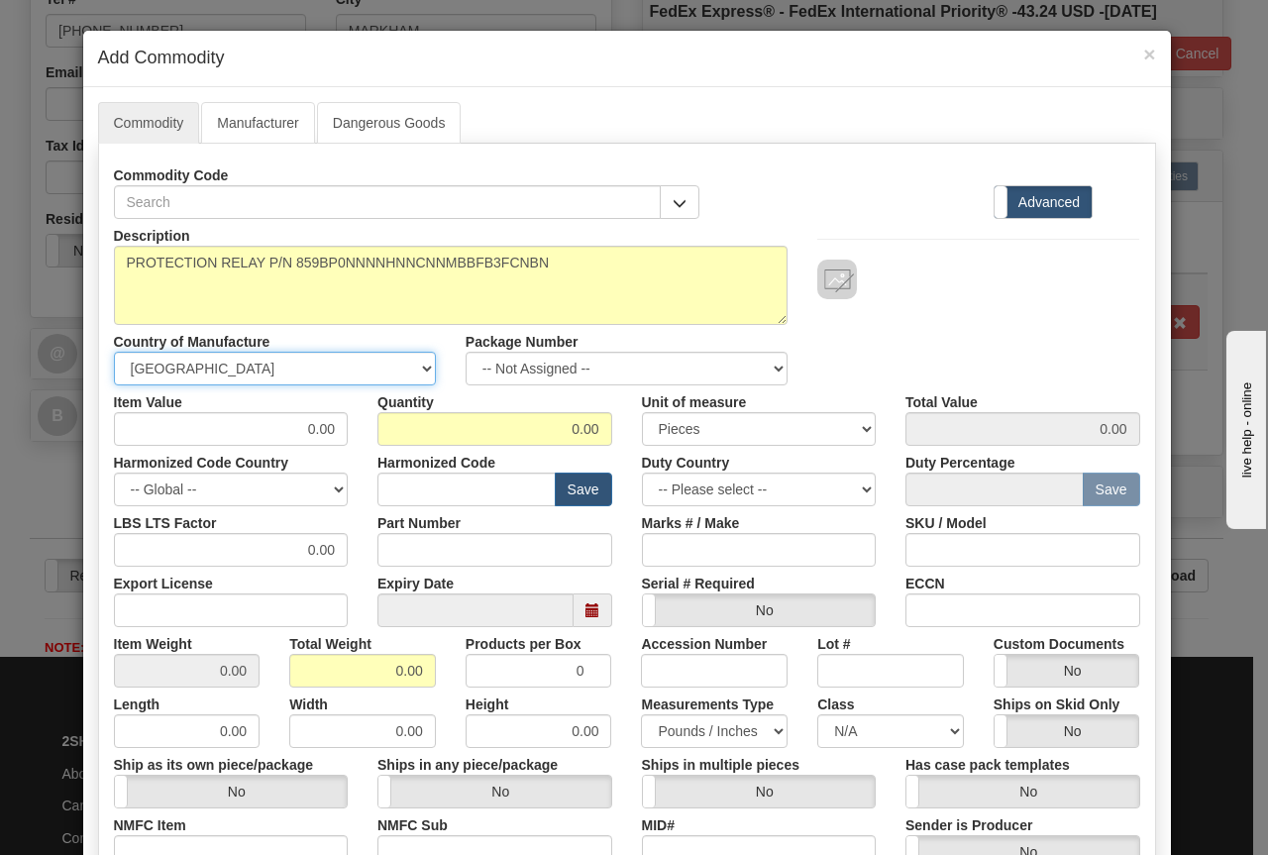
select select "CA"
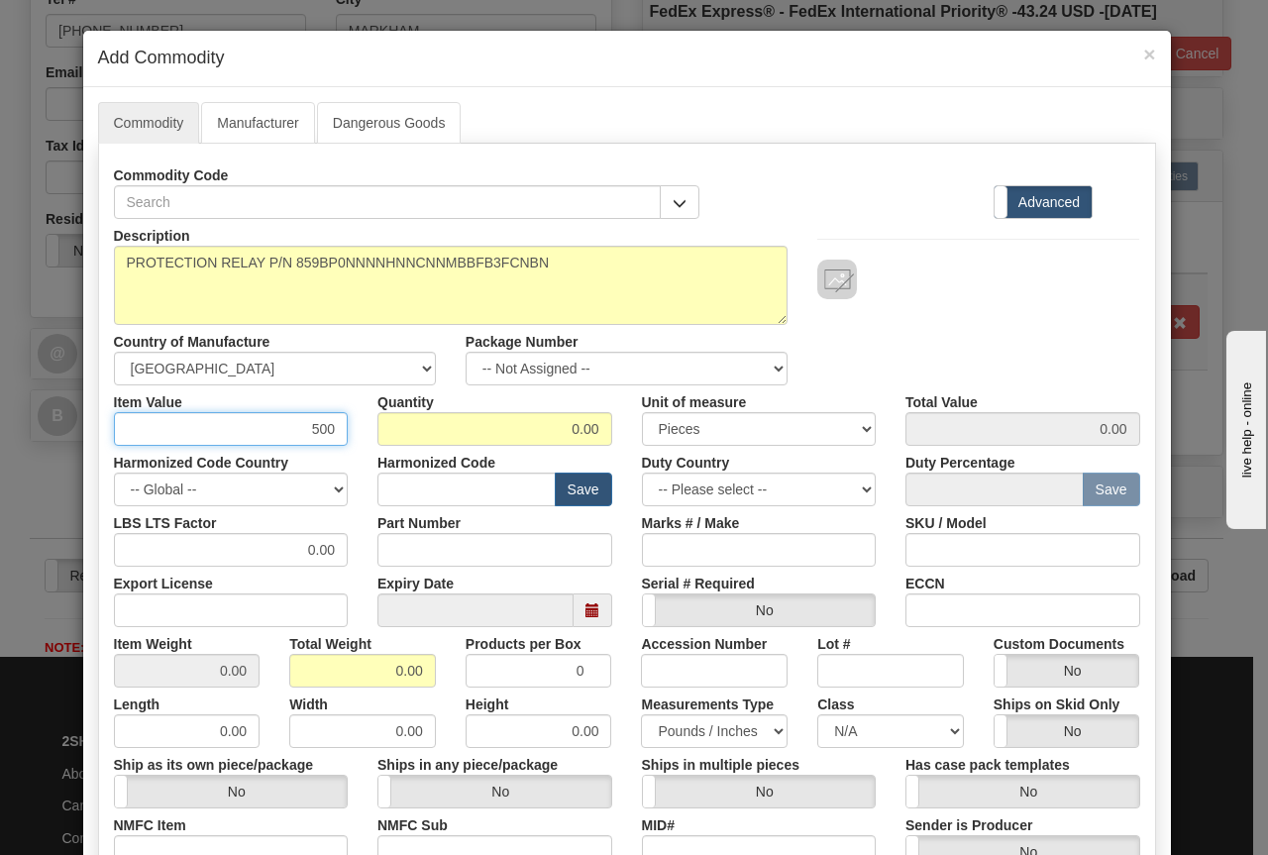
type input "500"
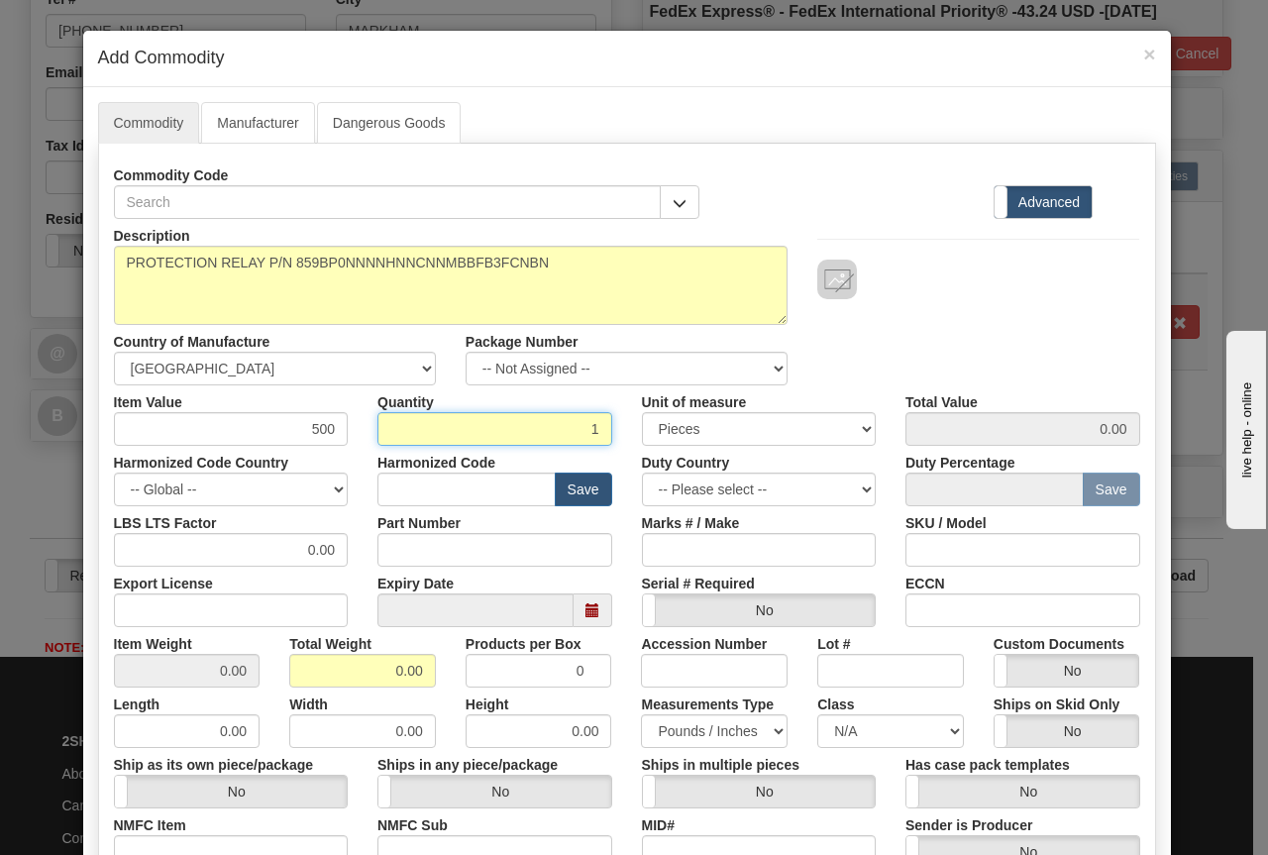
type input "1"
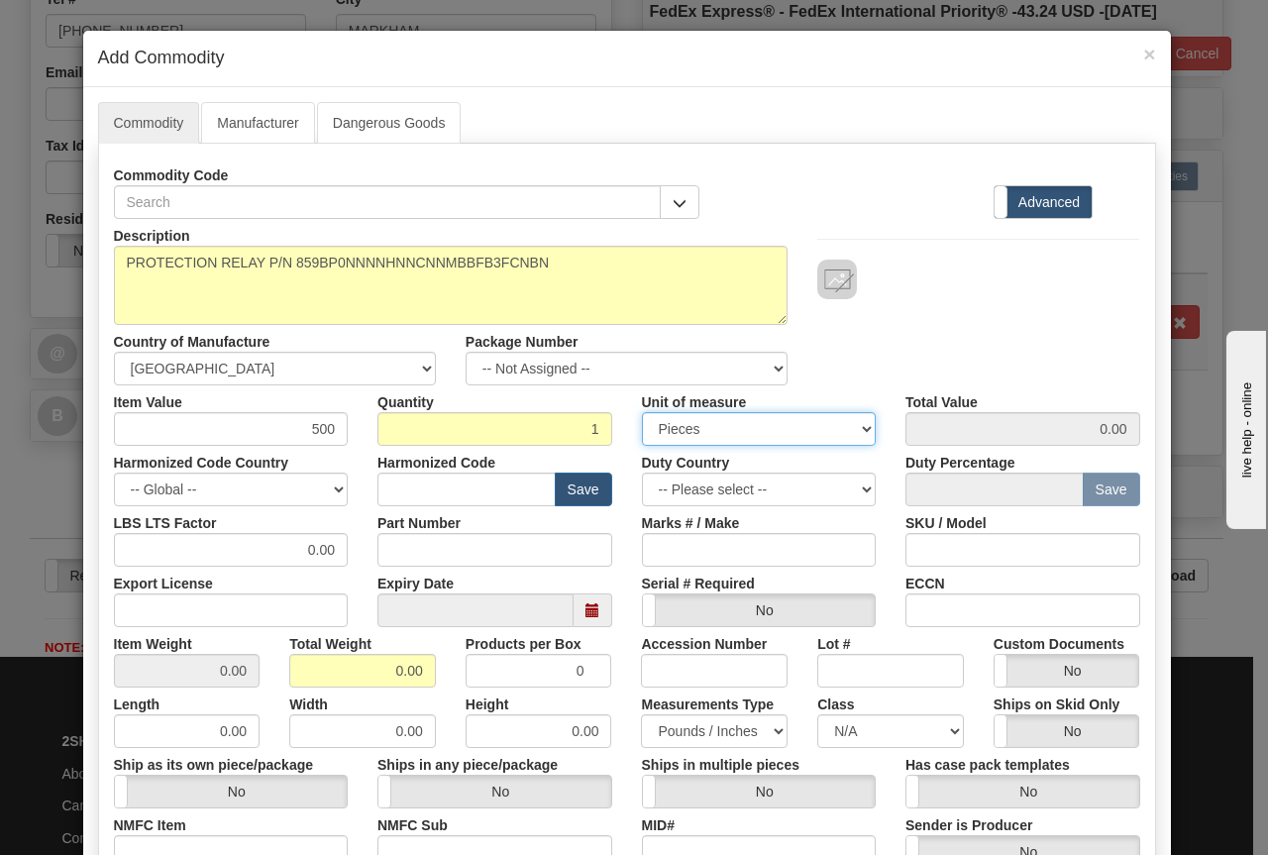
type input "500.00"
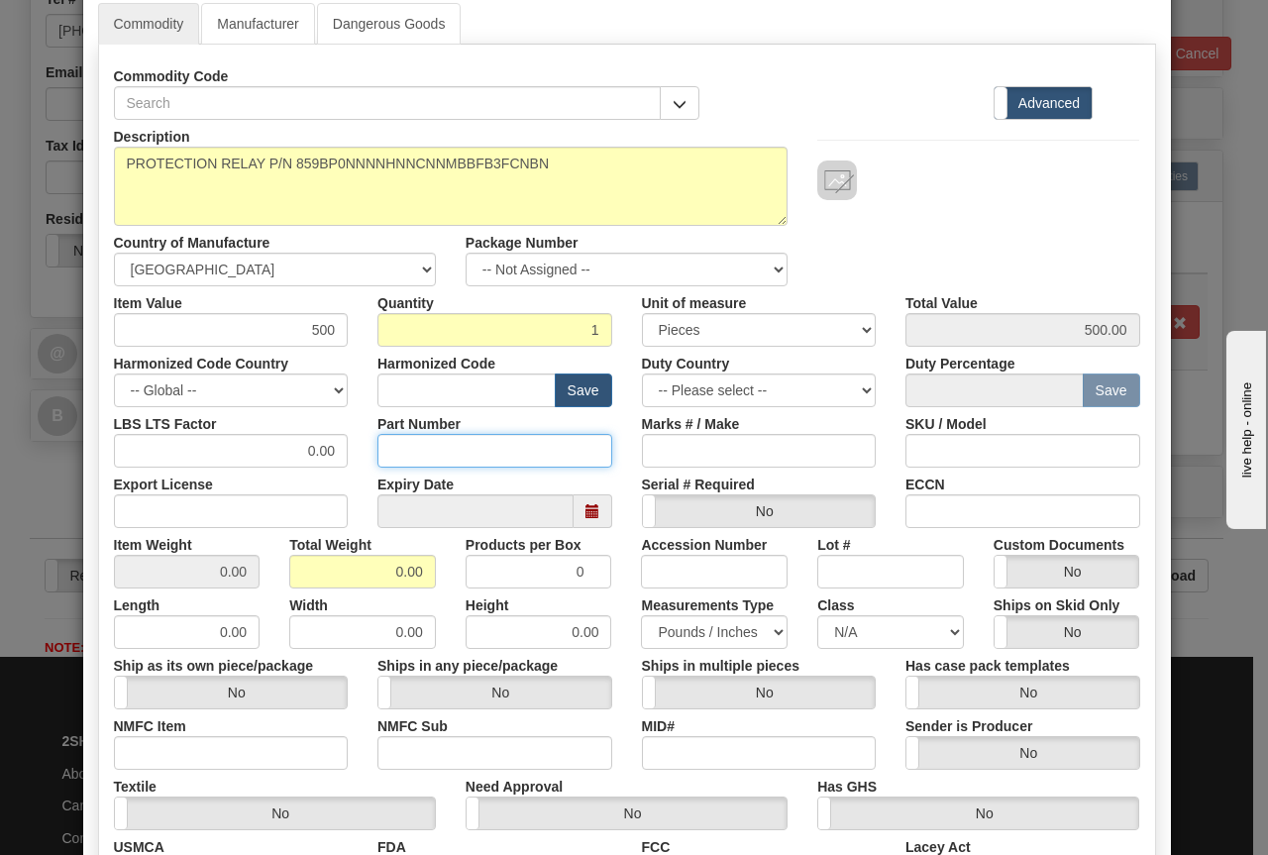
click at [413, 448] on input "Part Number" at bounding box center [494, 451] width 235 height 34
paste input "859BP0NNNNHNNCNNMBBFB3FCNBN"
type input "859BP0NNNNHNNCNNMBBFB3FCNBN"
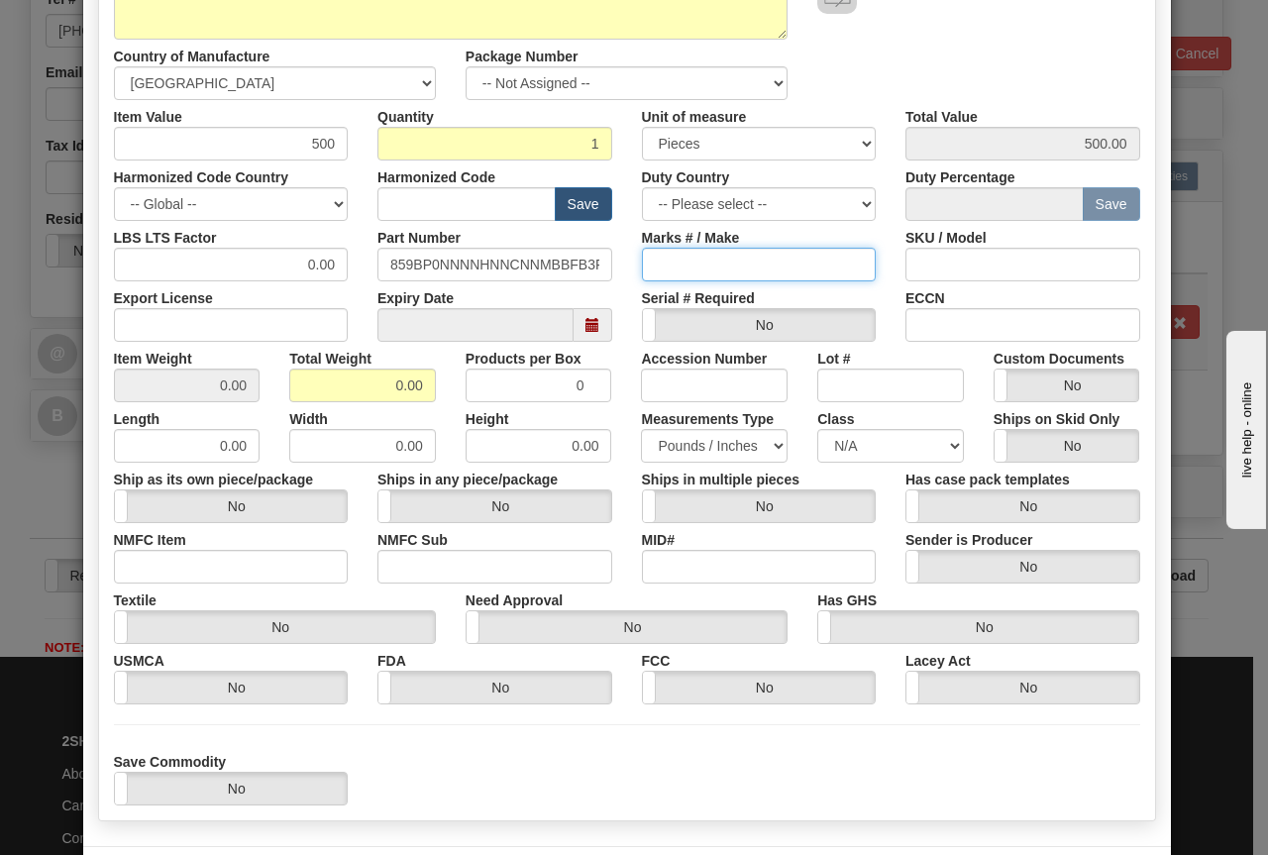
scroll to position [297, 0]
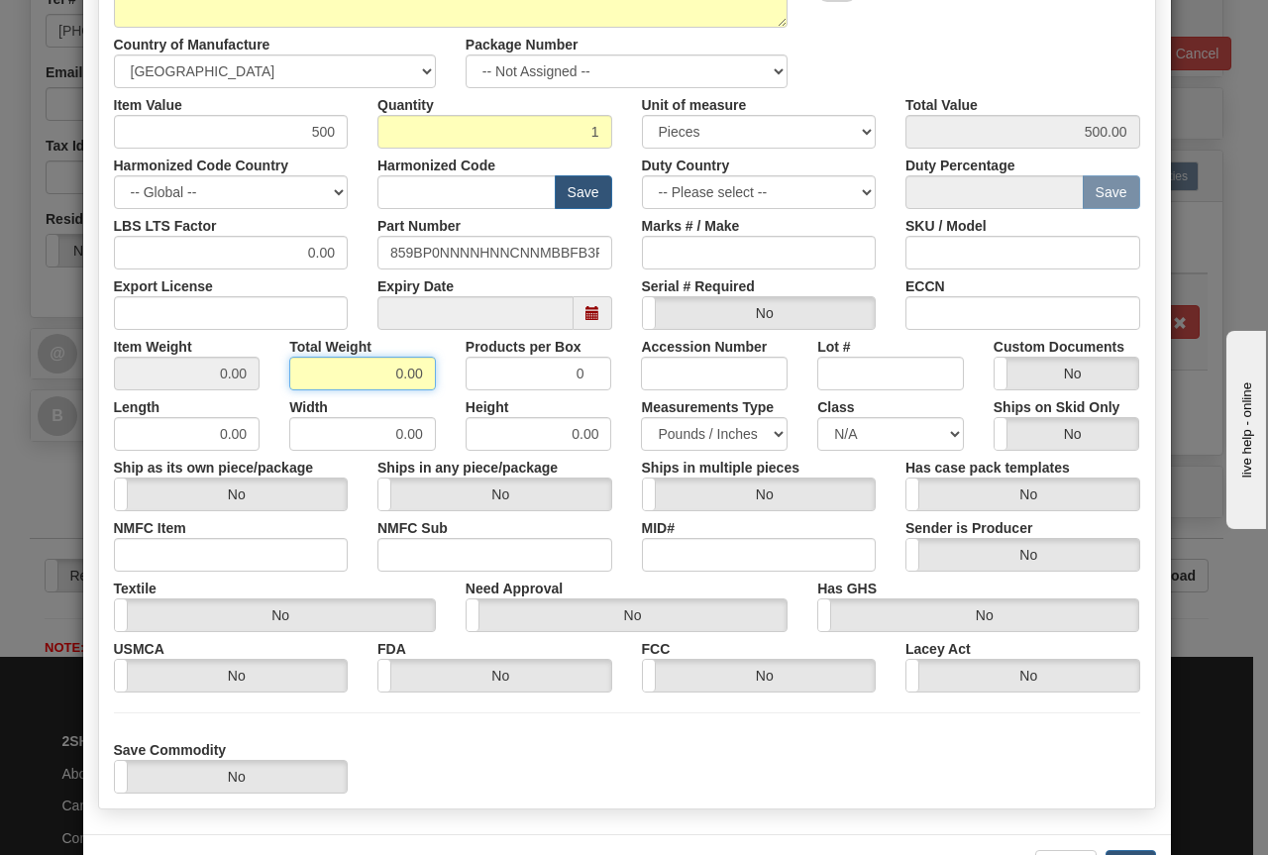
click at [380, 379] on input "0.00" at bounding box center [362, 374] width 147 height 34
type input "10"
type input "10.0000"
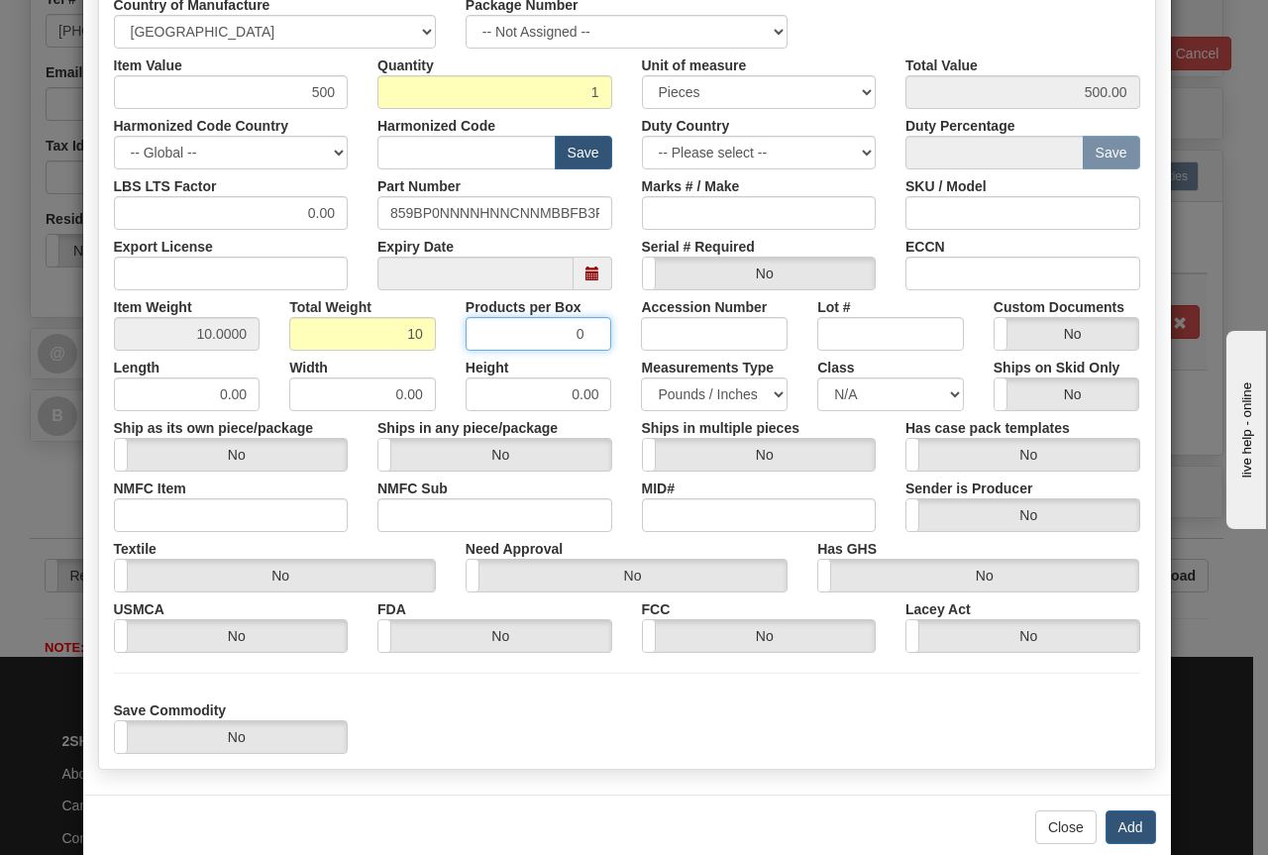
scroll to position [372, 0]
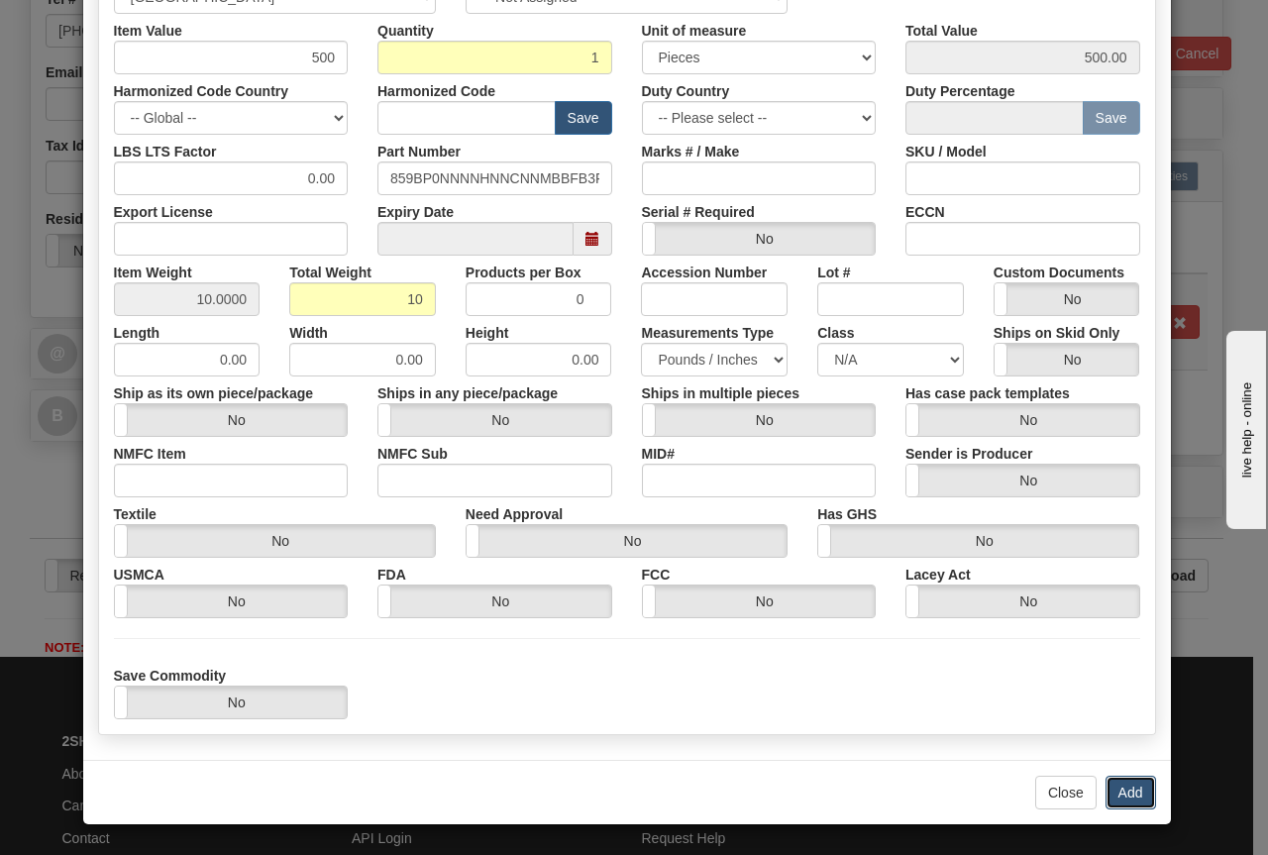
click at [1119, 787] on button "Add" at bounding box center [1131, 793] width 51 height 34
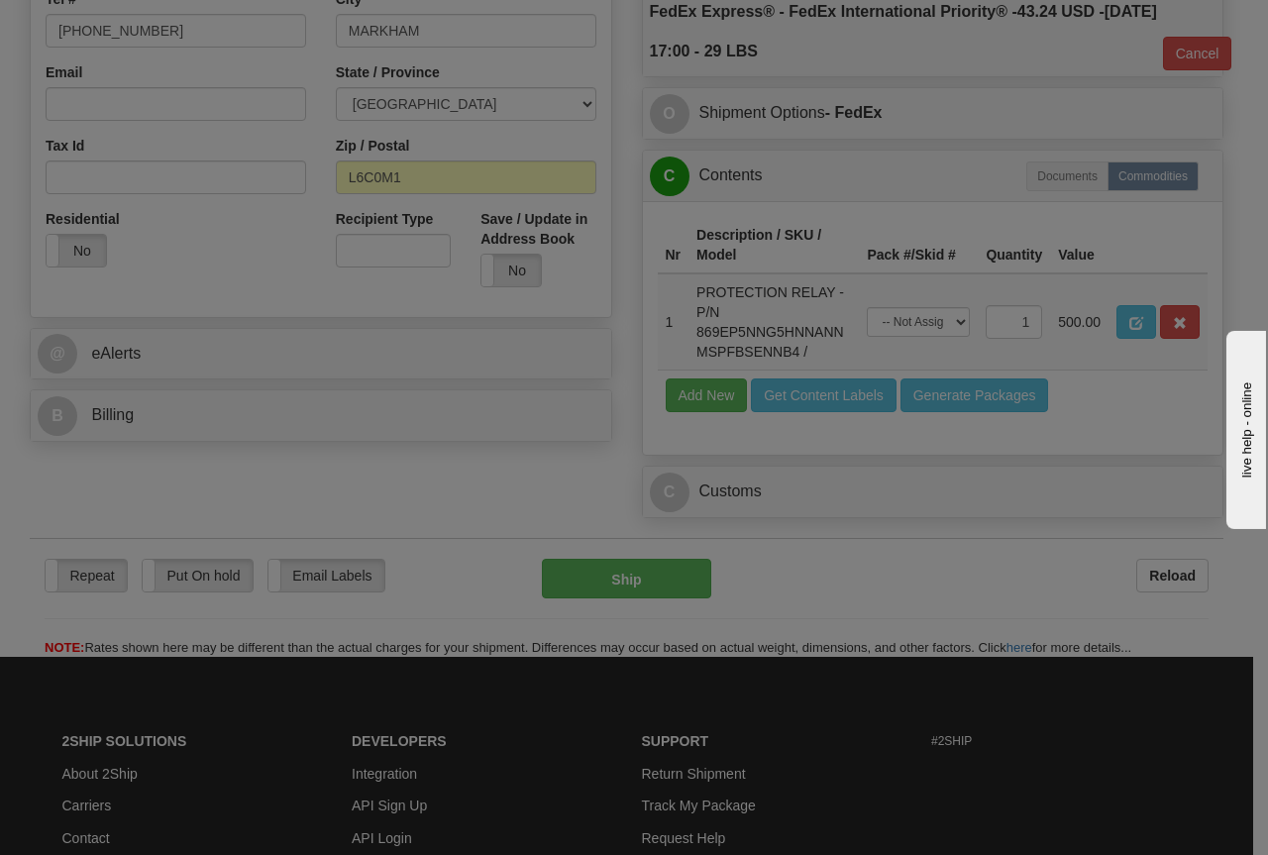
scroll to position [0, 0]
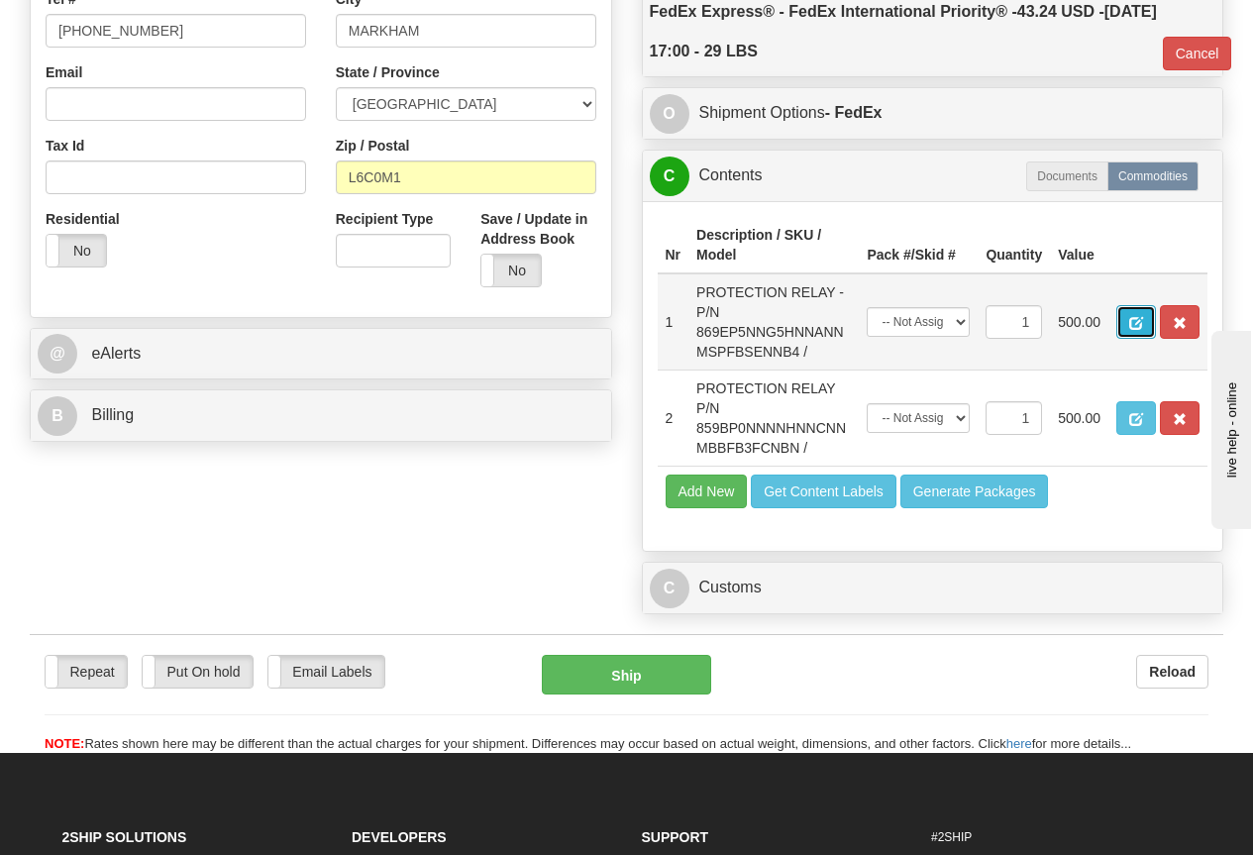
click at [1134, 324] on span "button" at bounding box center [1136, 323] width 14 height 13
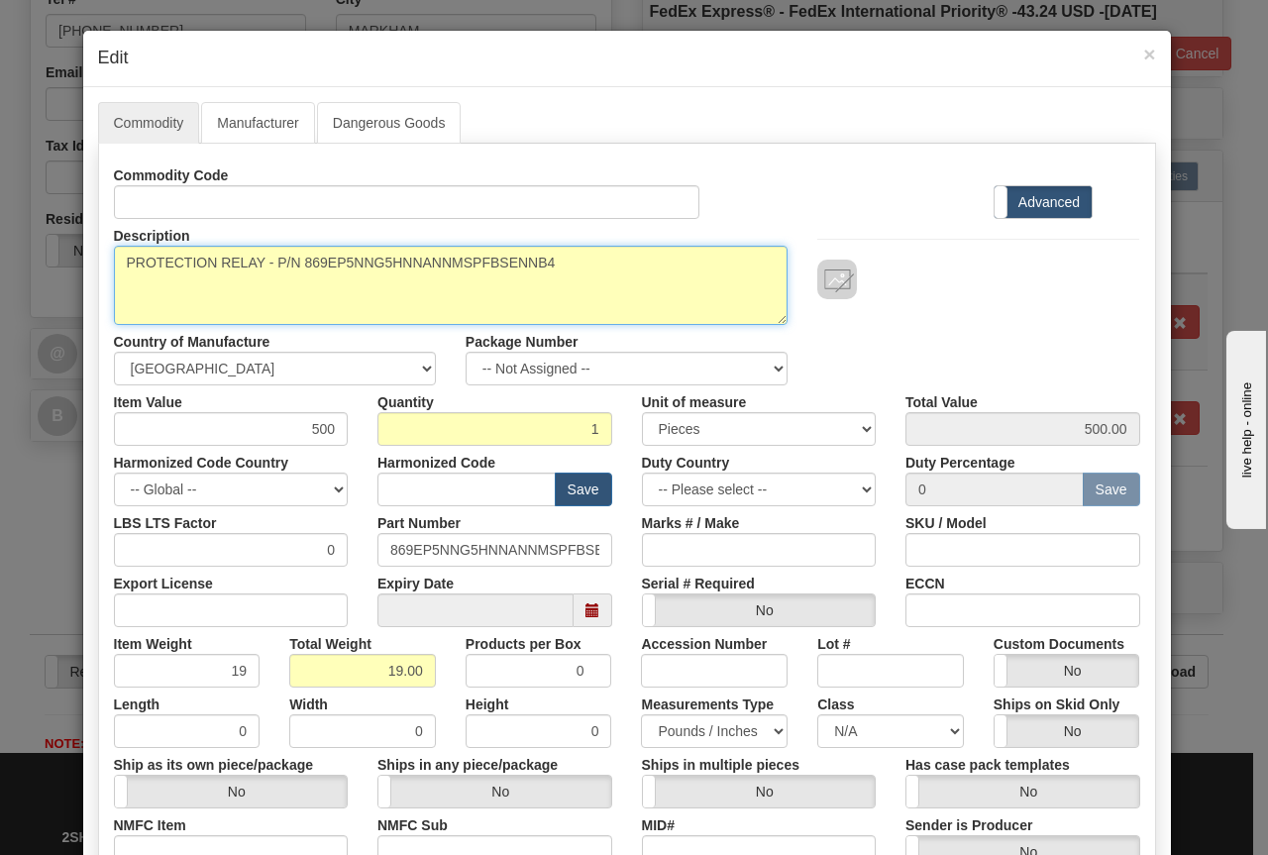
drag, startPoint x: 301, startPoint y: 264, endPoint x: 589, endPoint y: 265, distance: 287.3
click at [589, 265] on textarea "PROTECTION RELAY - P/N 869EP5NNG5HNNANNMSPFBSENNB4" at bounding box center [451, 285] width 675 height 79
paste textarea "1NNG1HRRAANGSPFC2ESWBN"
type textarea "PROTECTION RELAY - P/N 869EP1NNG1HRRAANGSPFC2ESWBN"
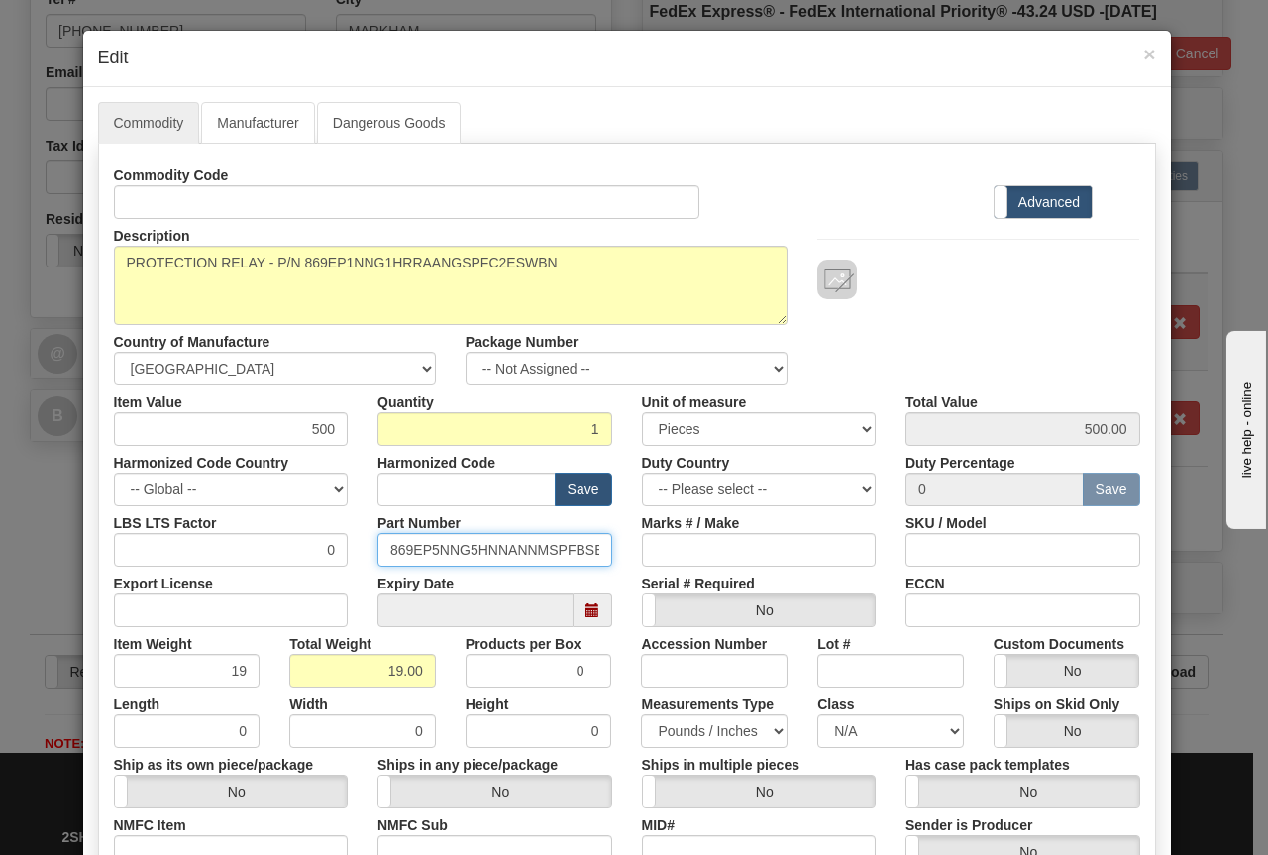
scroll to position [0, 42]
drag, startPoint x: 381, startPoint y: 547, endPoint x: 712, endPoint y: 538, distance: 331.0
click at [710, 541] on div "LBS LTS Factor 0 Part Number 869EP5NNG5HNNANNMSPFBSENNB4 Marks # / Make SKU / M…" at bounding box center [627, 536] width 1056 height 60
paste input "1NNG1HRRAANGSPFC2ESWBN"
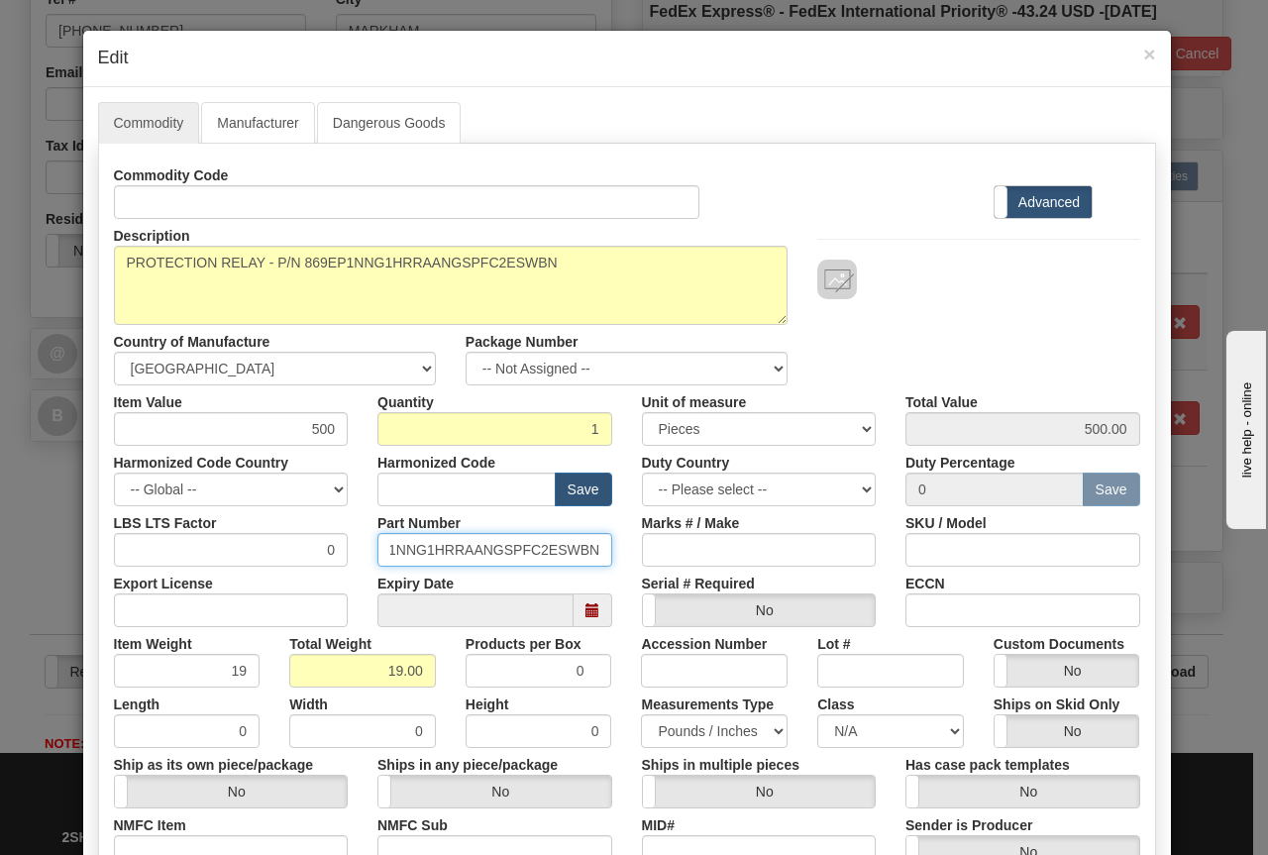
type input "869EP1NNG1HRRAANGSPFC2ESWBN"
click at [390, 489] on input "text" at bounding box center [466, 490] width 178 height 34
paste input "8536.49.0090"
type input "8536.49.0090"
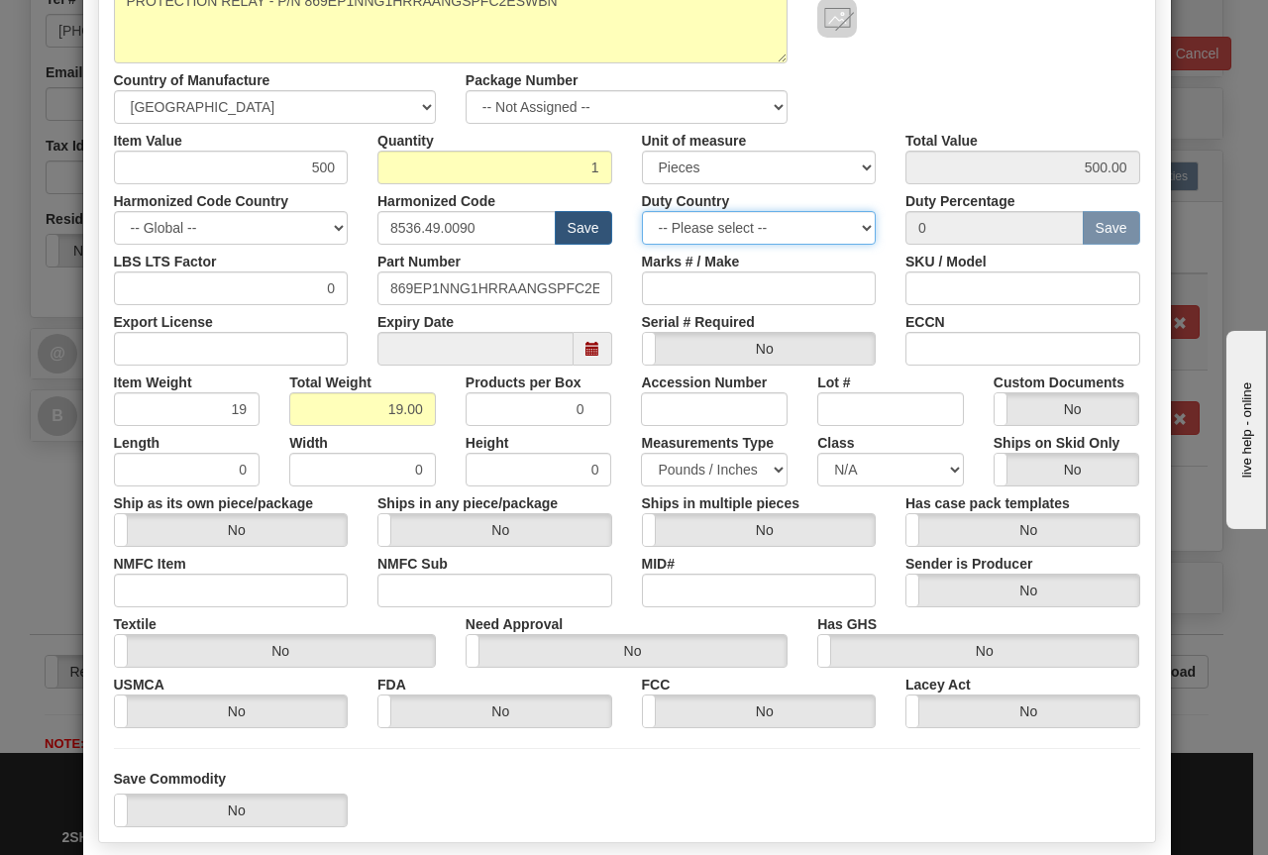
scroll to position [370, 0]
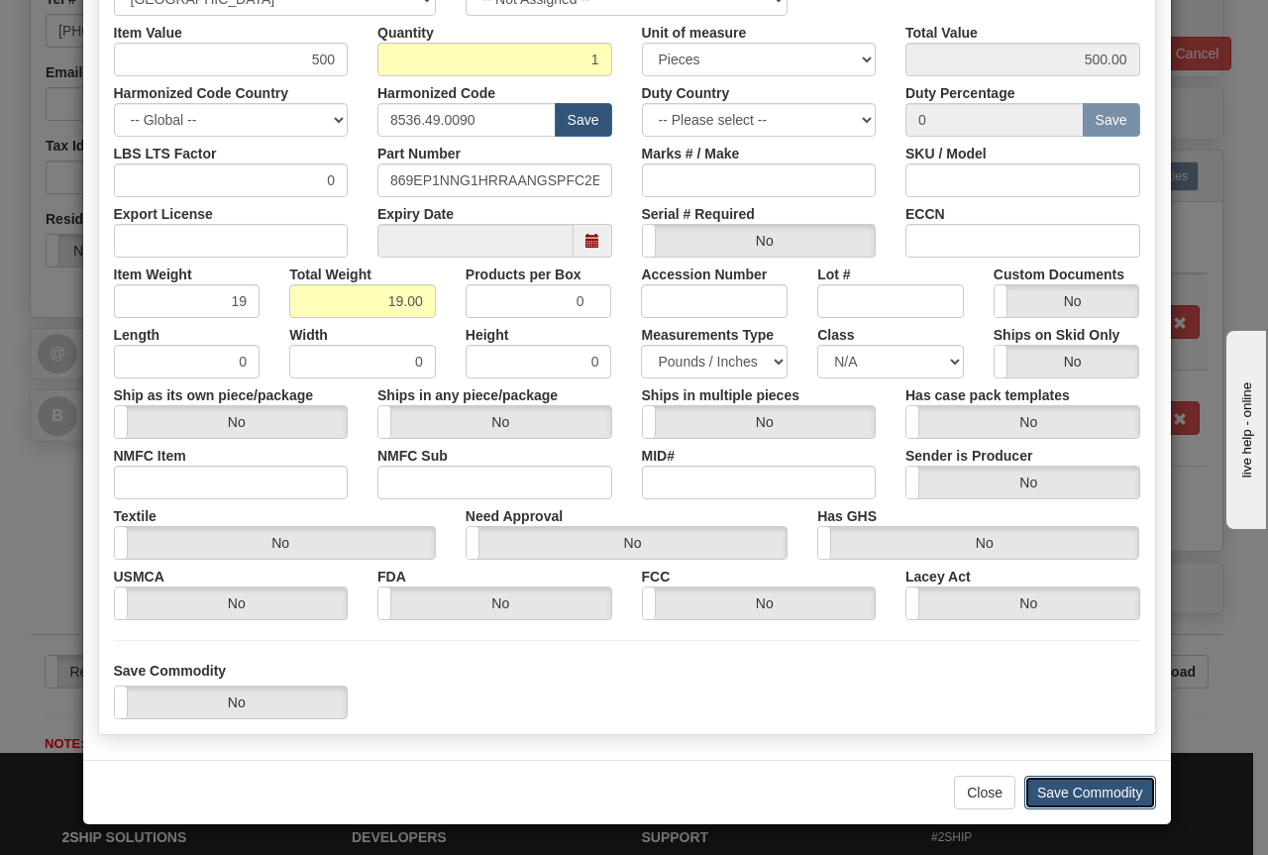
click at [1073, 796] on button "Save Commodity" at bounding box center [1090, 793] width 132 height 34
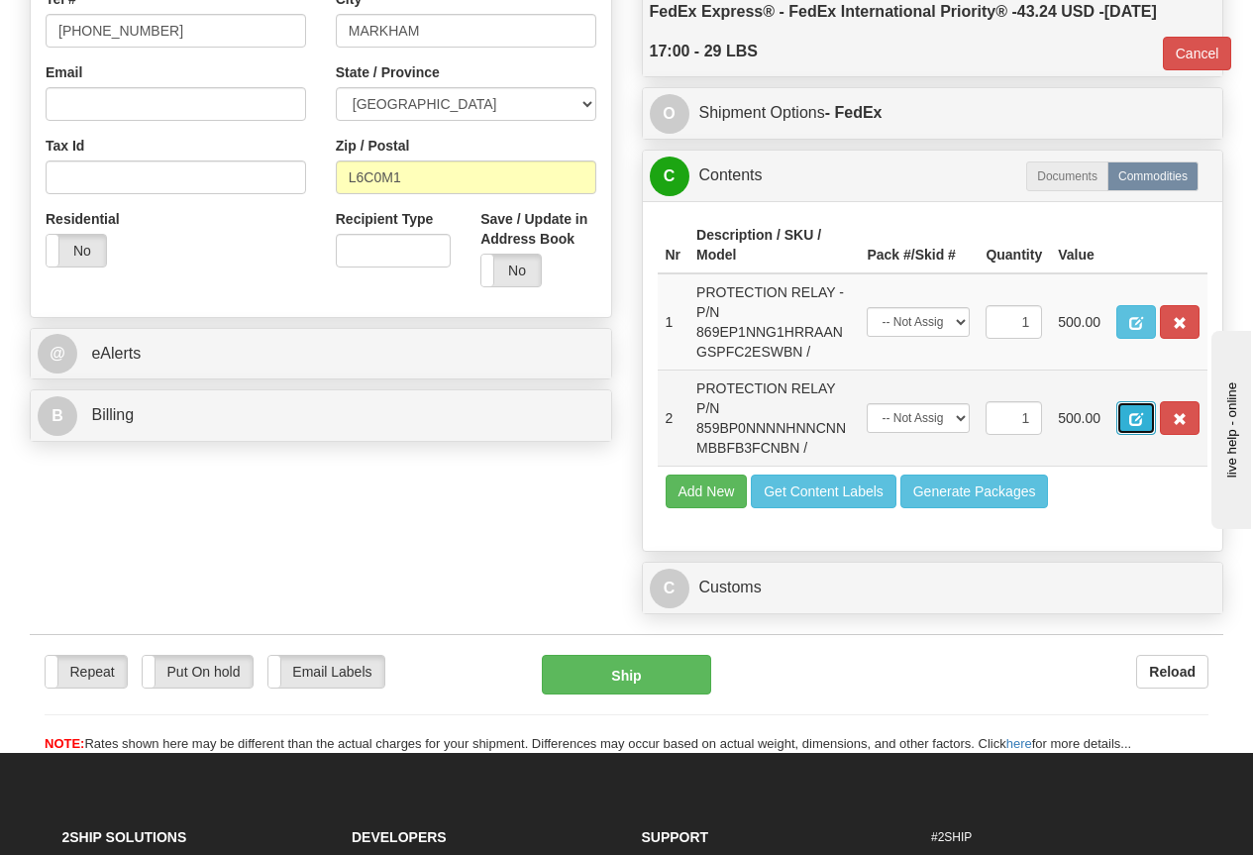
click at [1130, 414] on span "button" at bounding box center [1136, 419] width 14 height 13
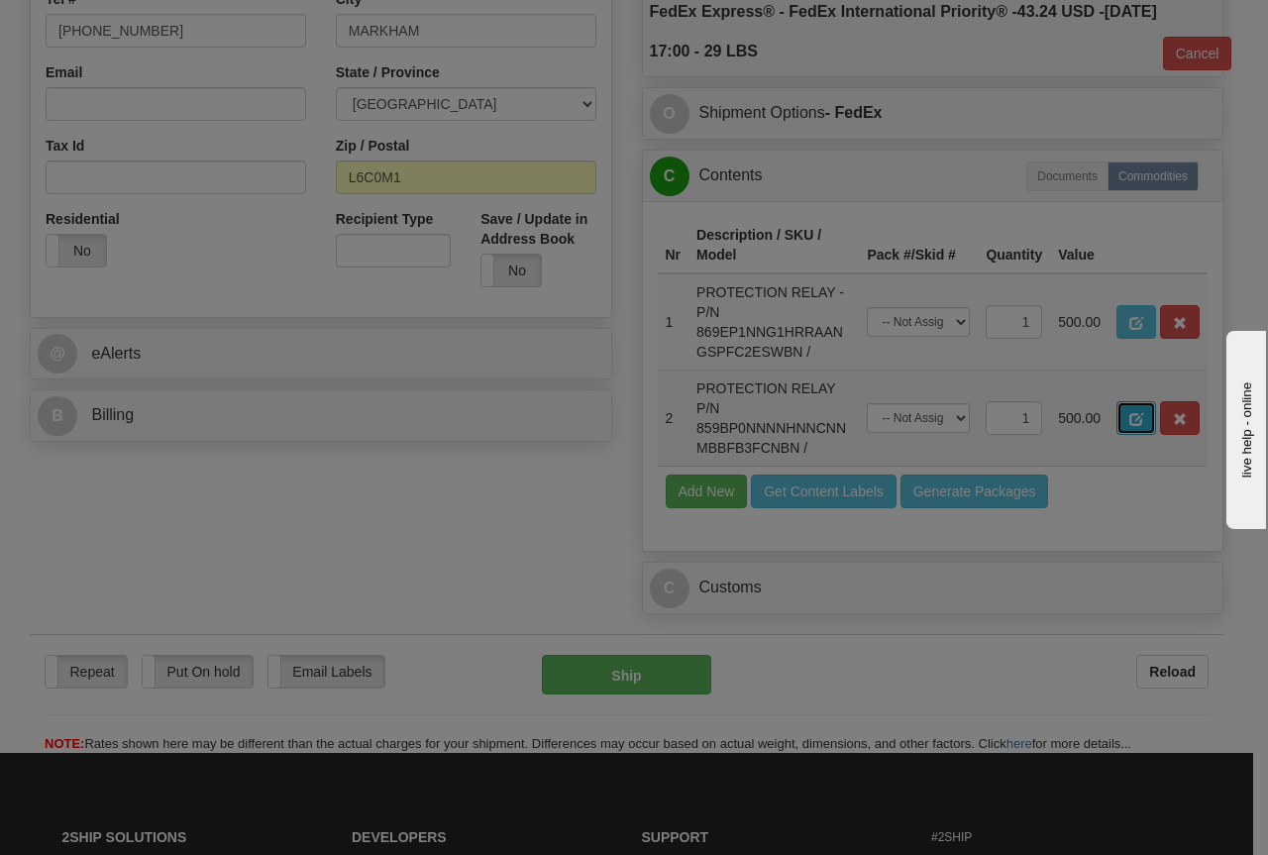
scroll to position [0, 0]
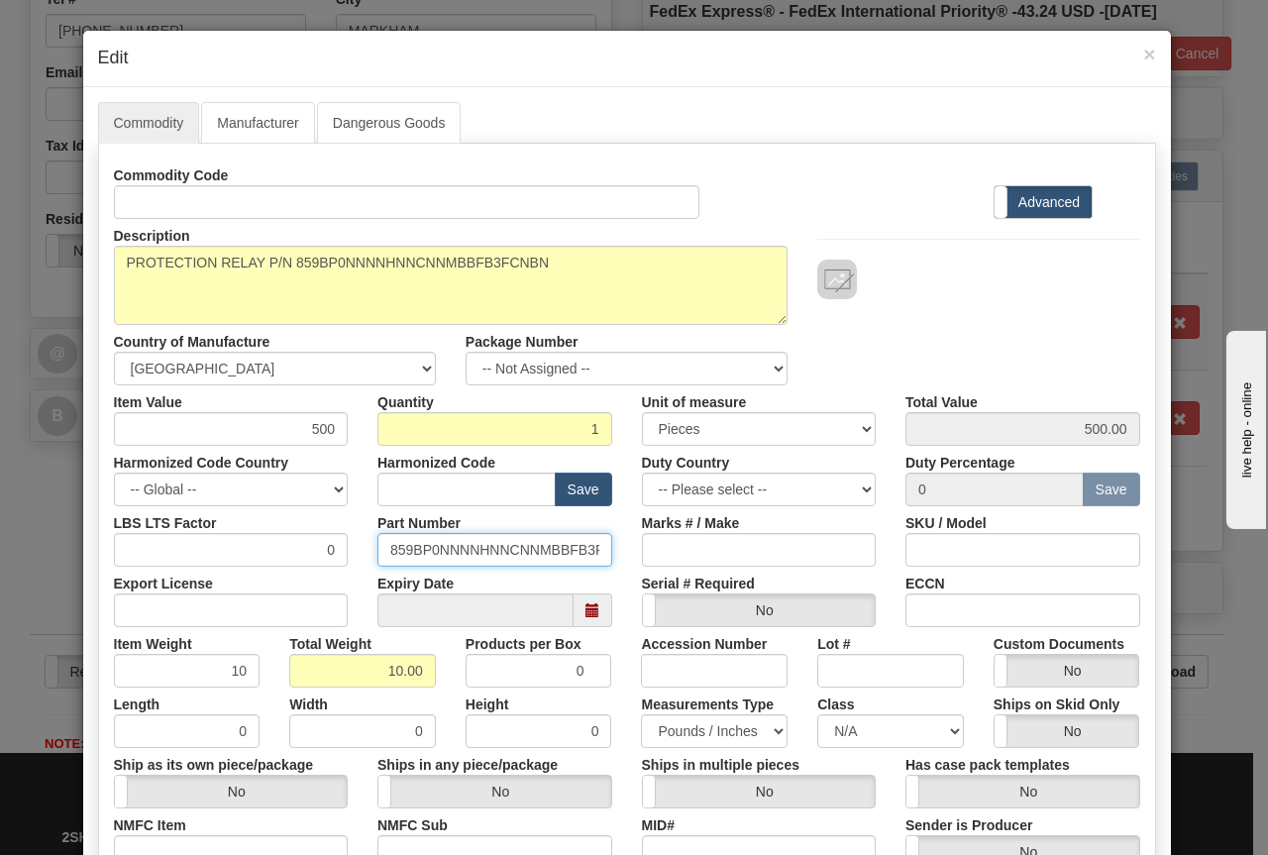
click at [378, 555] on input "859BP0NNNNHNNCNNMBBFB3FCNBN" at bounding box center [494, 550] width 235 height 34
type input "N"
paste input "859BP0NNNNHNNCNNMBBFB1ECNAN"
type input "859BP0NNNNHNNCNNMBBFB1ECNAN"
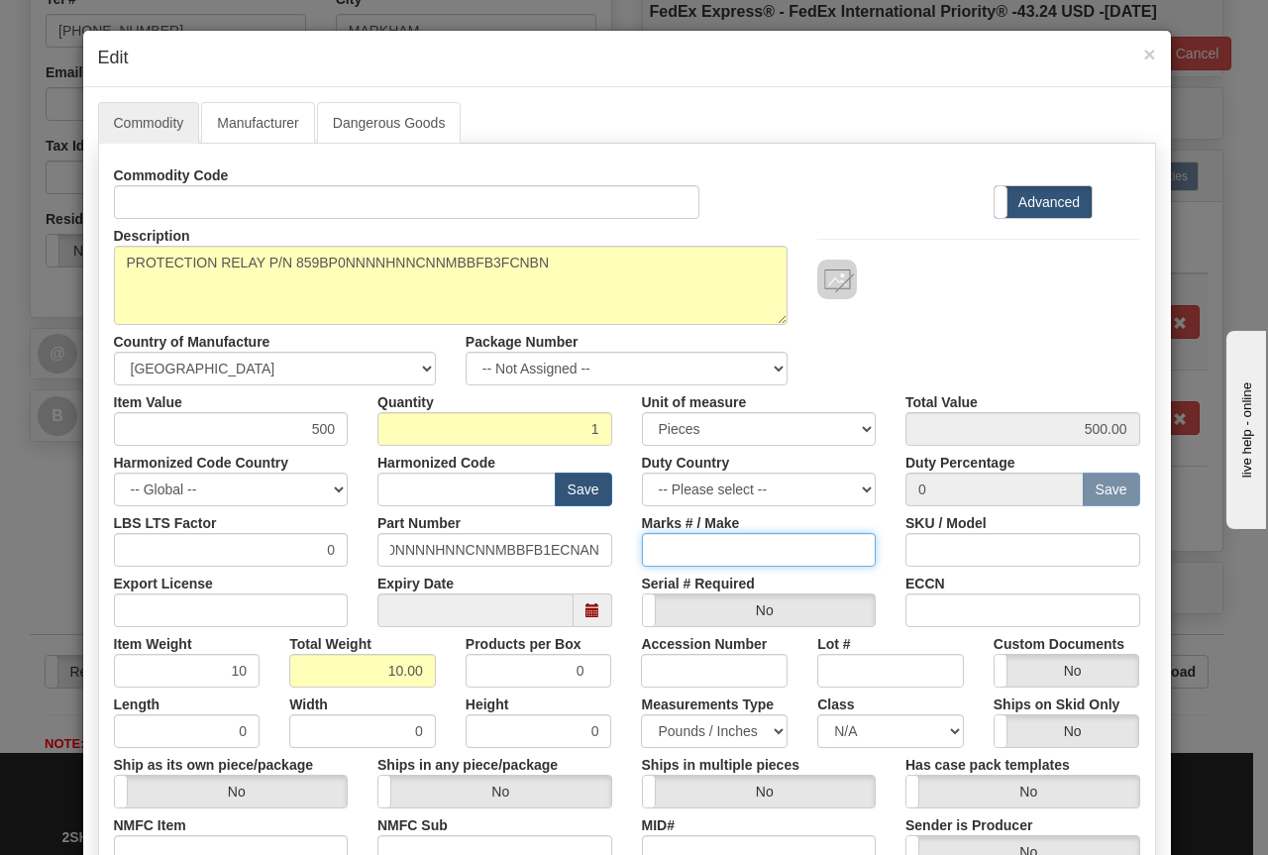
scroll to position [0, 0]
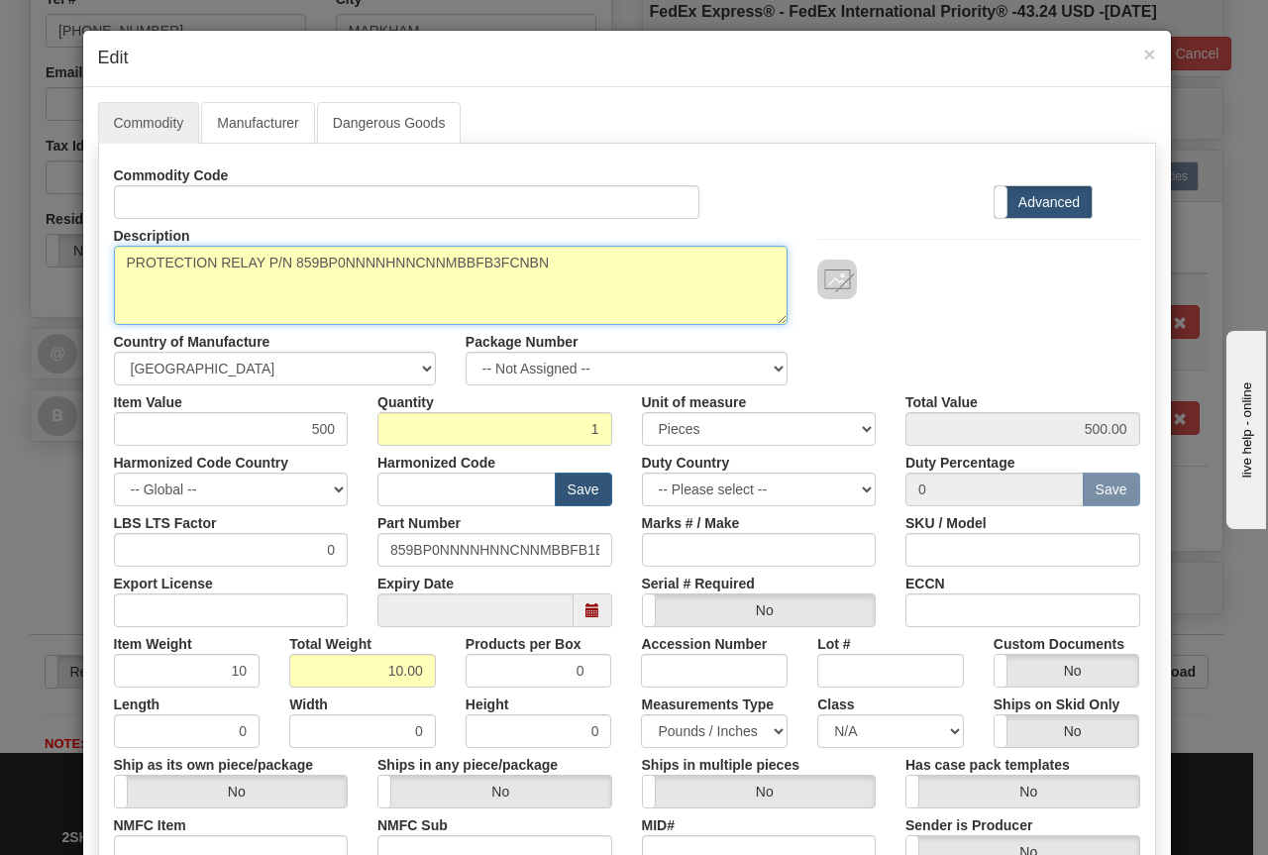
drag, startPoint x: 289, startPoint y: 264, endPoint x: 593, endPoint y: 267, distance: 304.2
click at [593, 267] on textarea "PROTECTION RELAY P/N 859BP0NNNNHNNCNNMBBFB3FCNBN" at bounding box center [451, 285] width 675 height 79
paste textarea "1ECNA"
type textarea "PROTECTION RELAY P/N 859BP0NNNNHNNCNNMBBFB1ECNAN"
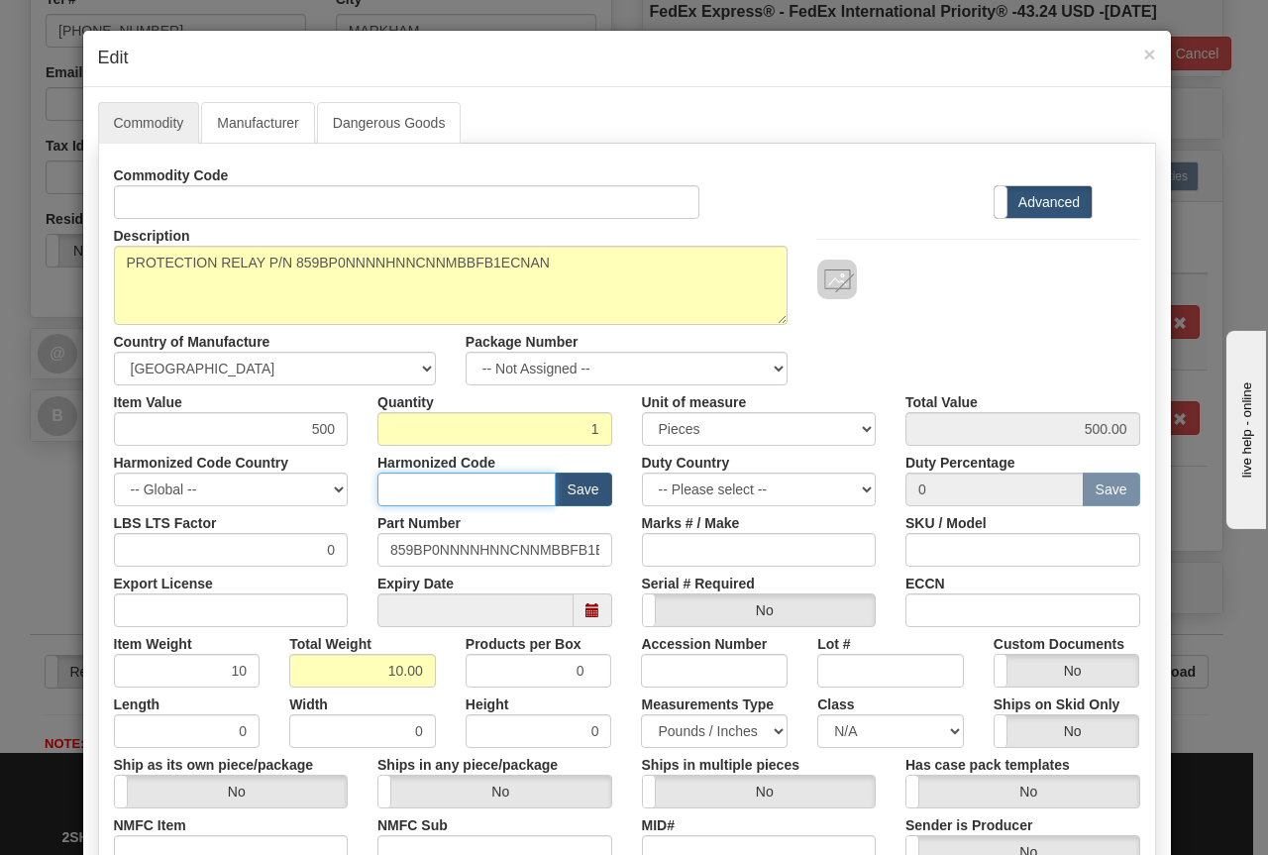
click at [400, 487] on input "text" at bounding box center [466, 490] width 178 height 34
paste input "8536.49.0020"
type input "8536.49.0020"
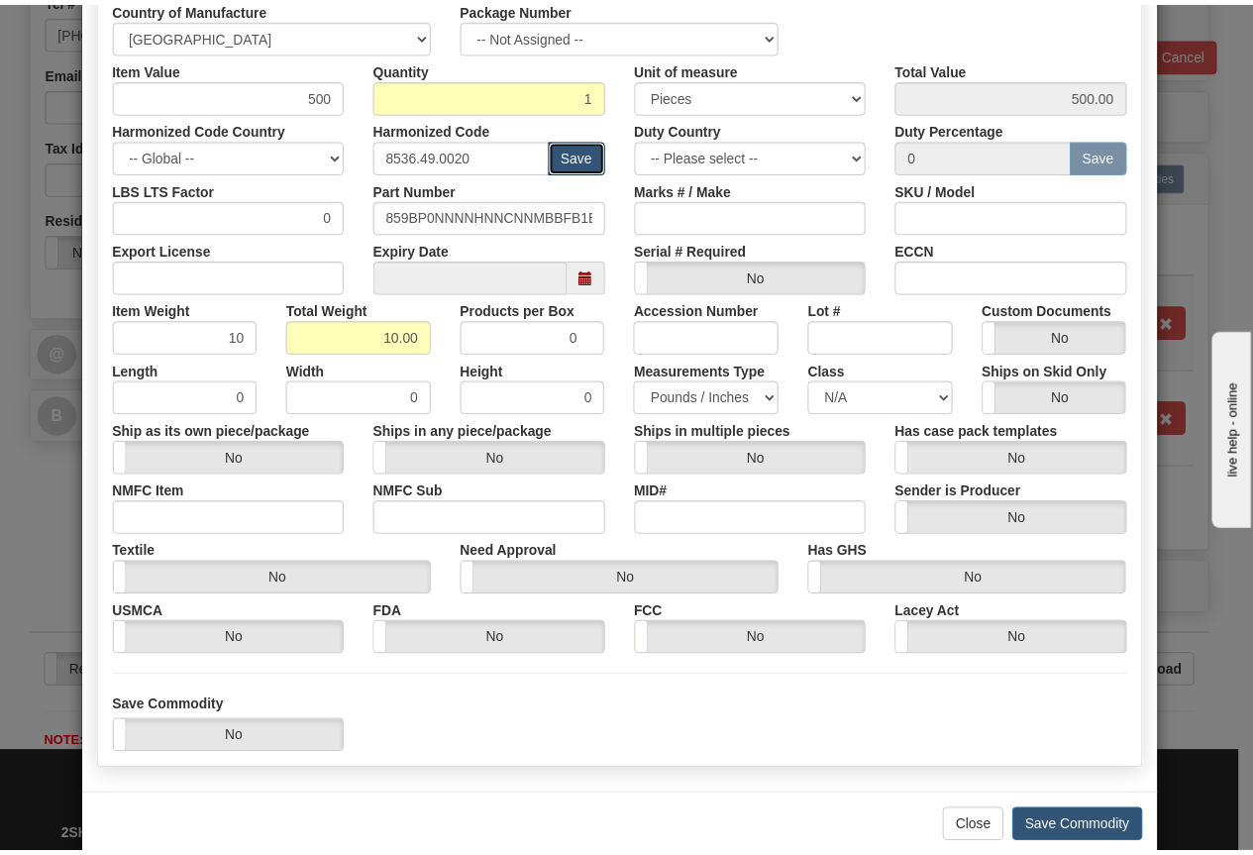
scroll to position [370, 0]
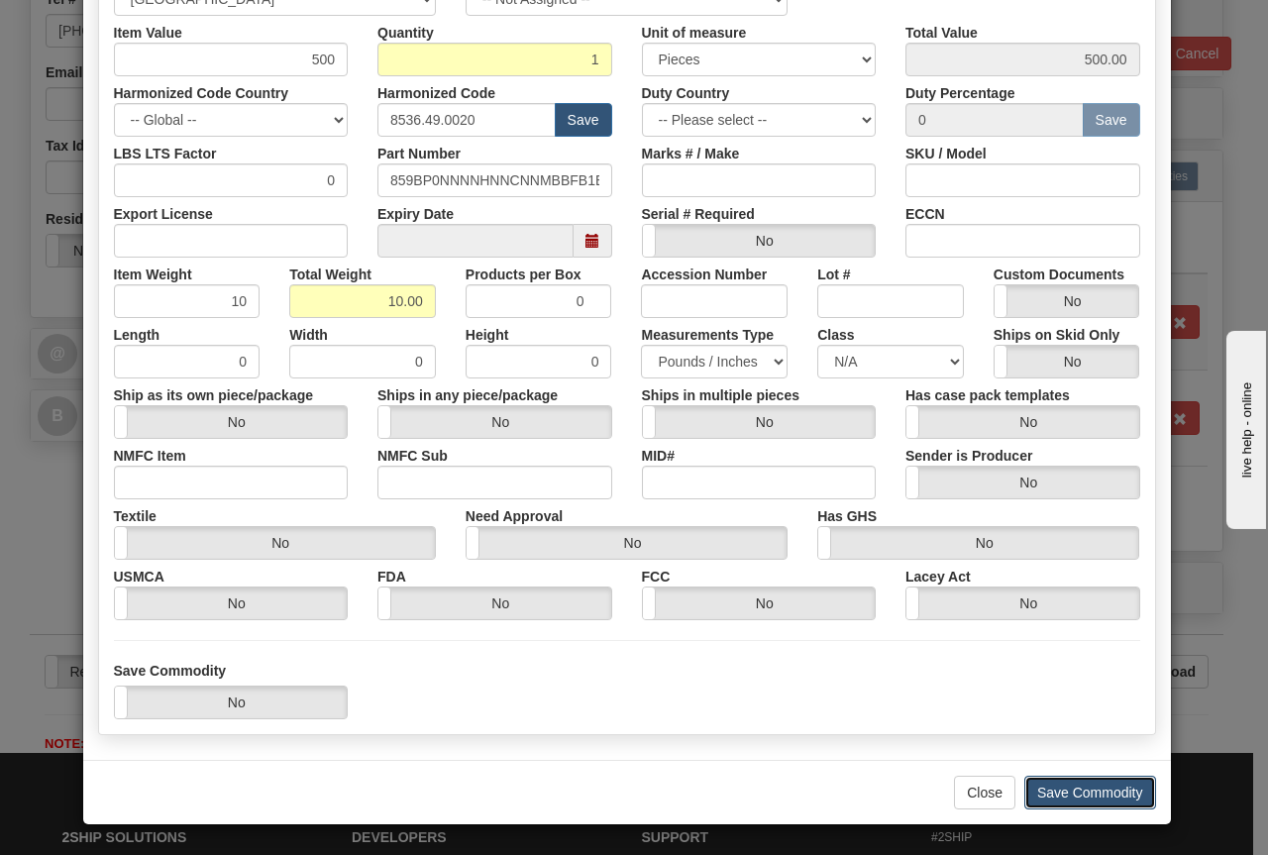
click at [1057, 789] on button "Save Commodity" at bounding box center [1090, 793] width 132 height 34
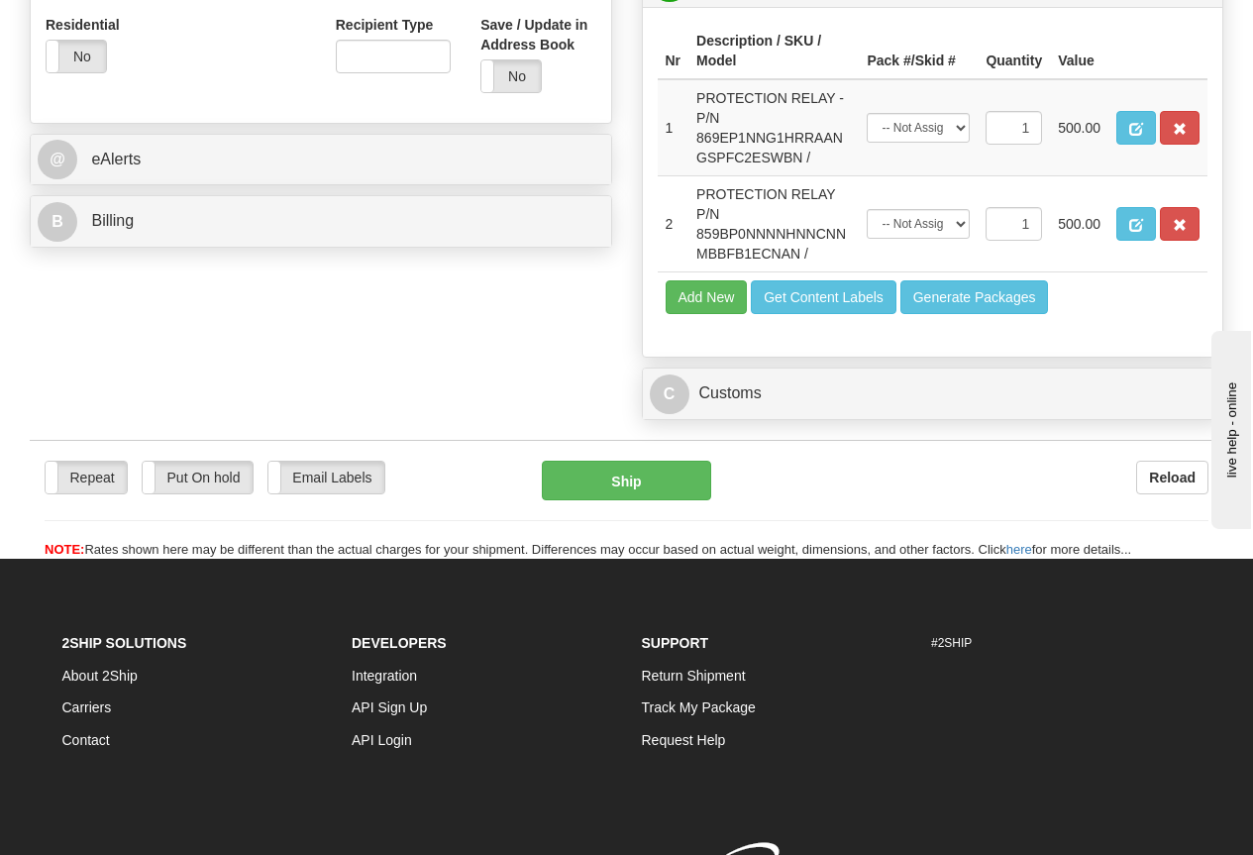
scroll to position [1387, 0]
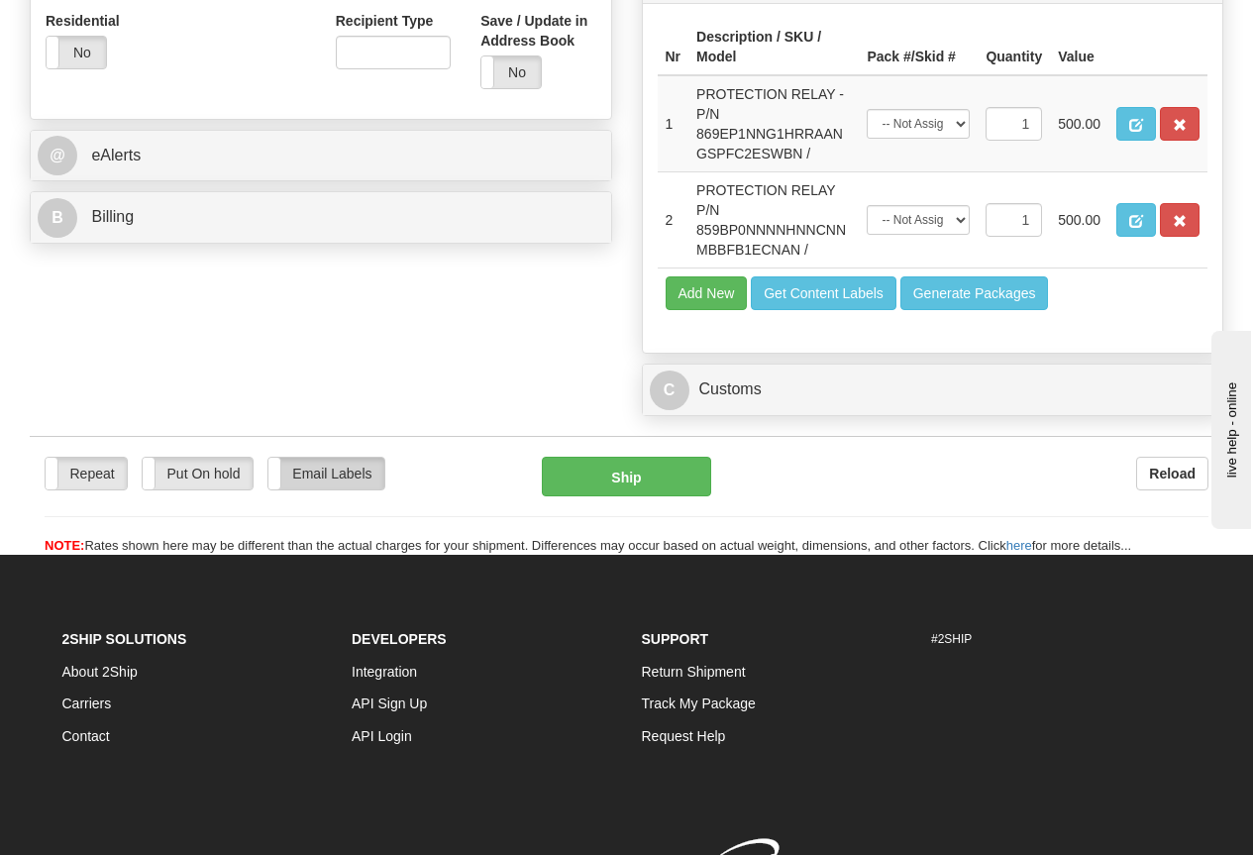
click at [329, 477] on label "Email Labels" at bounding box center [326, 474] width 116 height 32
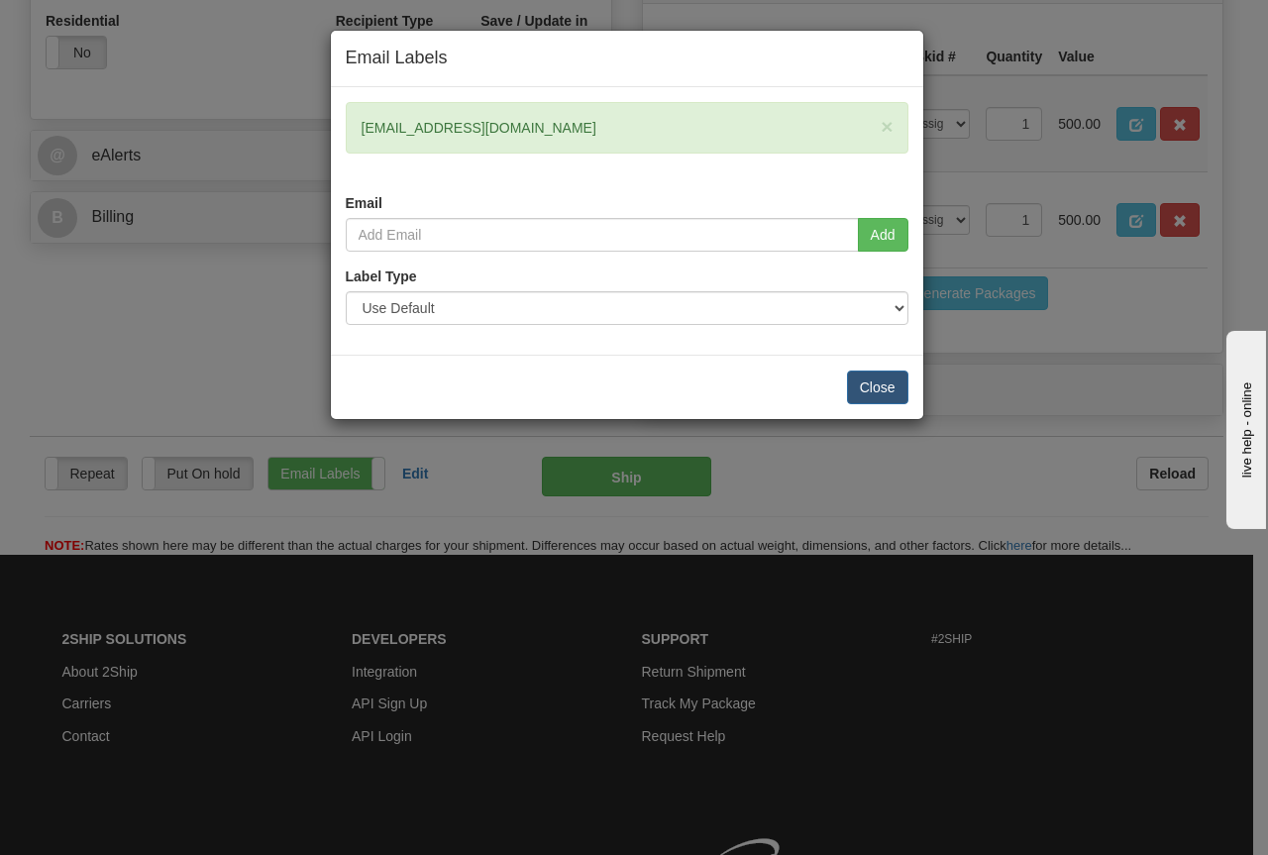
click at [500, 135] on div "× agrenier@odva.org" at bounding box center [627, 128] width 563 height 52
click at [443, 232] on input "email" at bounding box center [602, 235] width 513 height 34
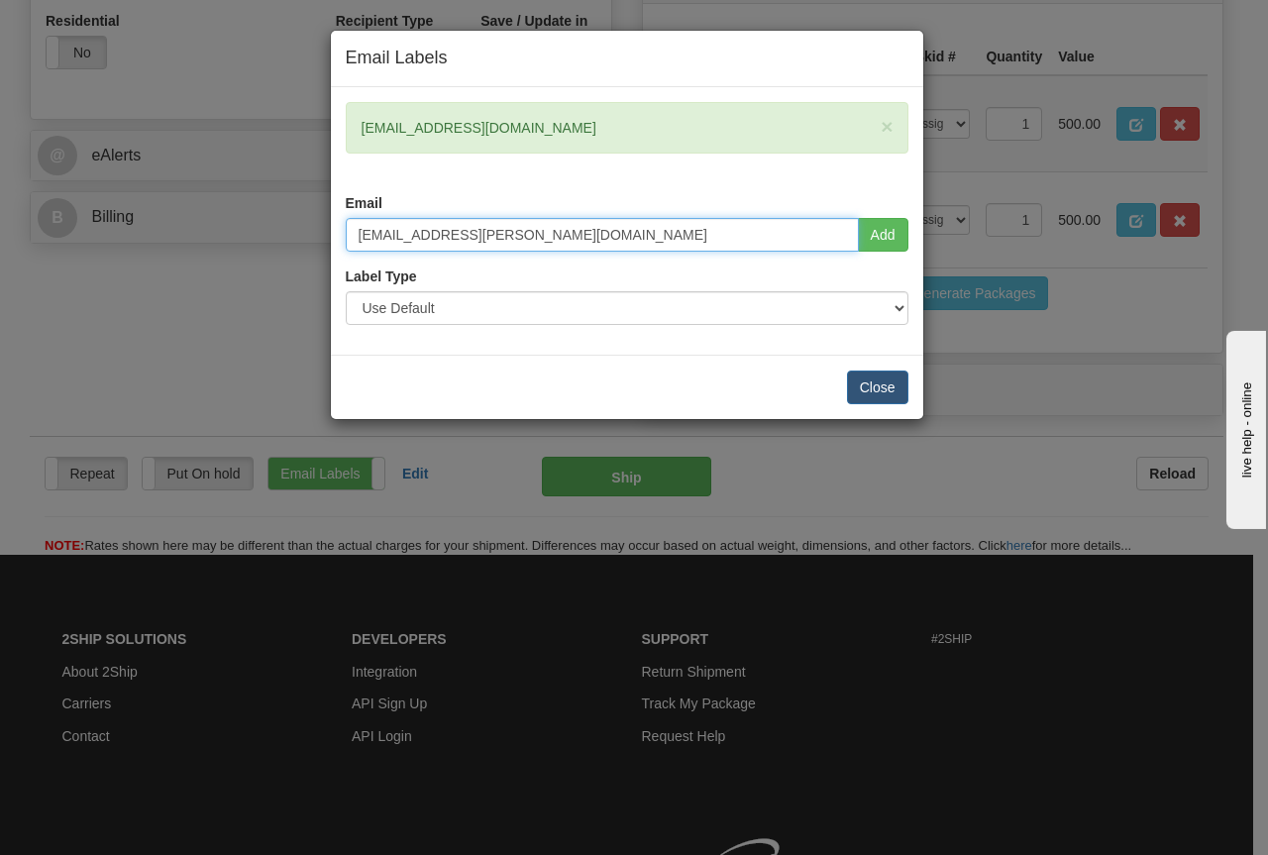
type input "GRANT.MORTON@GE.COM"
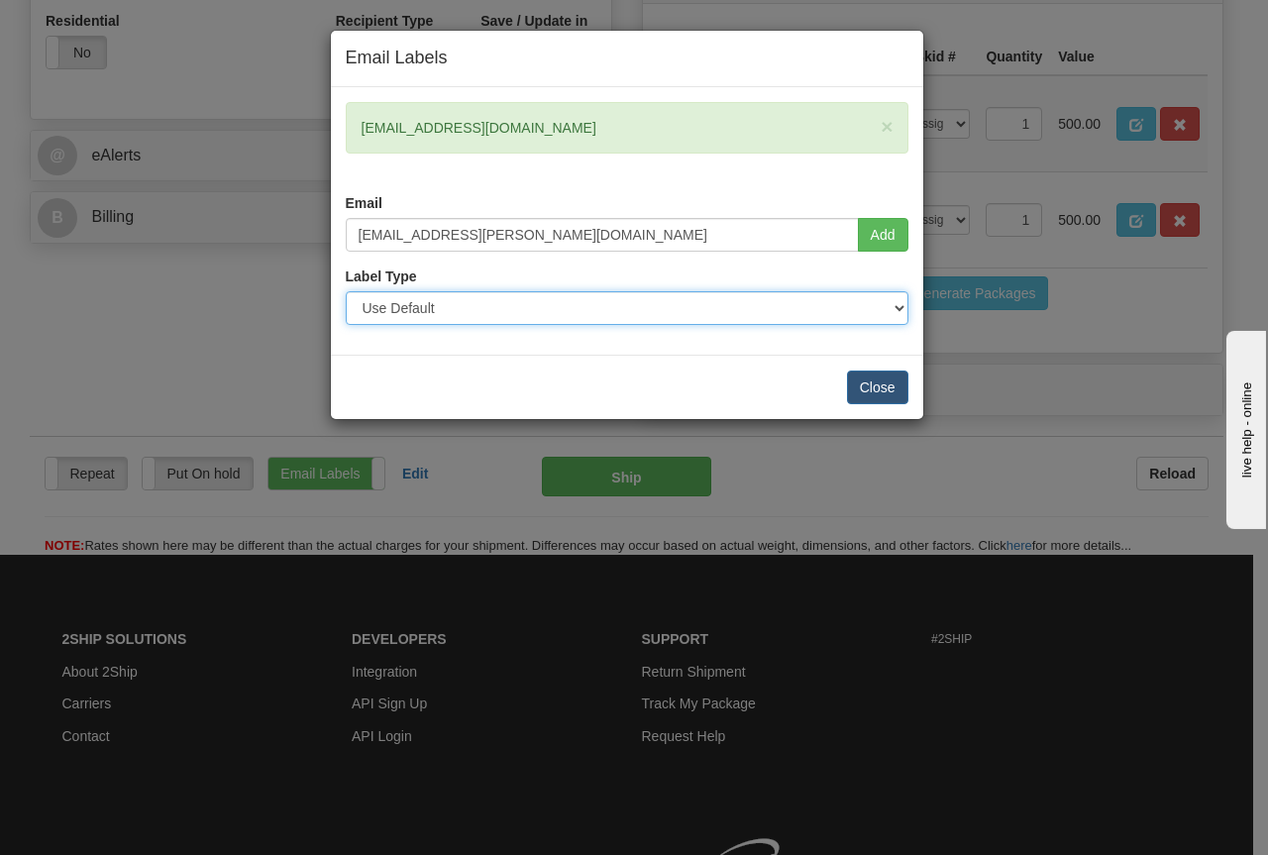
click at [440, 307] on select "Use Default Laser (8 ½” x 11”) Thermal (4” x 6”) Packing Slip (8 ½” x 11”)" at bounding box center [627, 308] width 563 height 34
select select "1"
click at [346, 291] on select "Use Default Laser (8 ½” x 11”) Thermal (4” x 6”) Packing Slip (8 ½” x 11”)" at bounding box center [627, 308] width 563 height 34
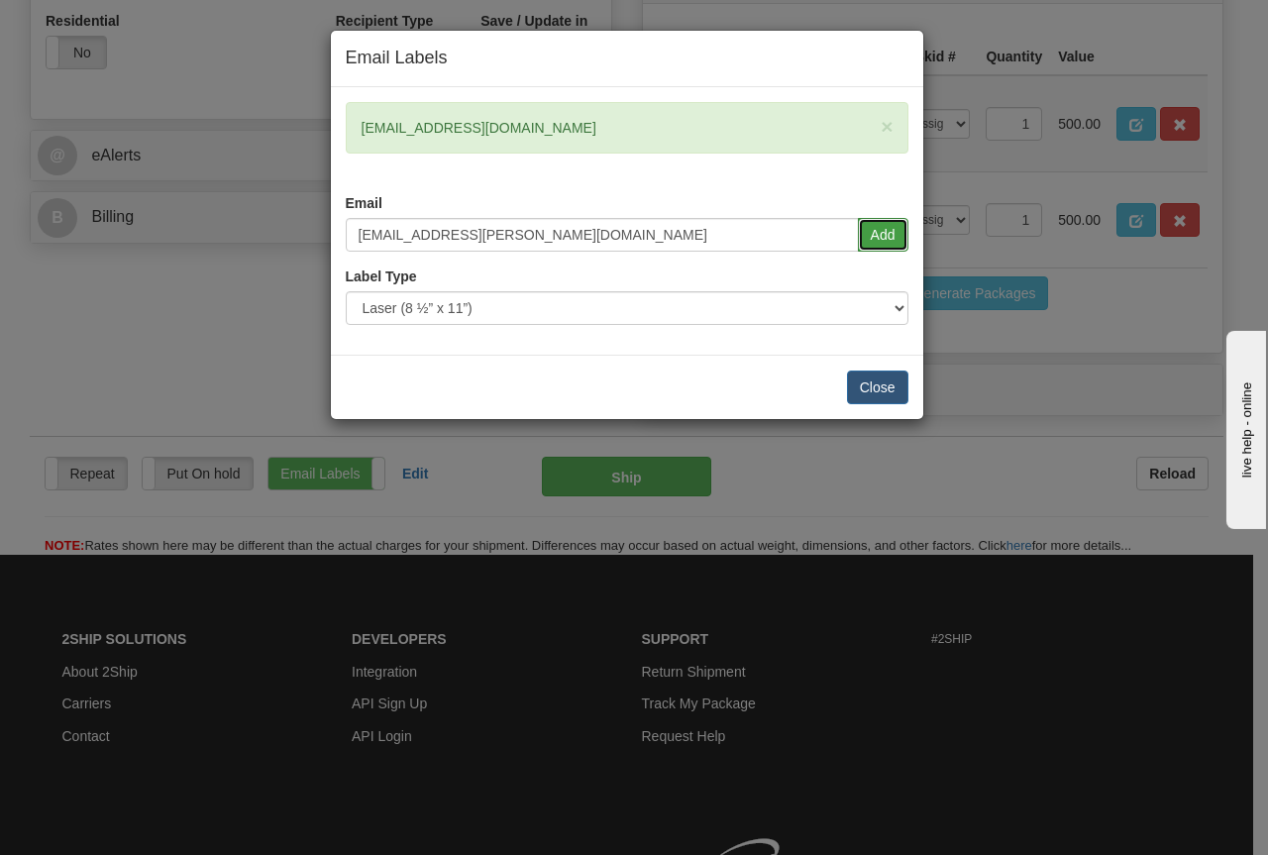
click at [881, 234] on button "Add" at bounding box center [883, 235] width 51 height 34
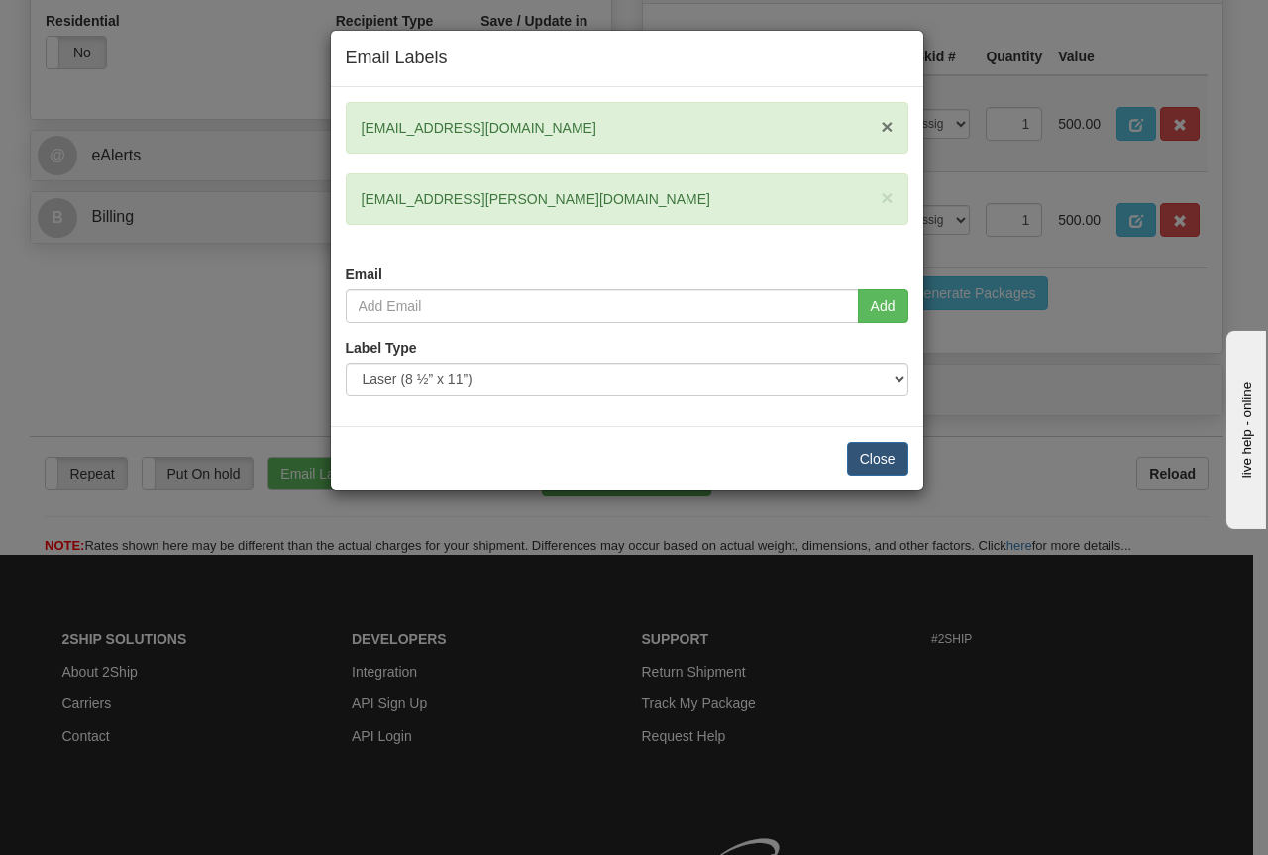
click at [891, 121] on span "×" at bounding box center [887, 126] width 12 height 23
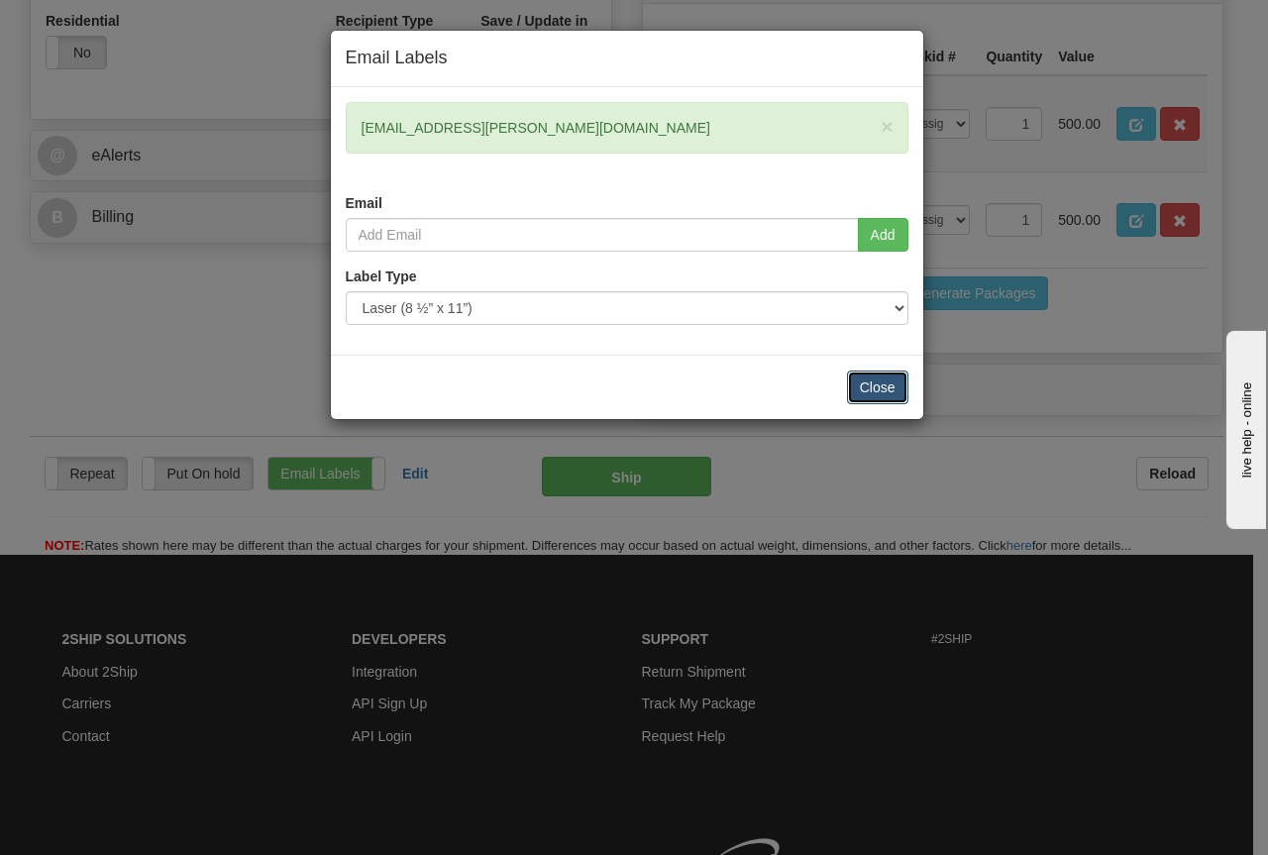
click at [880, 389] on button "Close" at bounding box center [877, 388] width 61 height 34
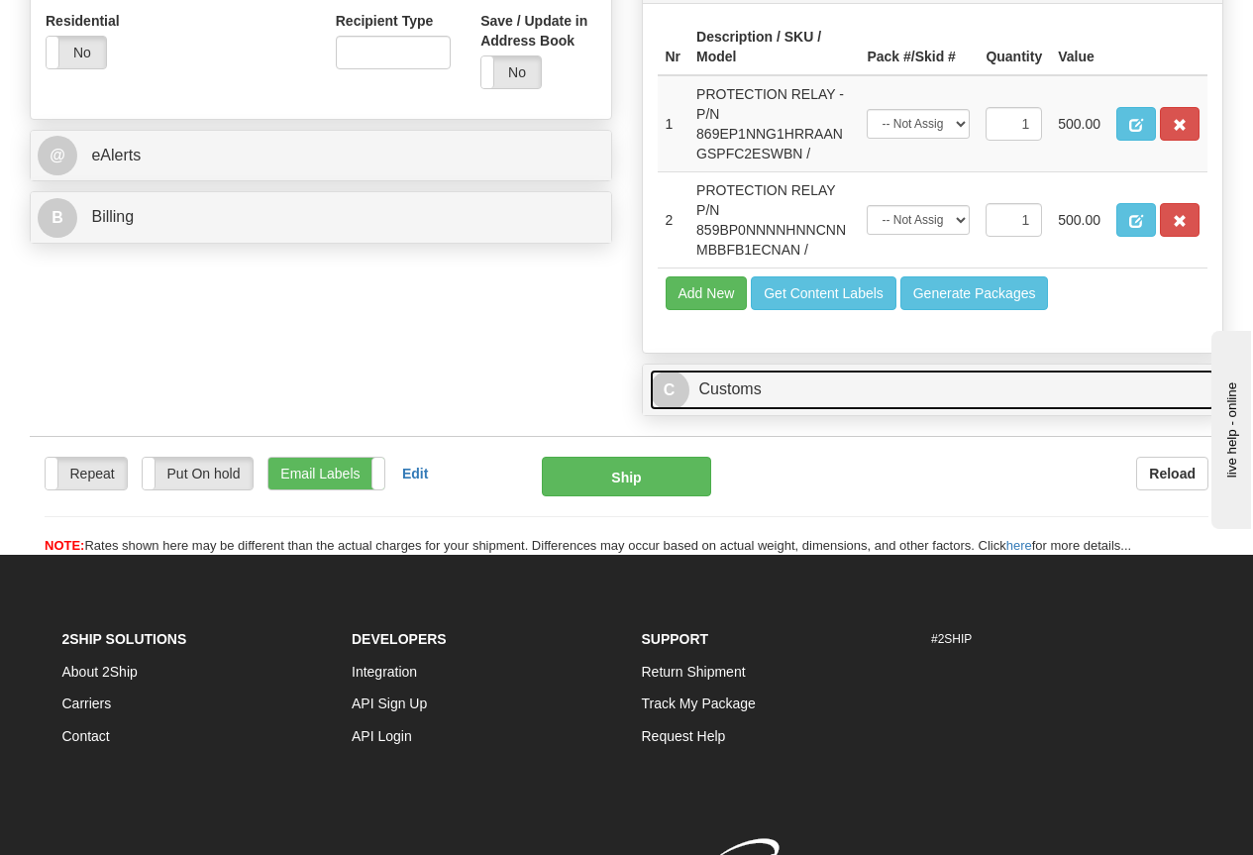
click at [753, 387] on link "C Customs" at bounding box center [933, 390] width 567 height 41
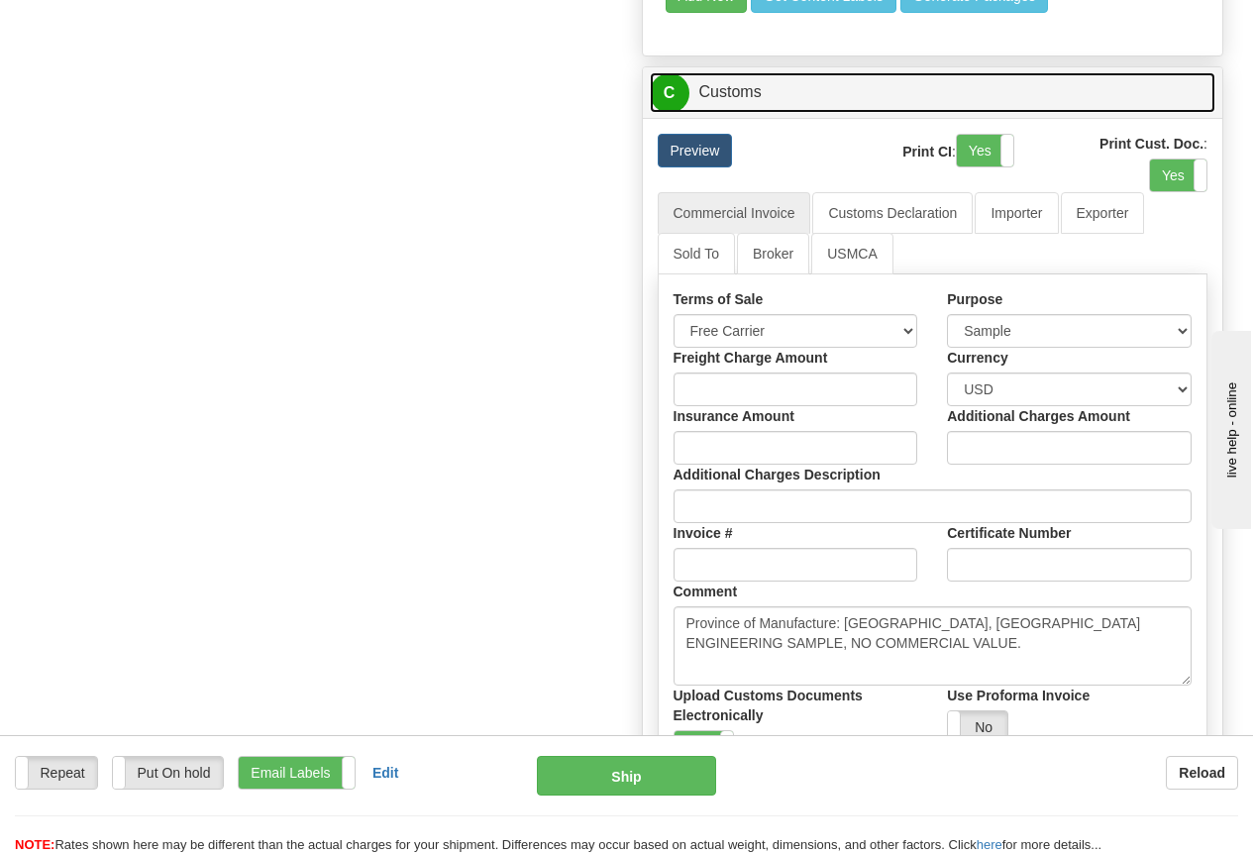
scroll to position [1783, 0]
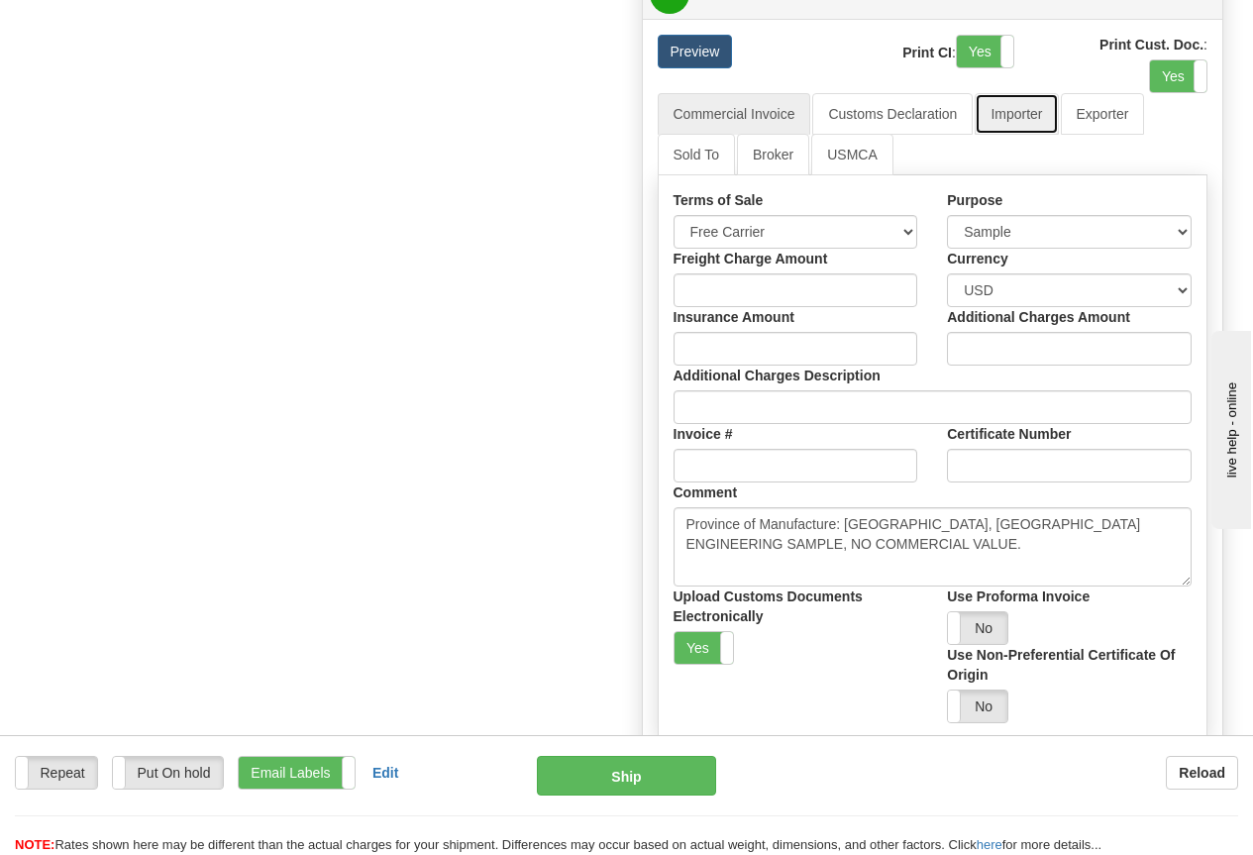
click at [1015, 117] on link "Importer" at bounding box center [1016, 114] width 83 height 42
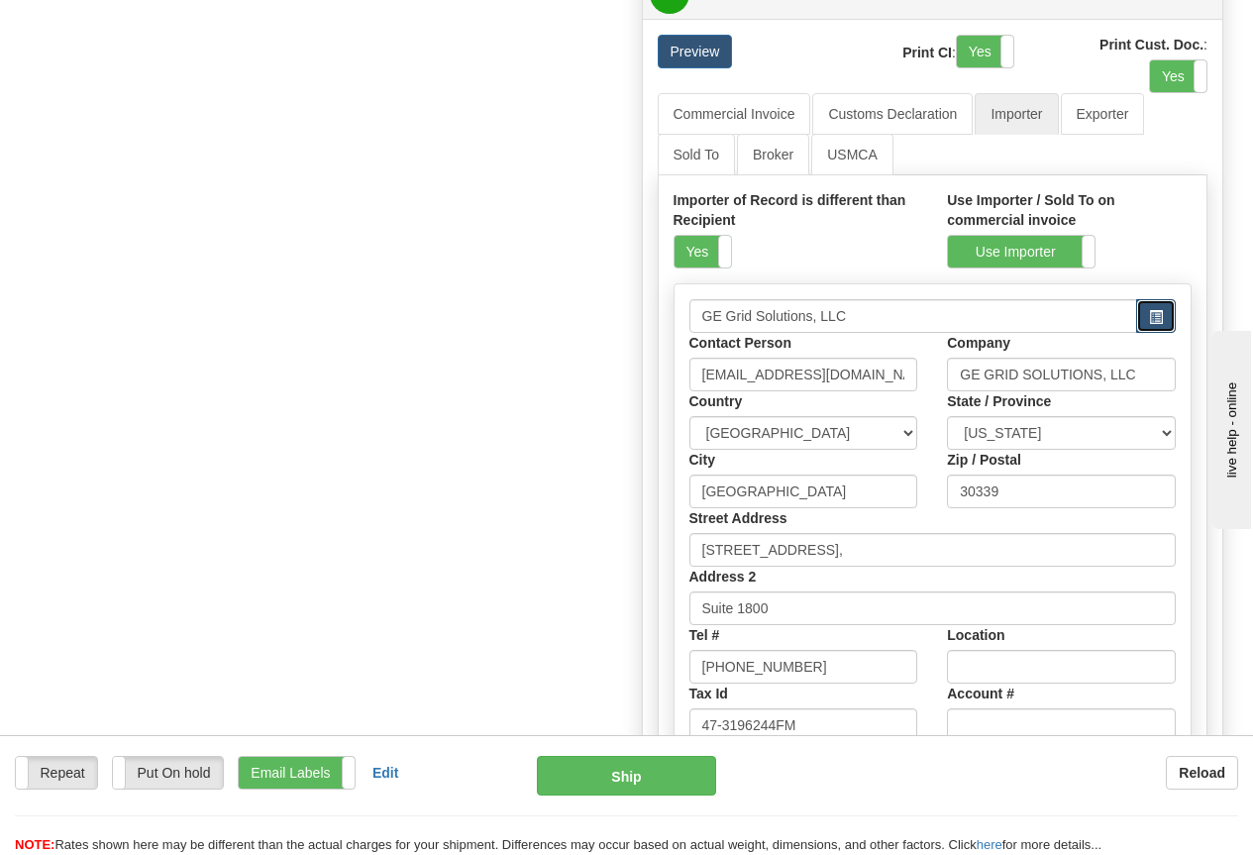
click at [1153, 319] on span "button" at bounding box center [1156, 317] width 14 height 13
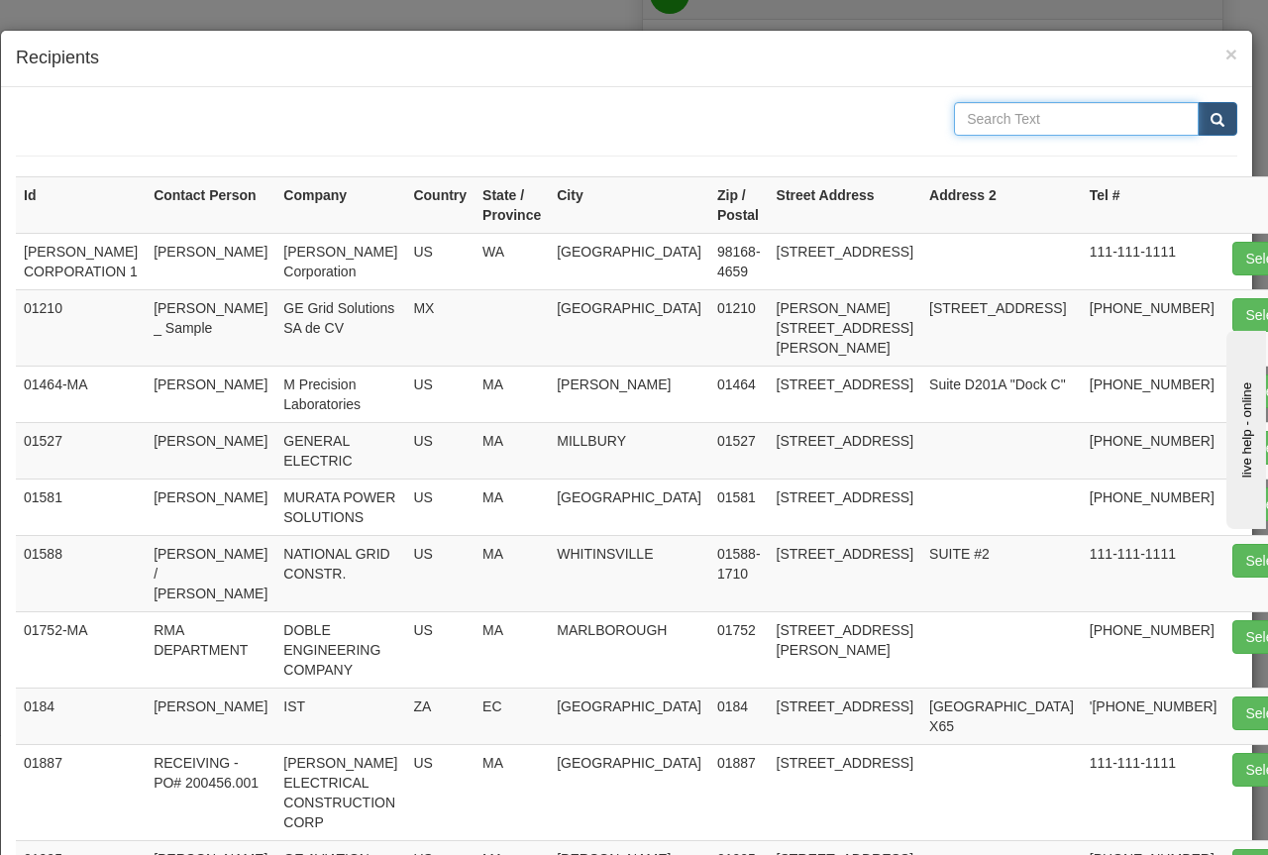
click at [990, 120] on input "text" at bounding box center [1076, 119] width 245 height 34
type input "MARKLAND"
click at [1198, 115] on button "submit" at bounding box center [1218, 119] width 40 height 34
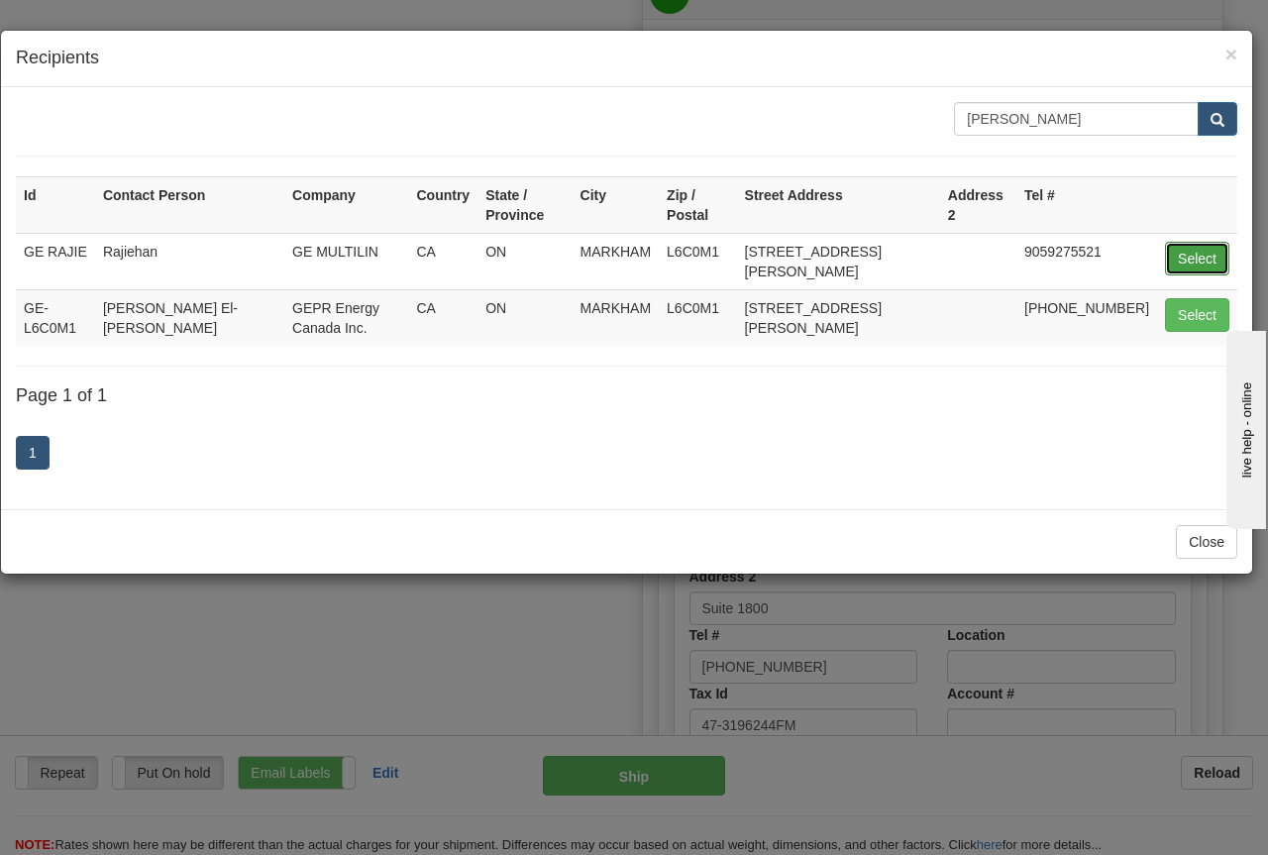
click at [1191, 242] on button "Select" at bounding box center [1197, 259] width 64 height 34
type input "GE RAJIE"
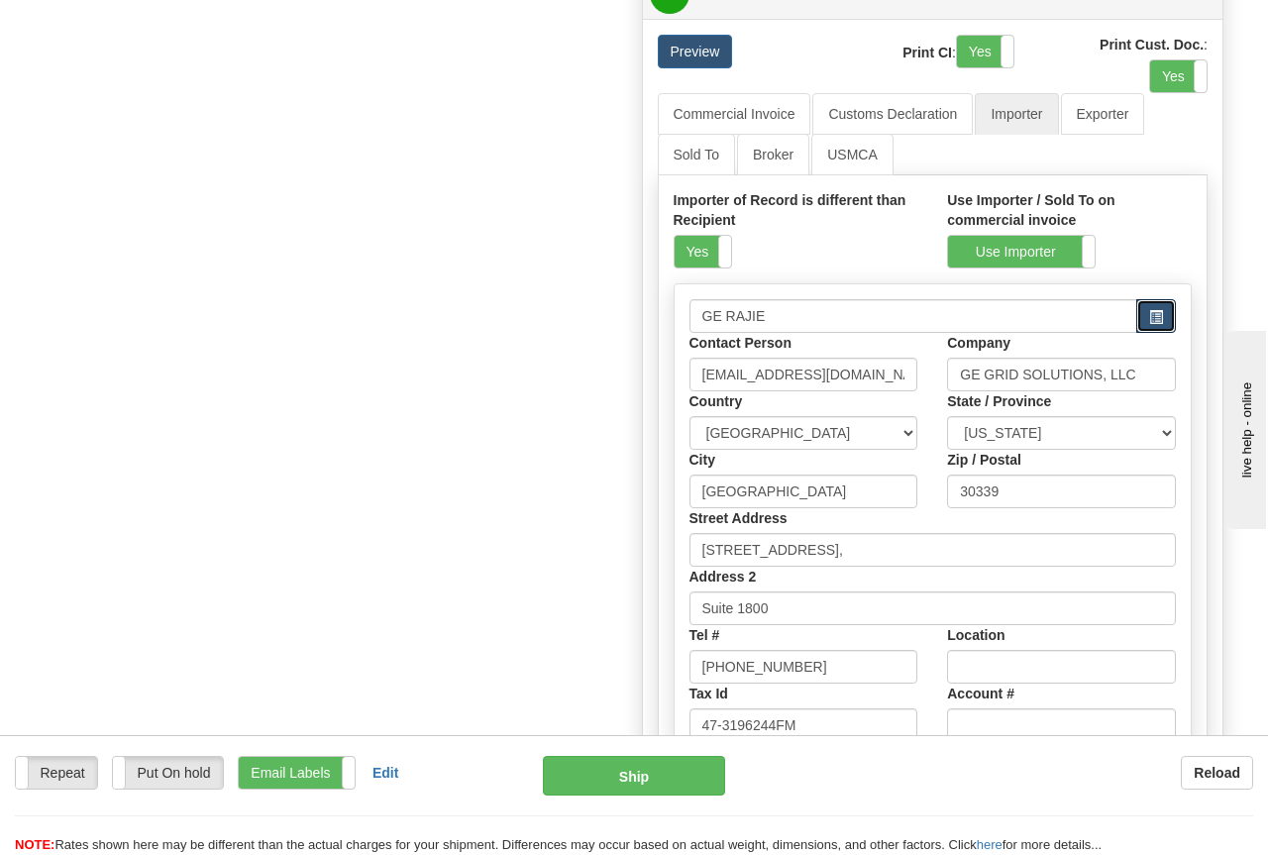
type input "Rajiehan"
type input "GE MULTILIN"
select select "CA"
type input "MARKHAM"
type input "L6C0M1"
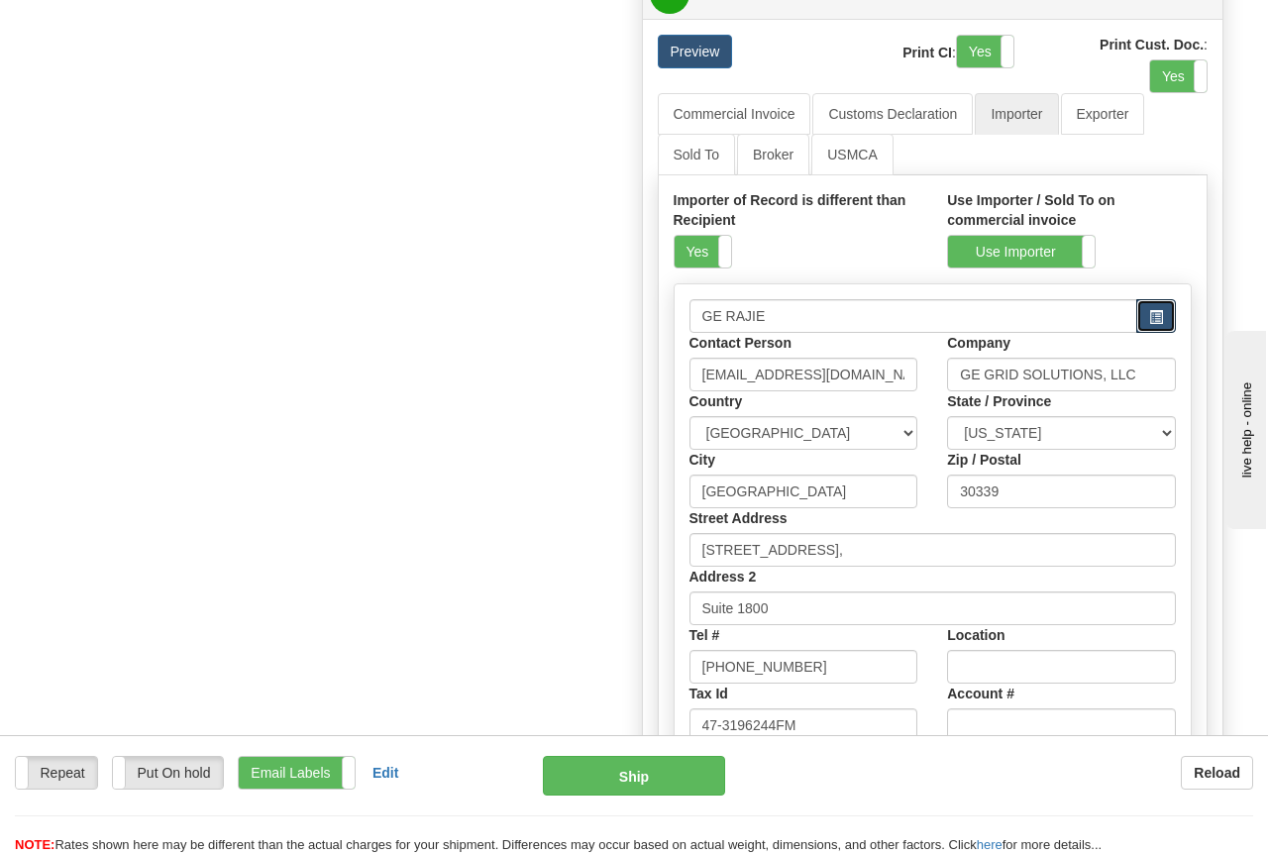
type input "650 MARKLAND STREET"
type input "9059275521"
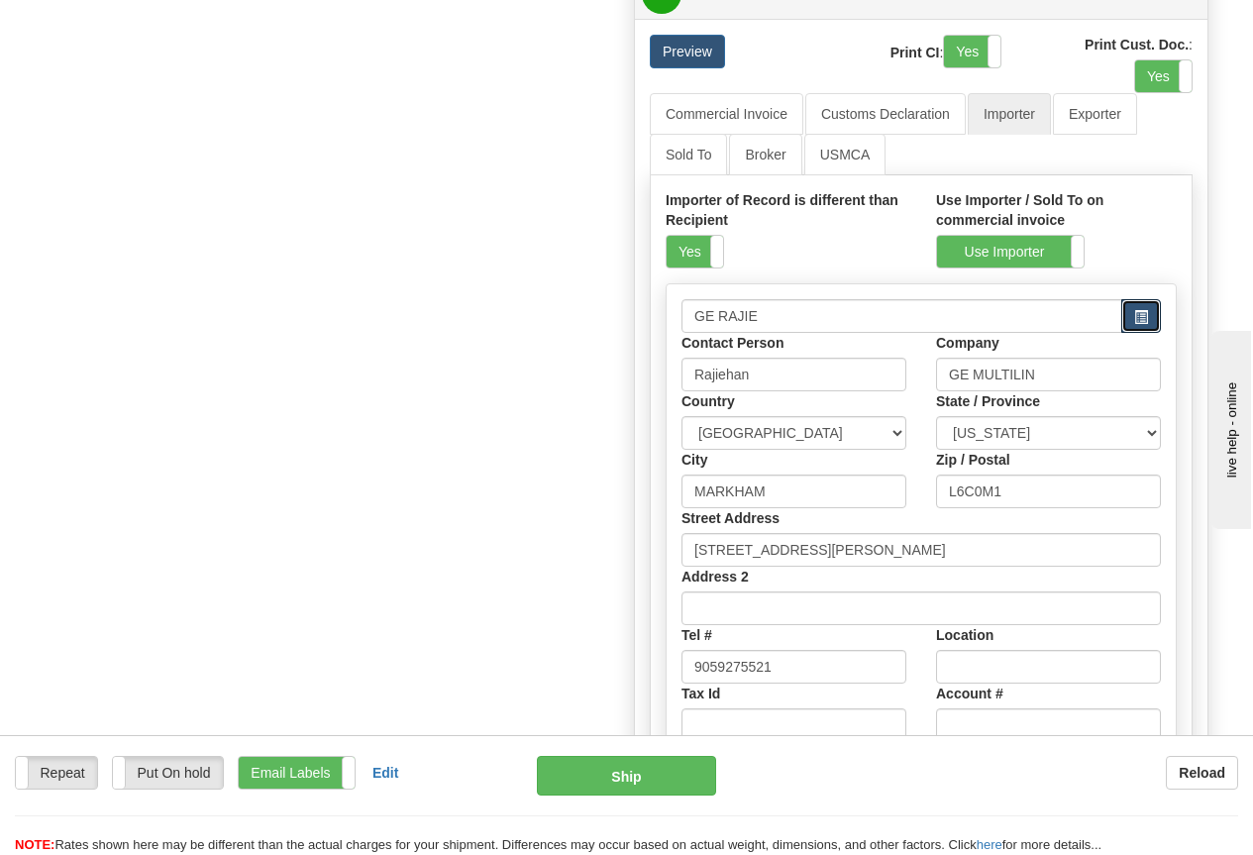
select select "ON"
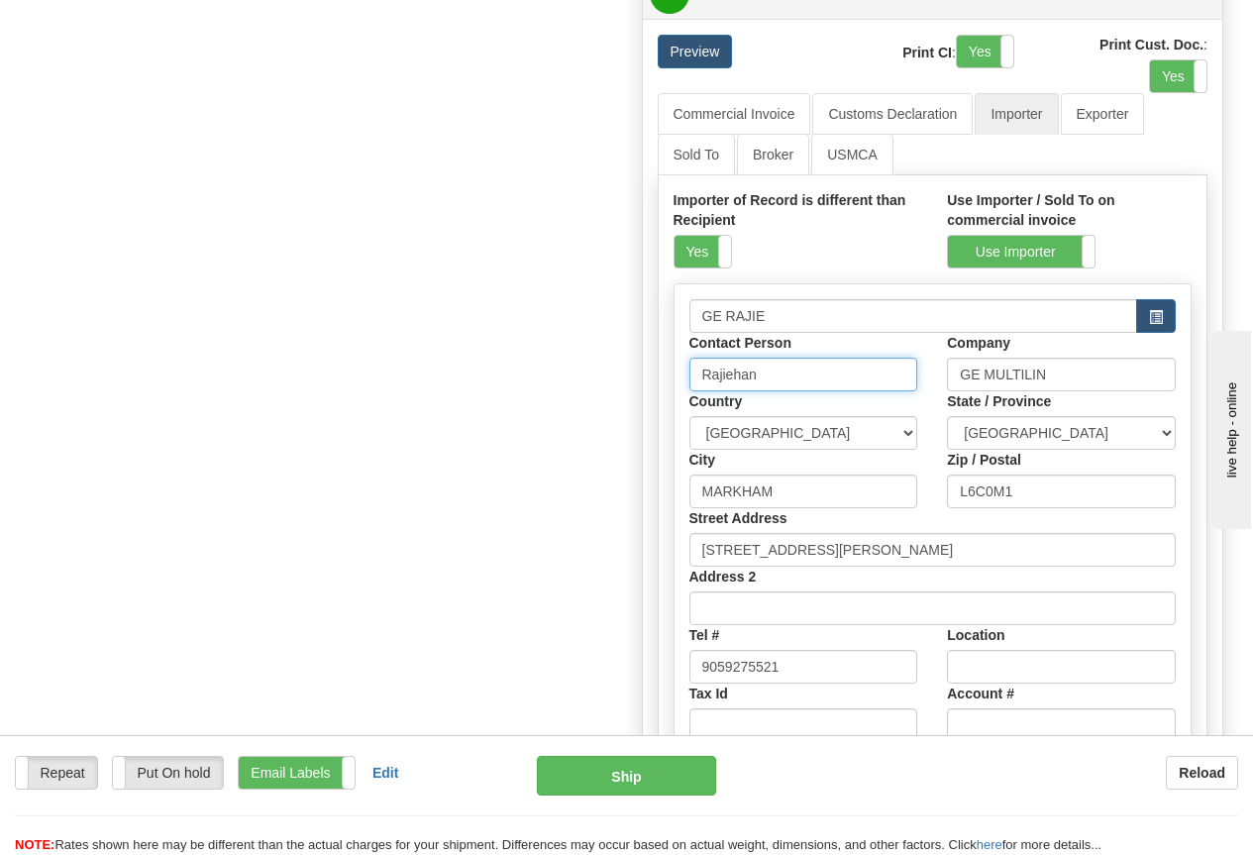
click at [767, 380] on input "Rajiehan" at bounding box center [804, 375] width 229 height 34
drag, startPoint x: 779, startPoint y: 376, endPoint x: 634, endPoint y: 373, distance: 144.7
type input "GRANT MORTON"
click at [1014, 376] on input "GE MULTILIN" at bounding box center [1061, 375] width 229 height 34
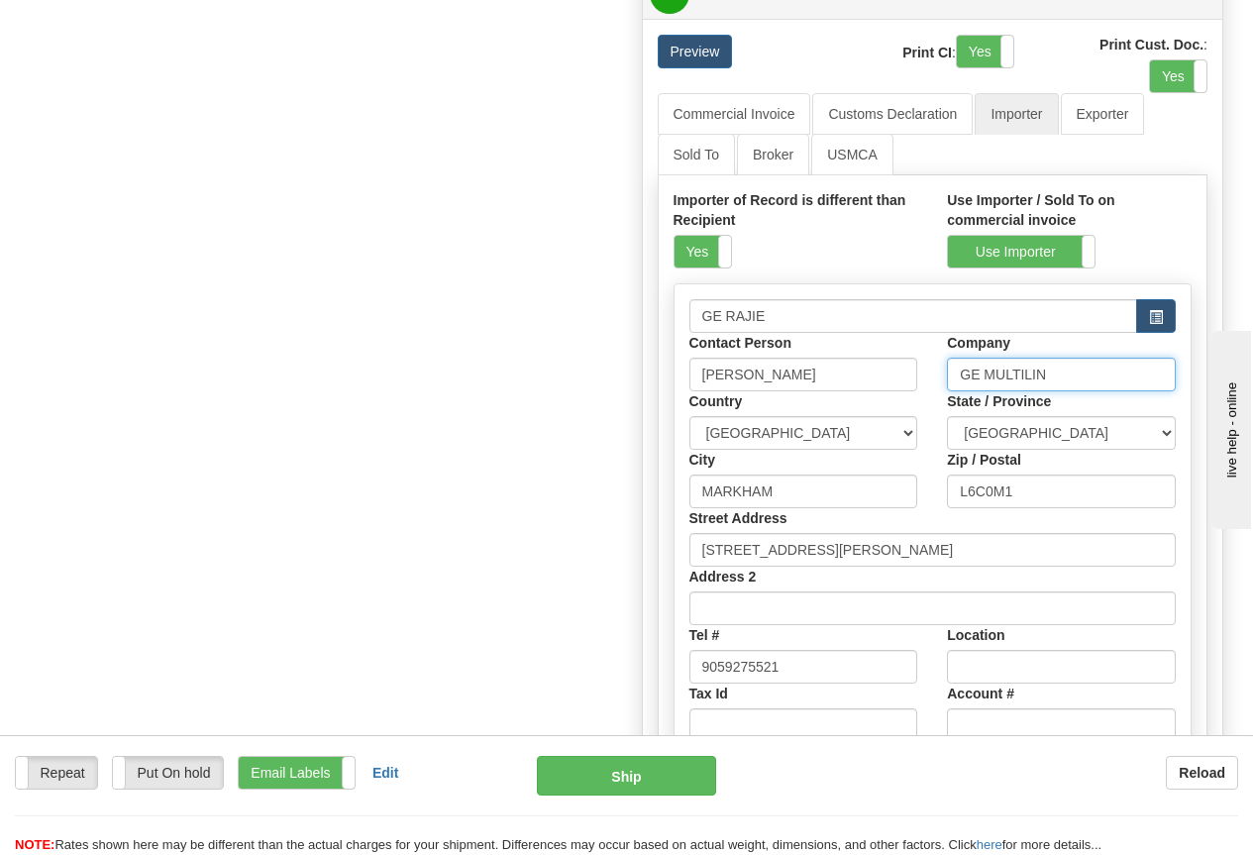
drag, startPoint x: 959, startPoint y: 382, endPoint x: 1137, endPoint y: 374, distance: 178.6
click at [1132, 380] on input "GE MULTILIN" at bounding box center [1061, 375] width 229 height 34
paste input "PR Energy Canada Inc."
type input "GEPR Energy Canada Inc."
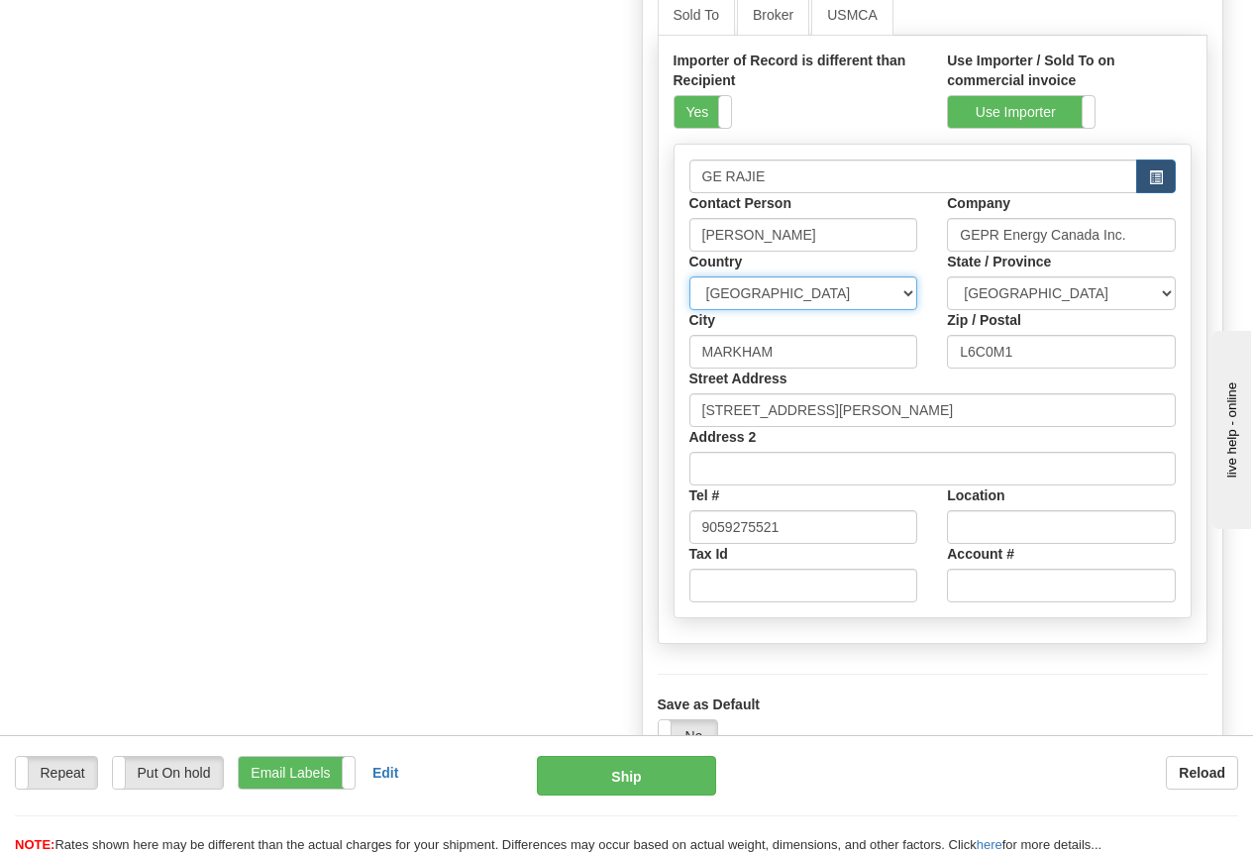
scroll to position [1982, 0]
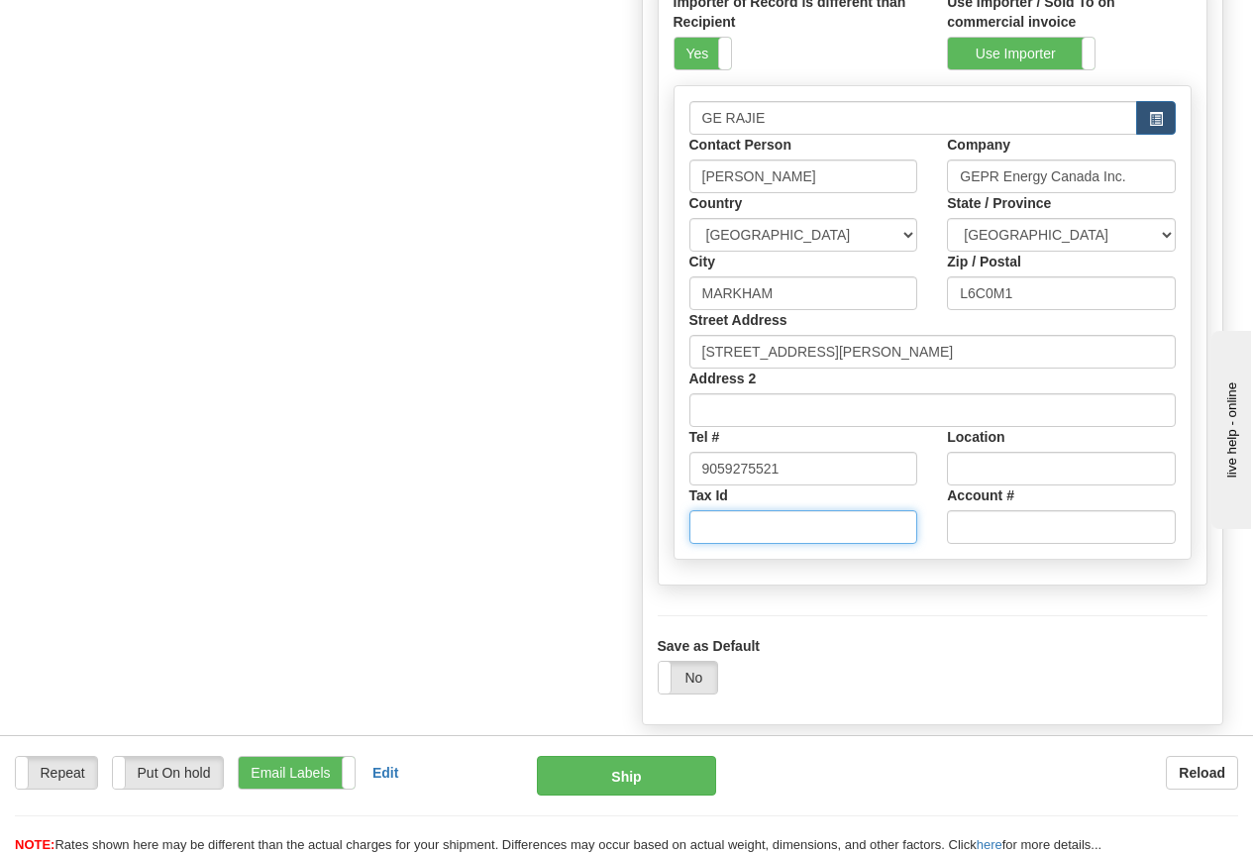
click at [731, 525] on input "Tax Id" at bounding box center [804, 527] width 229 height 34
paste input "732665401RM0003"
type input "732665401RM0003"
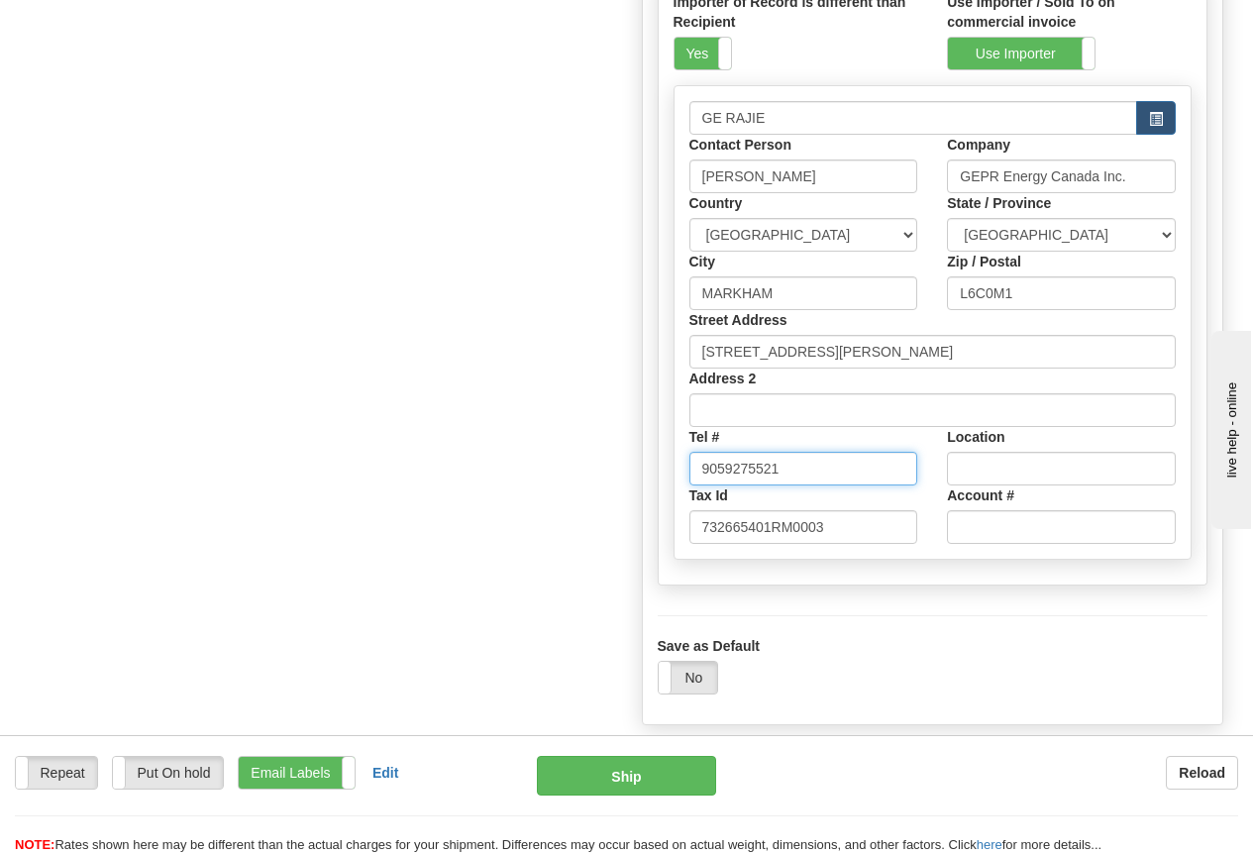
click at [798, 479] on input "9059275521" at bounding box center [804, 469] width 229 height 34
type input "9059275013"
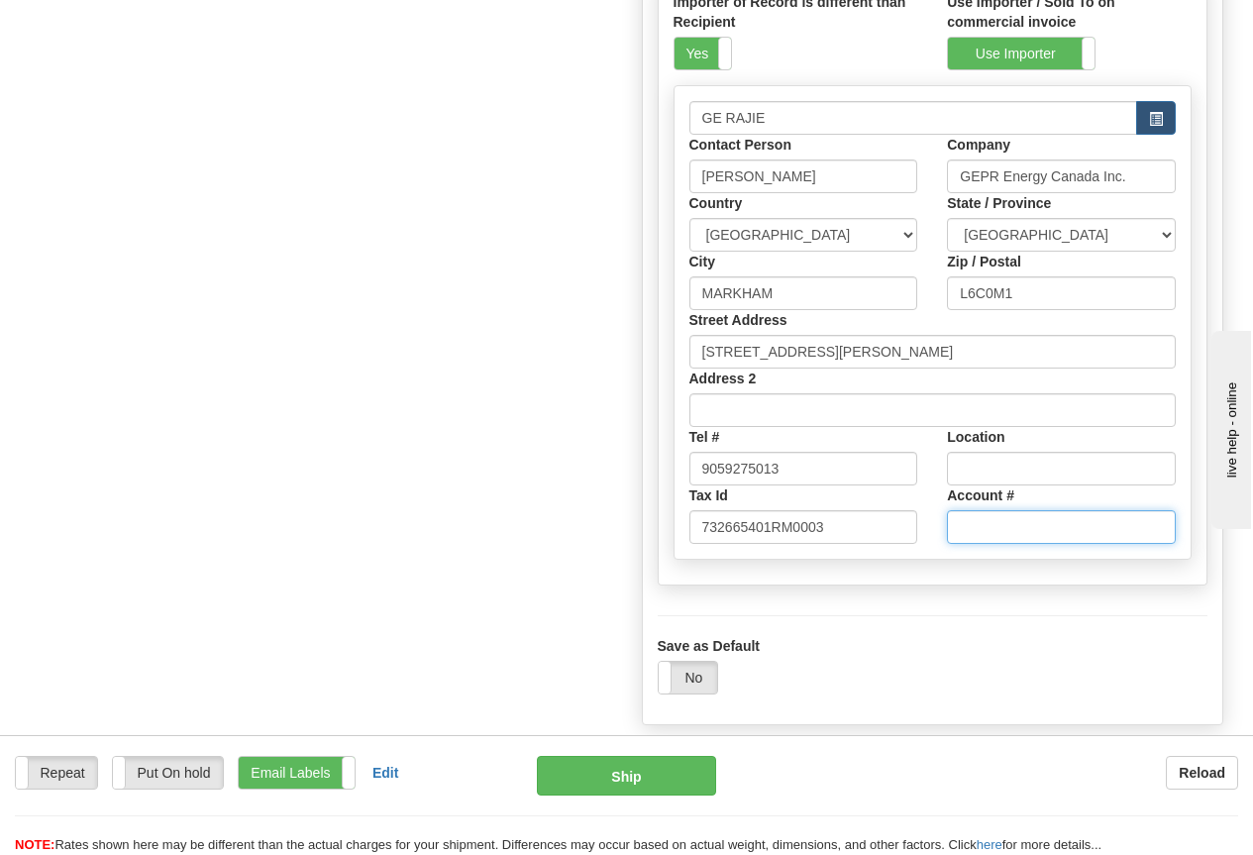
click at [964, 537] on input "Account #" at bounding box center [1061, 527] width 229 height 34
paste input "Livingston Account 294351"
type input "Livingston Account 294351"
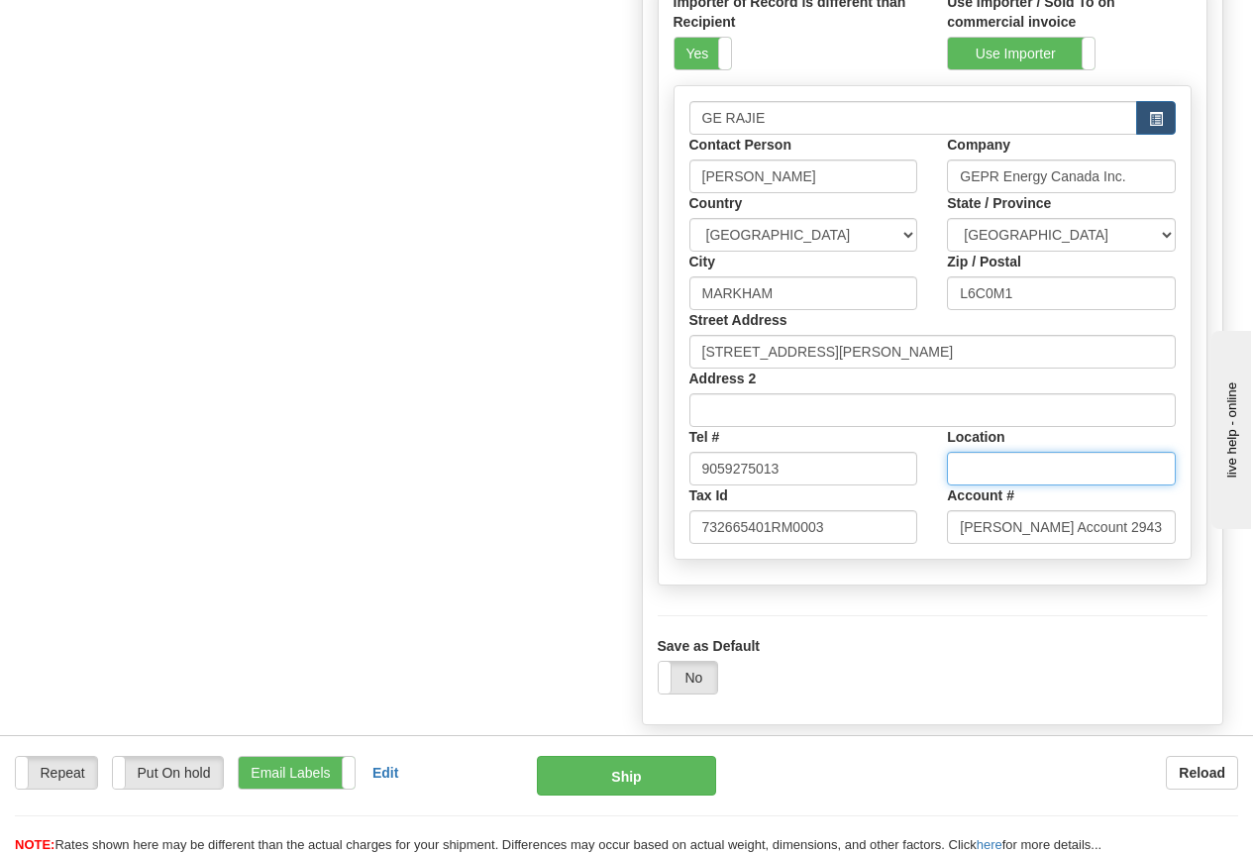
click at [1012, 460] on input "Location" at bounding box center [1061, 469] width 229 height 34
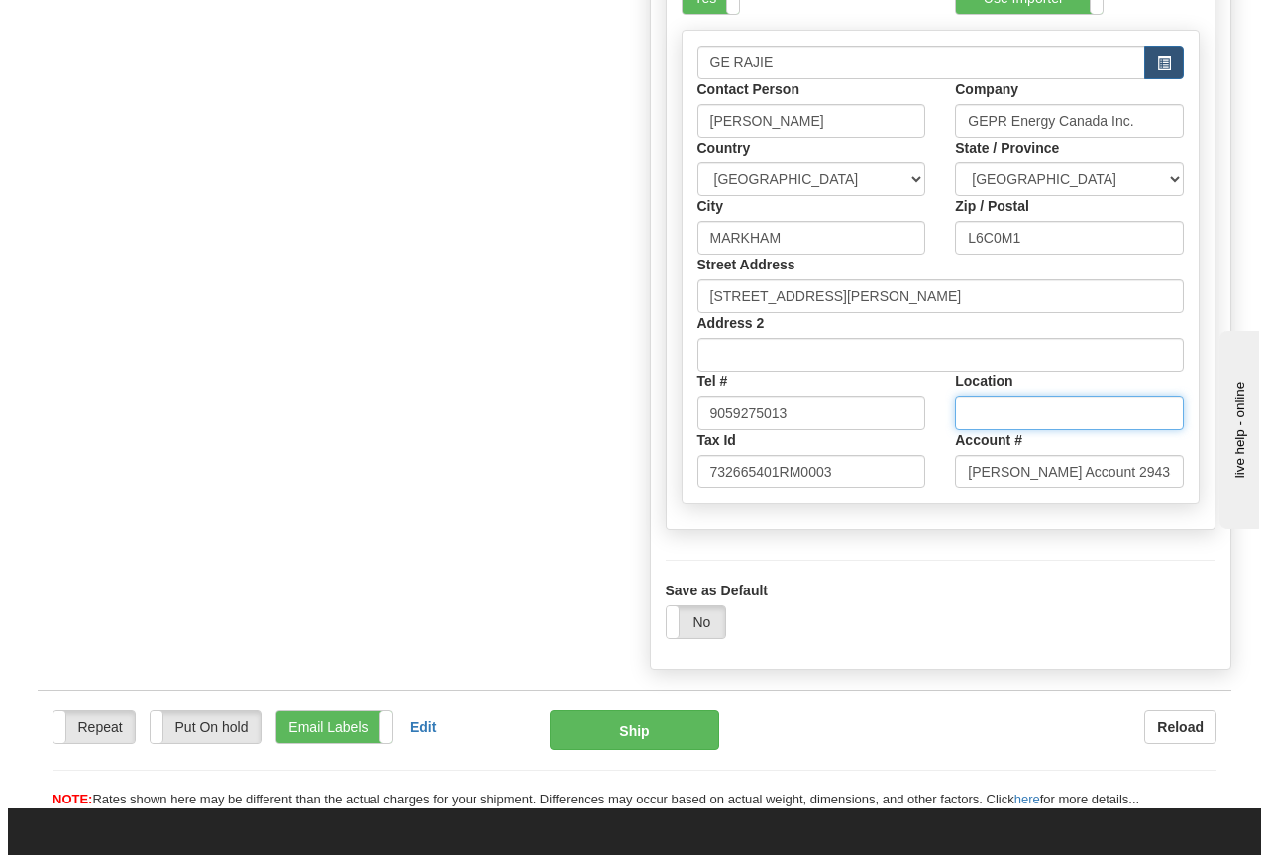
scroll to position [2180, 0]
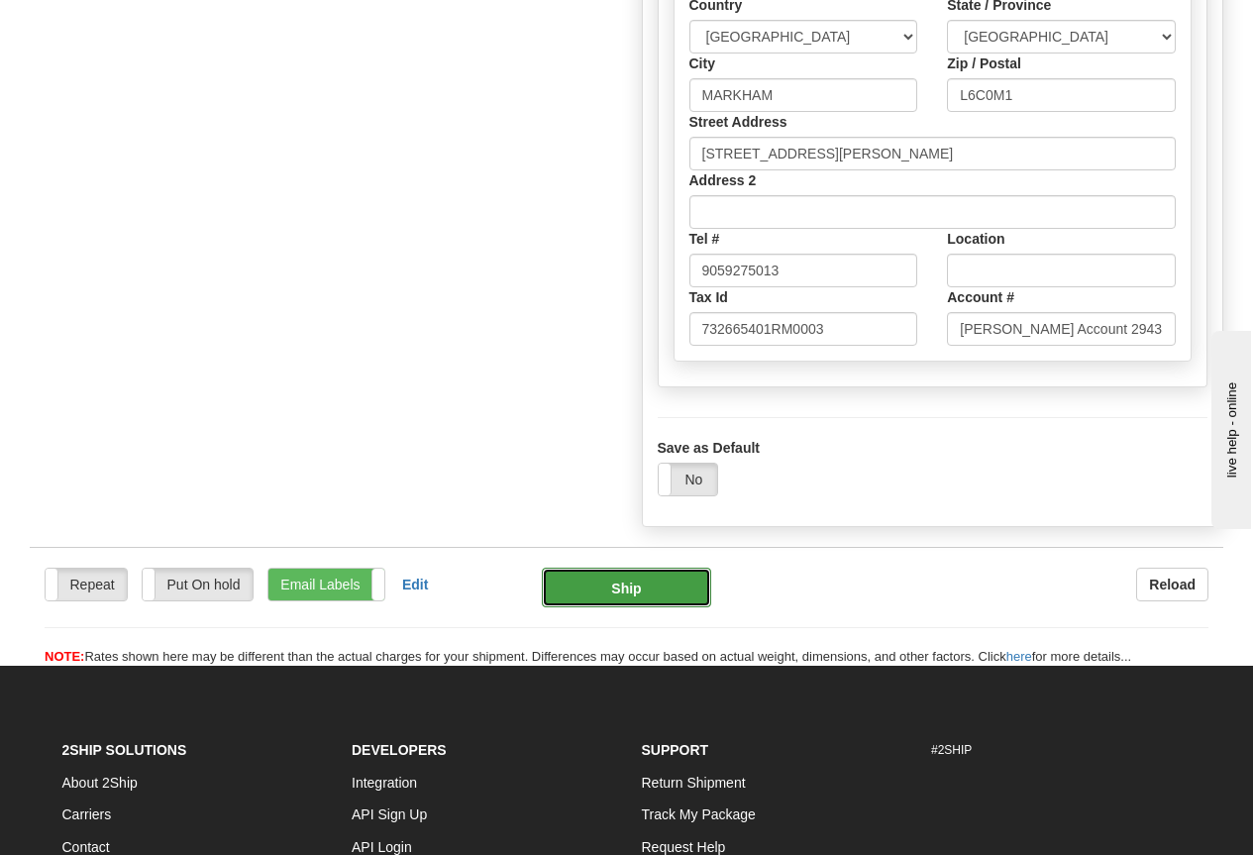
click at [600, 598] on button "Ship" at bounding box center [626, 588] width 169 height 40
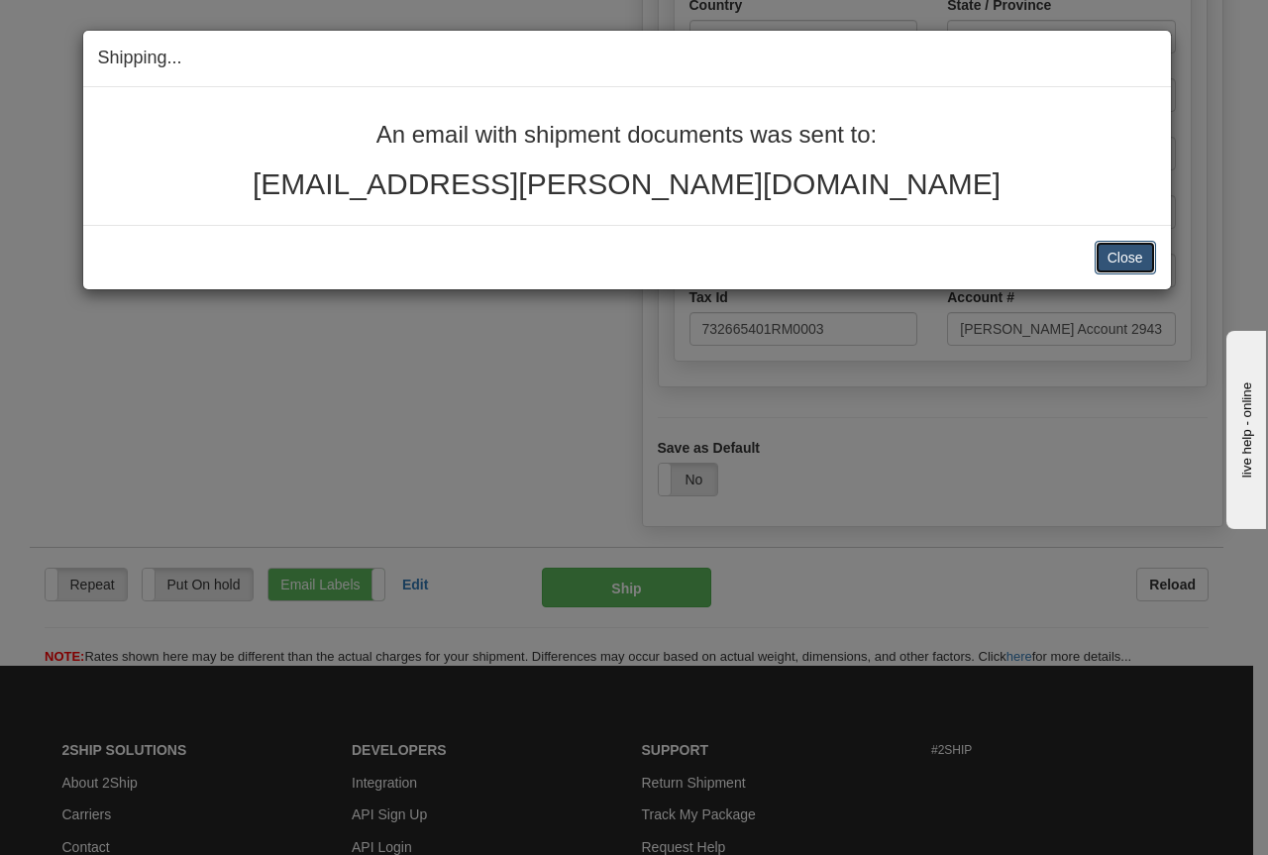
click at [1136, 255] on button "Close" at bounding box center [1125, 258] width 61 height 34
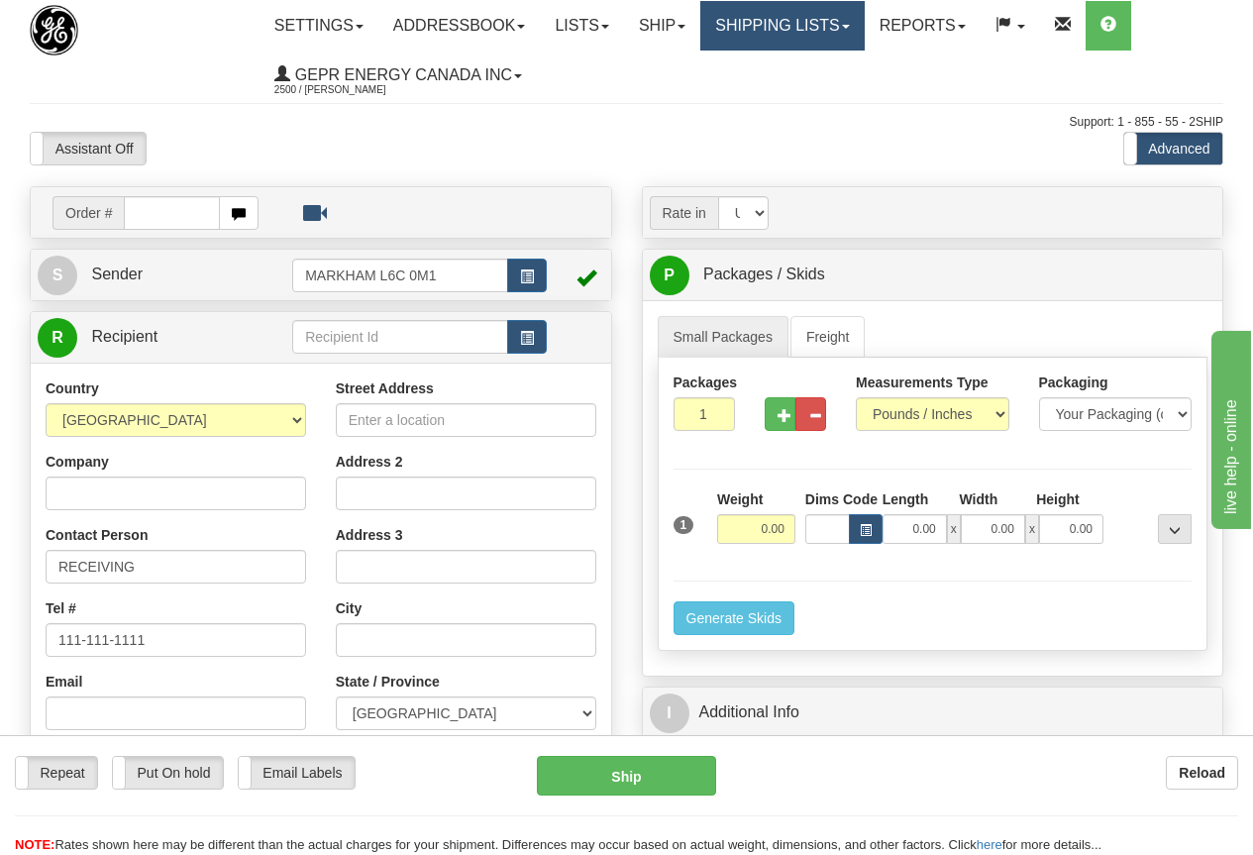
click at [806, 21] on link "Shipping lists" at bounding box center [781, 26] width 163 height 50
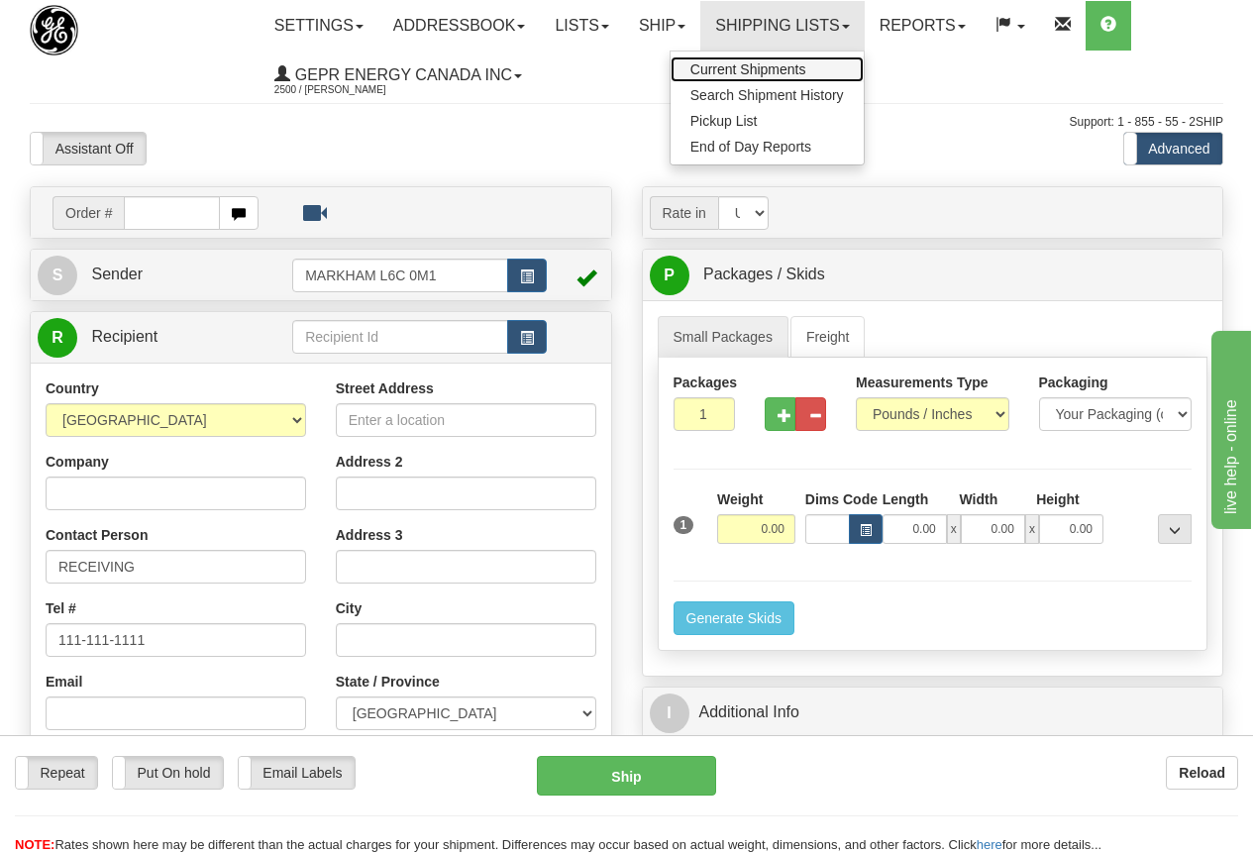
click at [765, 67] on span "Current Shipments" at bounding box center [749, 69] width 116 height 16
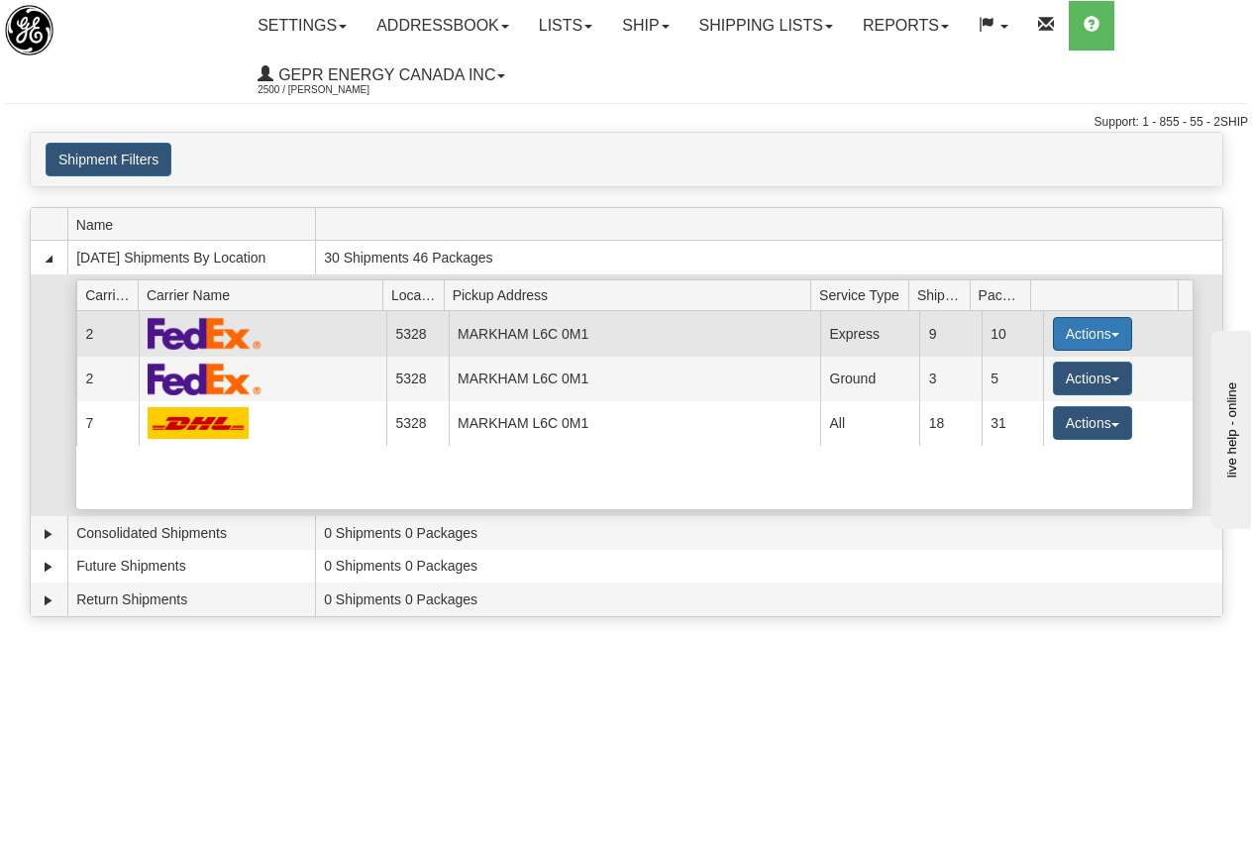
click at [1070, 328] on button "Actions" at bounding box center [1092, 334] width 79 height 34
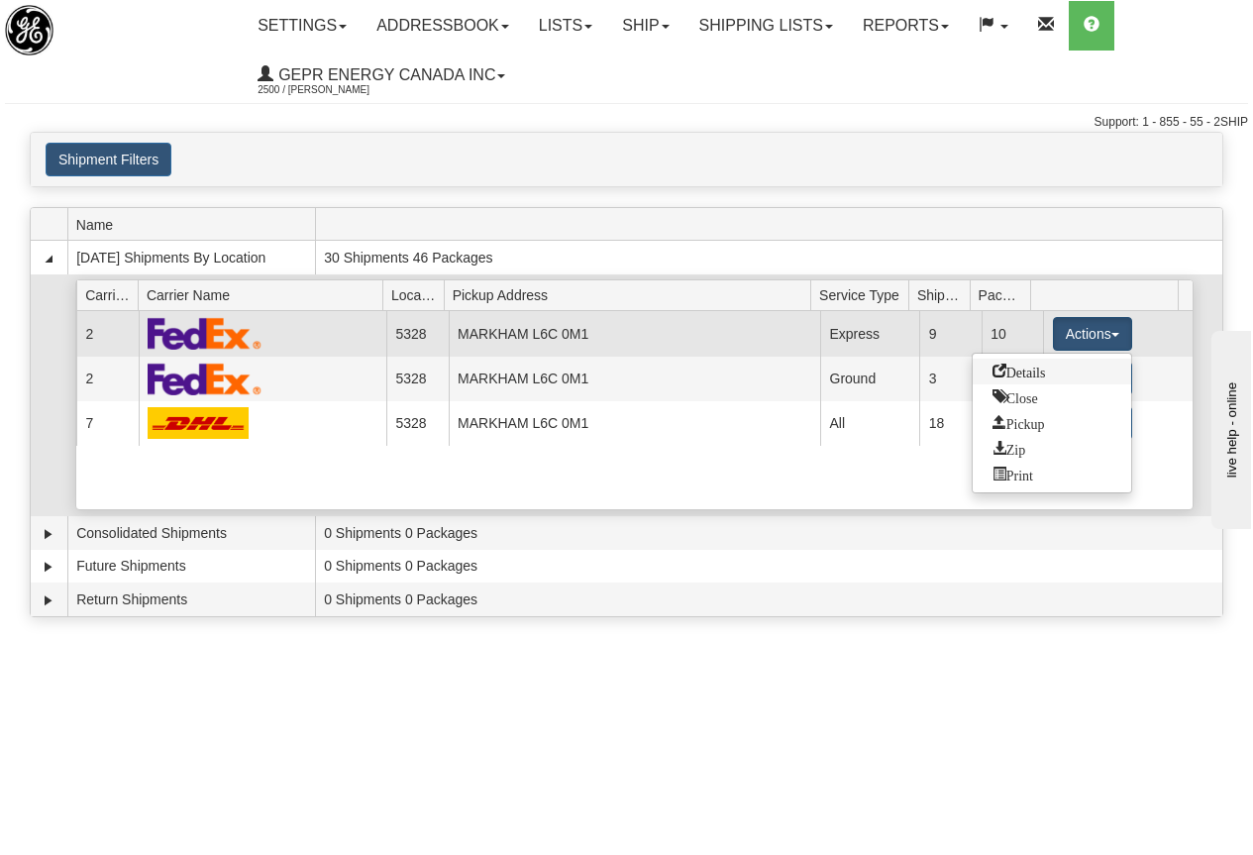
click at [1022, 374] on span "Details" at bounding box center [1020, 371] width 54 height 14
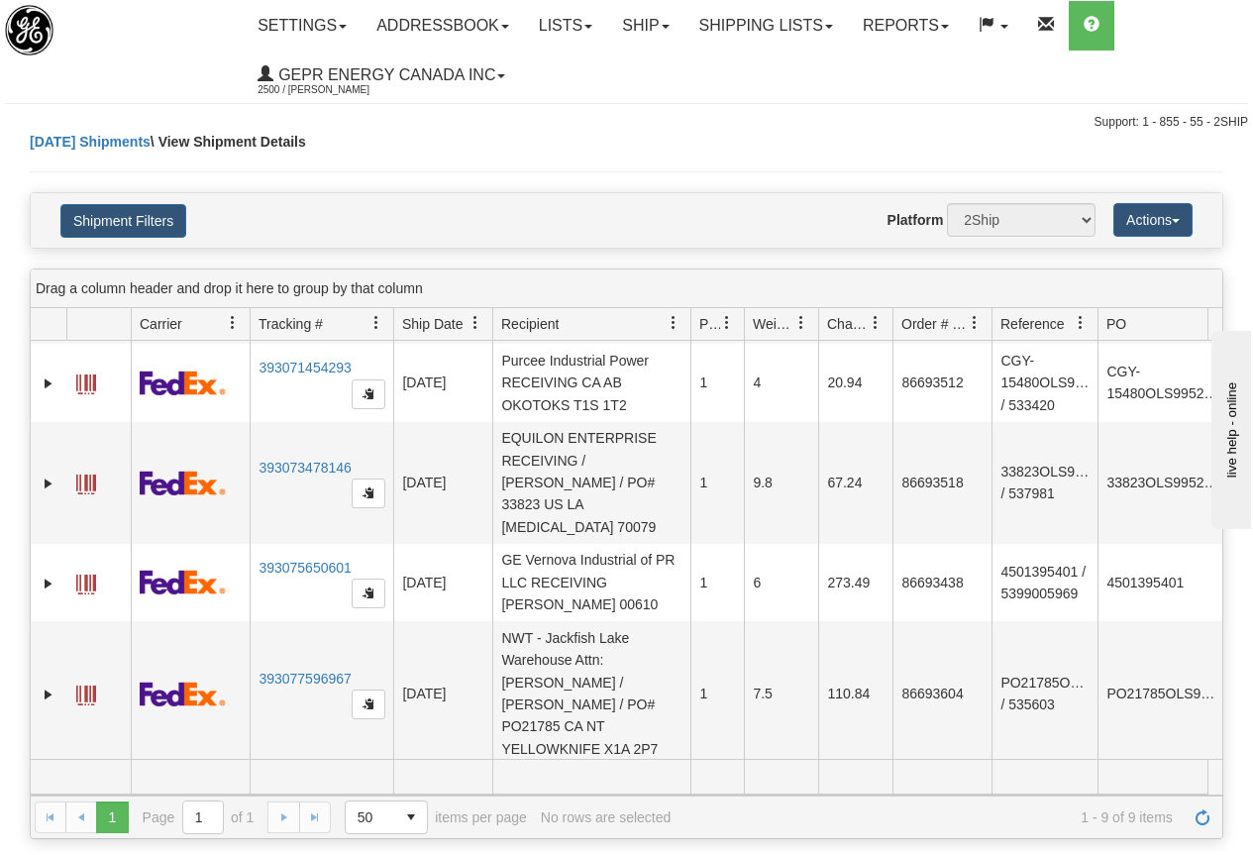
scroll to position [451, 0]
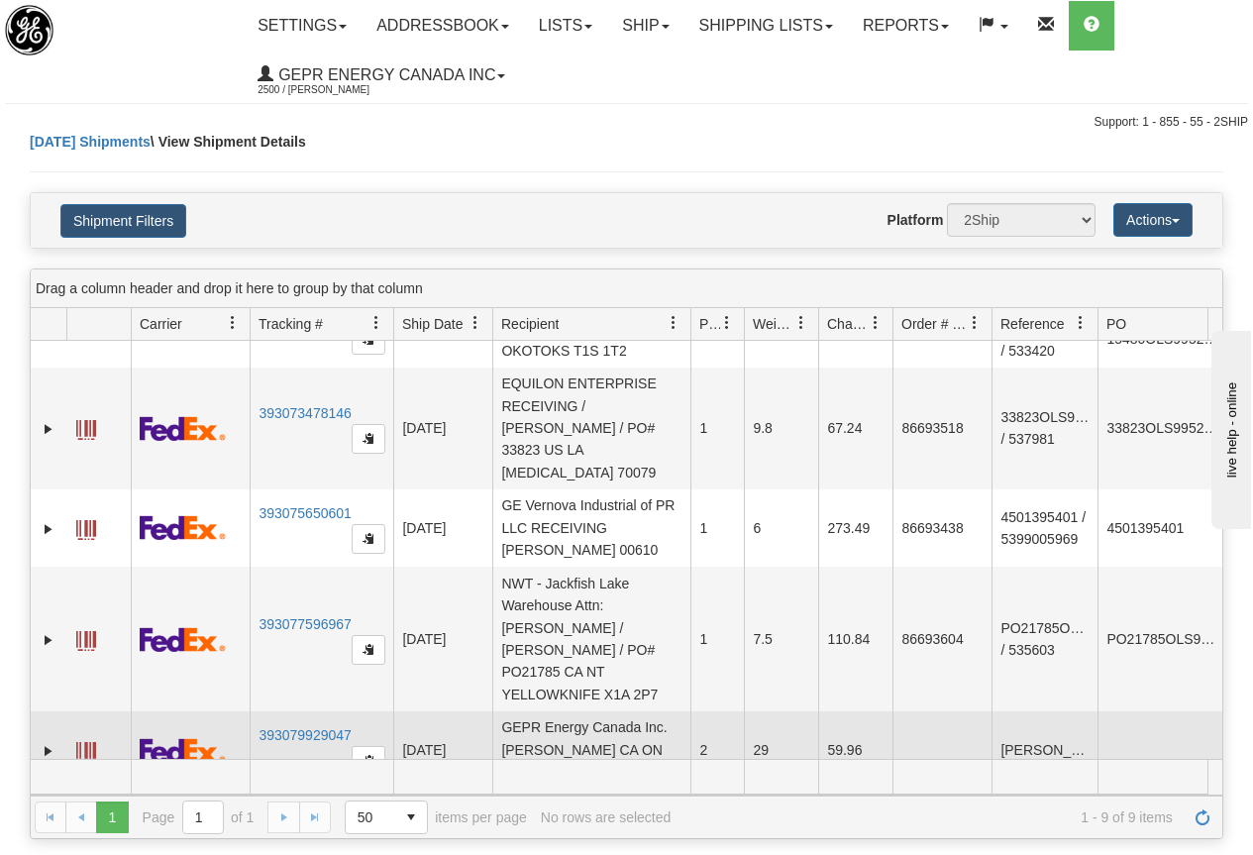
click at [85, 742] on span at bounding box center [86, 752] width 20 height 20
